Goal: Task Accomplishment & Management: Manage account settings

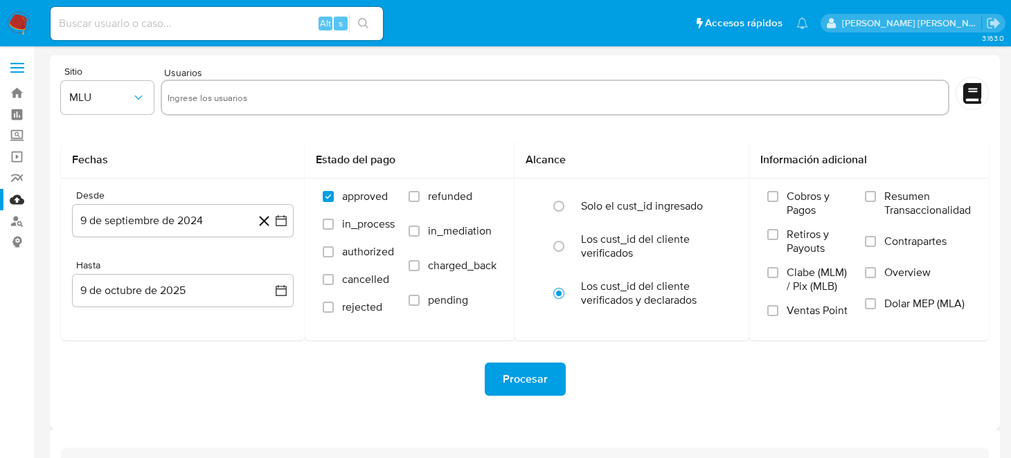
click at [132, 28] on input at bounding box center [217, 24] width 332 height 18
click at [27, 28] on img at bounding box center [19, 24] width 24 height 24
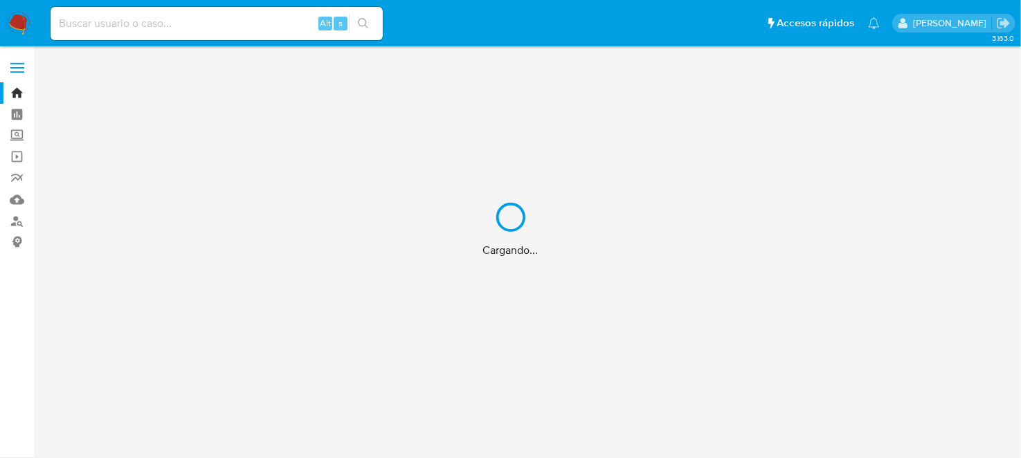
click at [197, 22] on div "Cargando..." at bounding box center [510, 229] width 1021 height 458
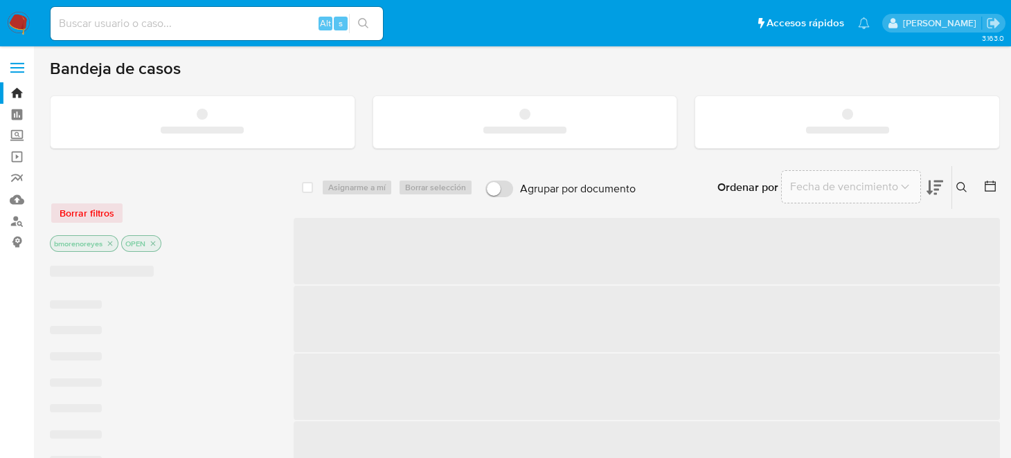
click at [181, 30] on input at bounding box center [217, 24] width 332 height 18
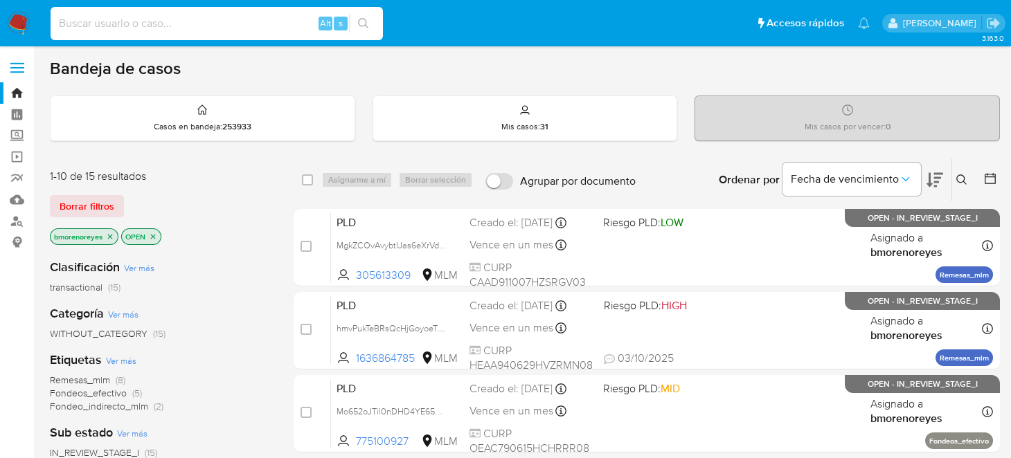
paste input "2655901839"
type input "2655901839"
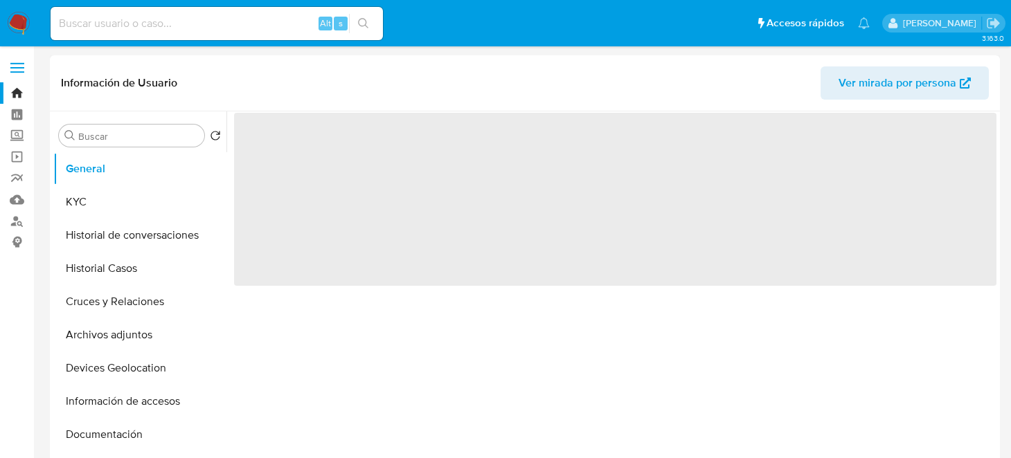
select select "10"
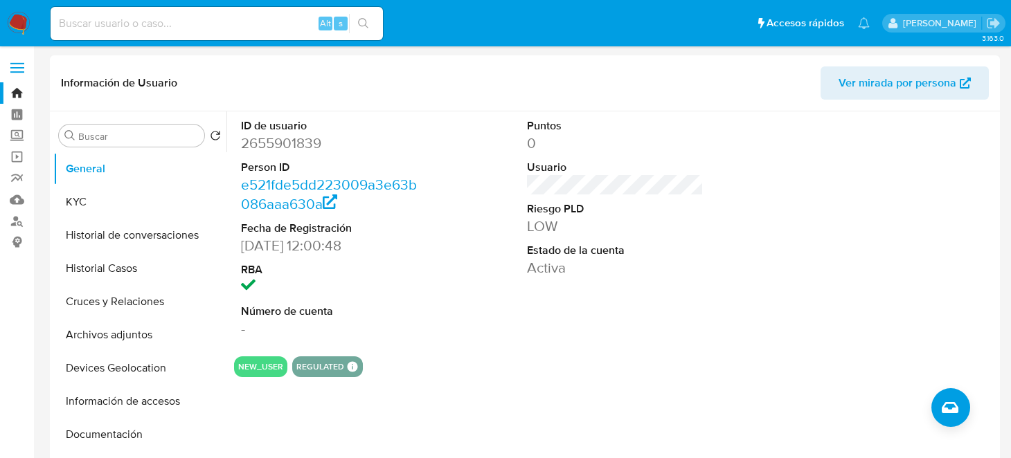
drag, startPoint x: 574, startPoint y: 346, endPoint x: 559, endPoint y: 333, distance: 20.6
click at [574, 346] on section "ID de usuario 2655901839 Person ID e521fde5dd223009a3e63b086aaa630a Fecha de Re…" at bounding box center [615, 244] width 762 height 266
click at [120, 237] on button "Historial de conversaciones" at bounding box center [134, 235] width 162 height 33
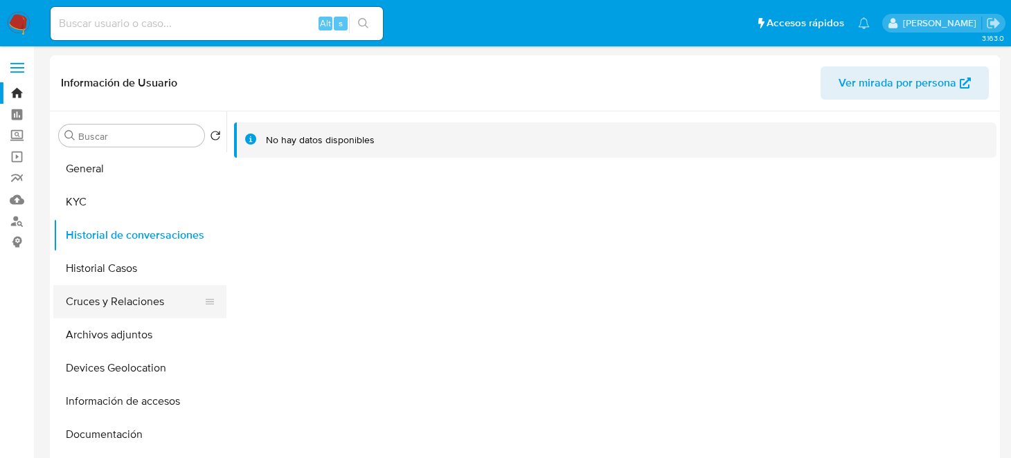
click at [121, 305] on button "Cruces y Relaciones" at bounding box center [134, 301] width 162 height 33
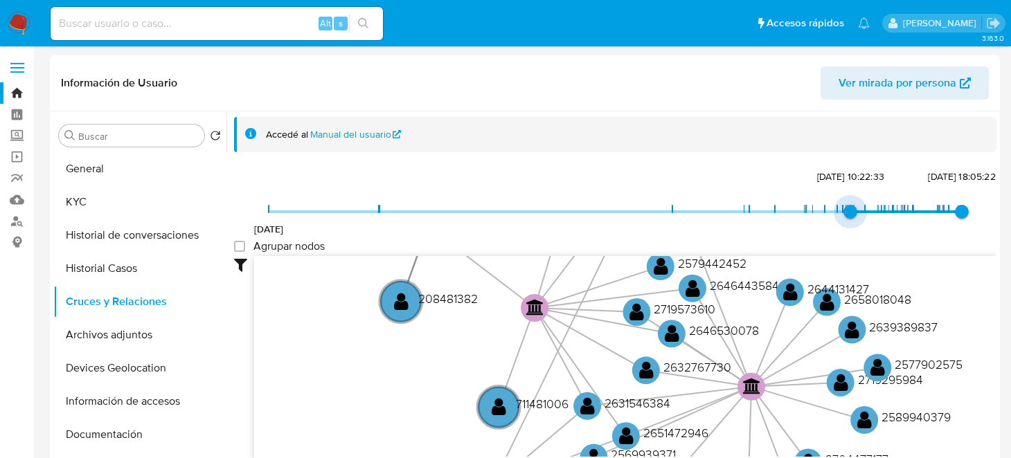
type input "1753912402000"
drag, startPoint x: 267, startPoint y: 214, endPoint x: 850, endPoint y: 198, distance: 583.0
click at [850, 205] on span "30/7/2025, 15:53:22" at bounding box center [854, 212] width 14 height 14
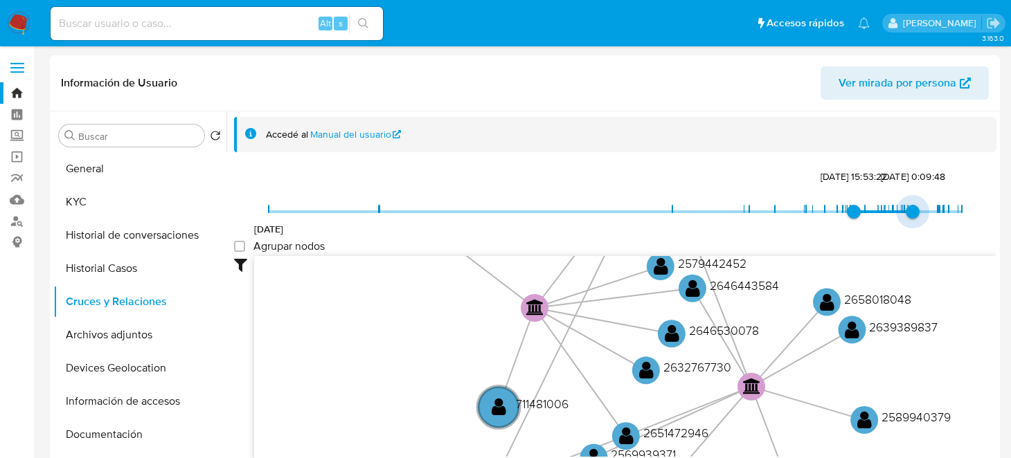
drag, startPoint x: 953, startPoint y: 210, endPoint x: 785, endPoint y: 203, distance: 168.3
click at [905, 214] on span "7/9/2025, 0:09:48" at bounding box center [912, 212] width 14 height 14
type input "1756937472000"
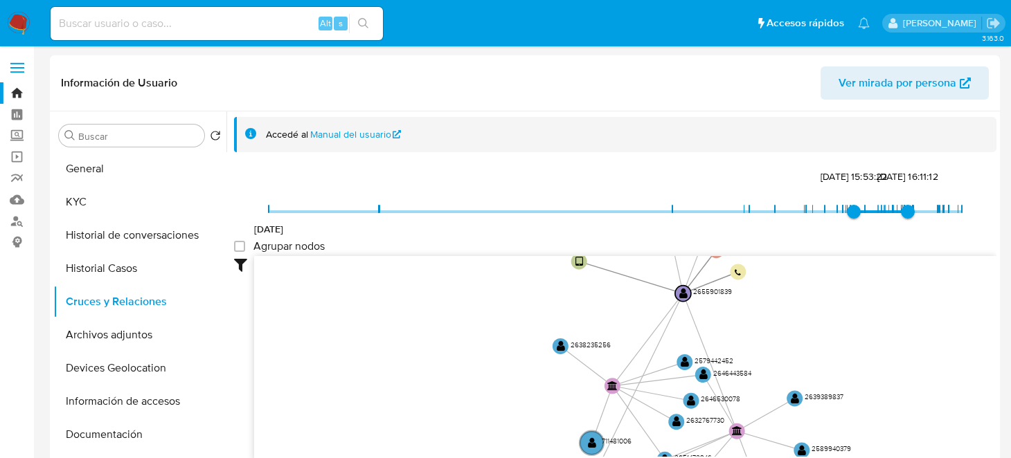
drag, startPoint x: 822, startPoint y: 315, endPoint x: 829, endPoint y: 415, distance: 100.6
click at [830, 415] on icon "user-2655901839  2655901839 device-68b320313b762a00ae92e964  person-e521fde5d…" at bounding box center [625, 356] width 742 height 201
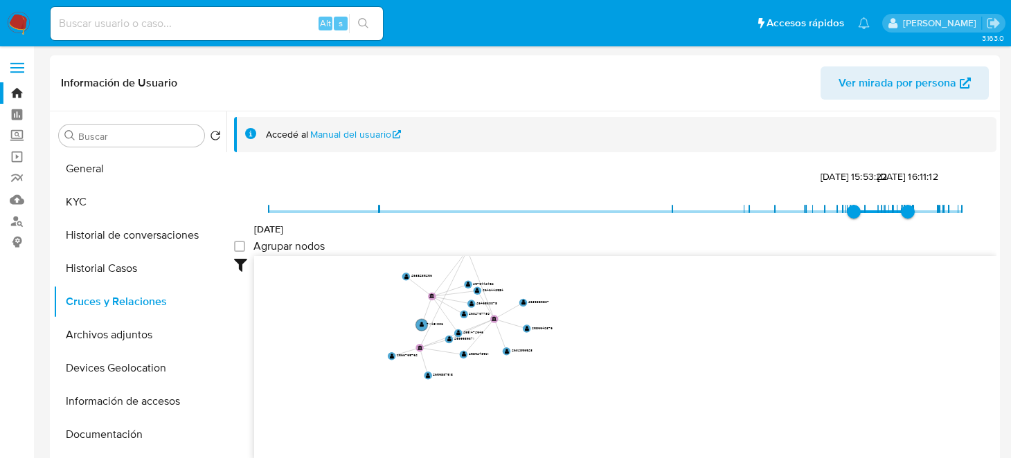
drag, startPoint x: 788, startPoint y: 348, endPoint x: 552, endPoint y: 284, distance: 244.6
click at [552, 284] on icon "user-2655901839  2655901839 device-68b320313b762a00ae92e964  person-e521fde5d…" at bounding box center [625, 356] width 742 height 201
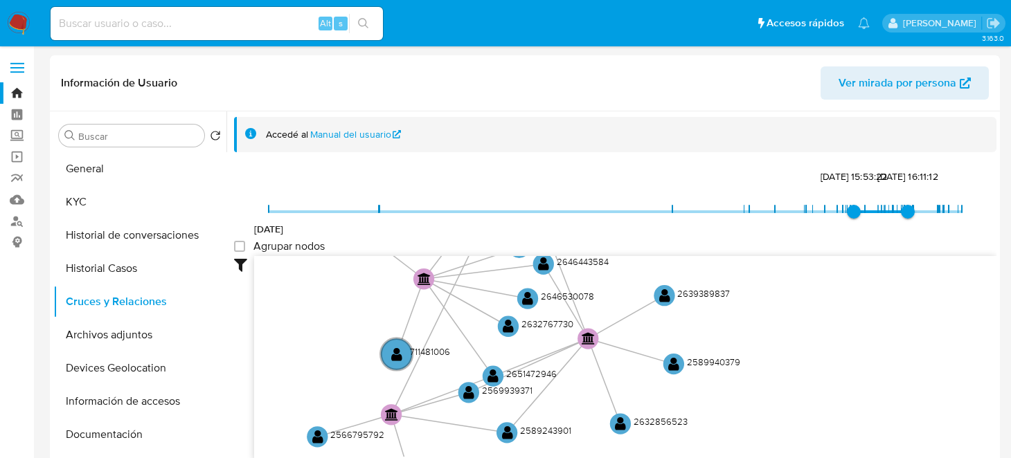
drag, startPoint x: 543, startPoint y: 307, endPoint x: 539, endPoint y: 474, distance: 167.5
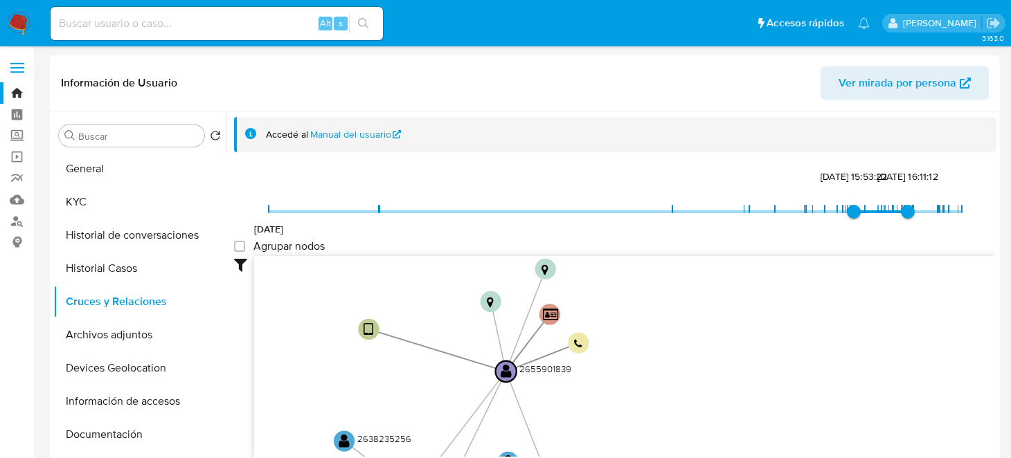
drag, startPoint x: 591, startPoint y: 345, endPoint x: 594, endPoint y: 449, distance: 104.6
click at [594, 449] on icon "user-2655901839  2655901839 device-68b320313b762a00ae92e964  person-e521fde5d…" at bounding box center [625, 356] width 742 height 201
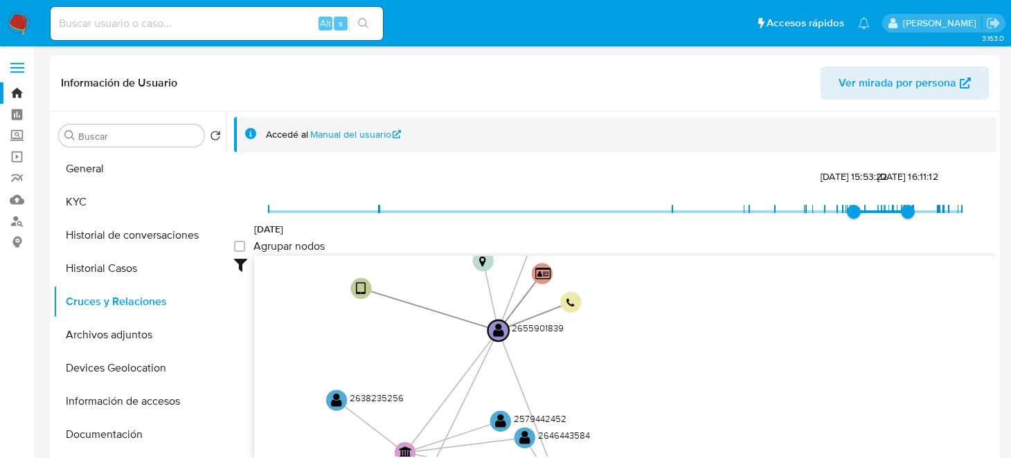
drag, startPoint x: 635, startPoint y: 419, endPoint x: 623, endPoint y: 282, distance: 136.9
click at [623, 283] on icon "user-2655901839  2655901839 device-68b320313b762a00ae92e964  person-e521fde5d…" at bounding box center [625, 356] width 742 height 201
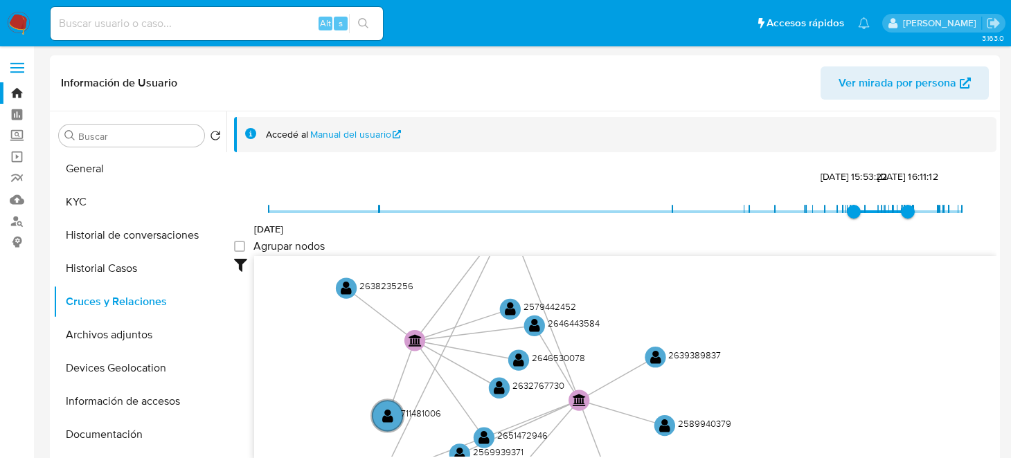
drag, startPoint x: 645, startPoint y: 363, endPoint x: 651, endPoint y: 333, distance: 30.4
click at [651, 333] on icon "user-2655901839  2655901839 device-68b320313b762a00ae92e964  person-e521fde5d…" at bounding box center [625, 356] width 742 height 201
click at [508, 306] on text "" at bounding box center [510, 309] width 11 height 15
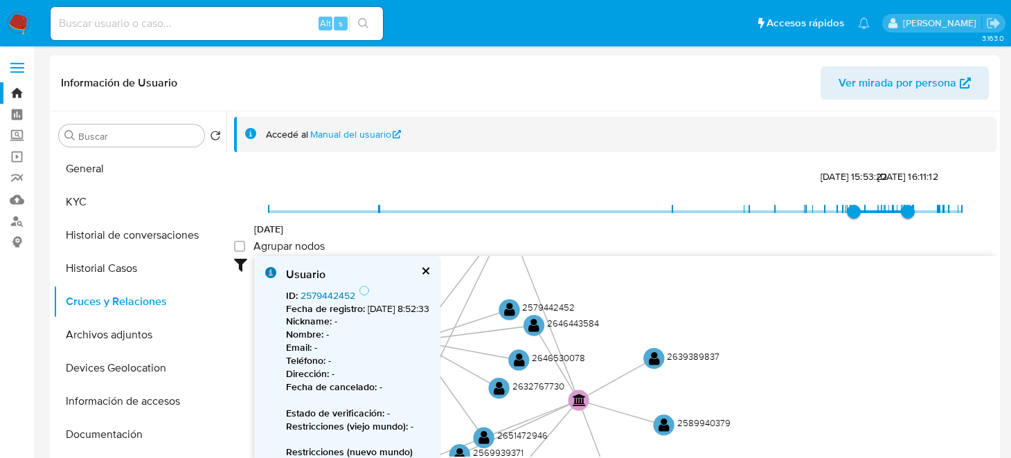
click at [326, 291] on link "2579442452" at bounding box center [327, 296] width 55 height 14
click at [535, 327] on text "" at bounding box center [533, 325] width 11 height 15
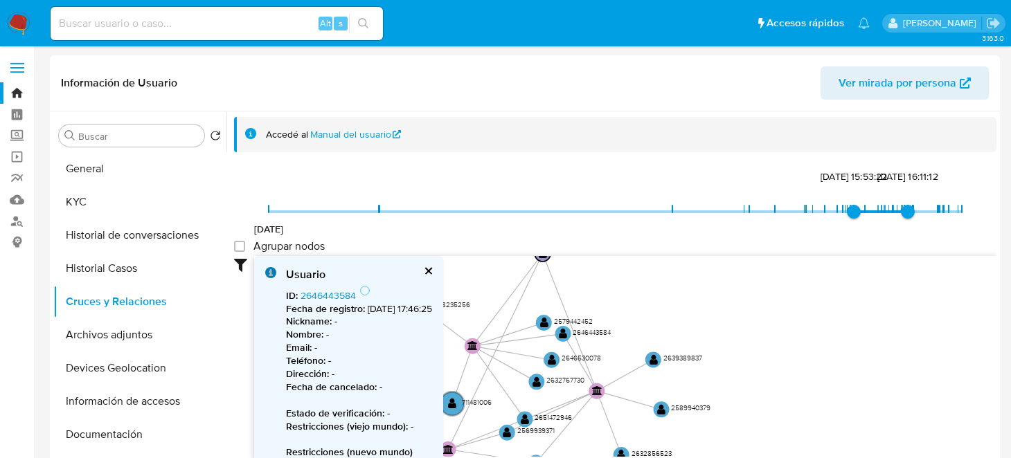
click at [737, 399] on icon "user-2655901839  2655901839 device-68b320313b762a00ae92e964  person-e521fde5d…" at bounding box center [625, 356] width 742 height 201
click at [653, 361] on text "" at bounding box center [653, 359] width 8 height 11
click at [320, 289] on link "2639389837" at bounding box center [327, 296] width 55 height 14
click at [197, 21] on input at bounding box center [217, 24] width 332 height 18
paste input "2446461167, 2693330425, 711481006, 714103083, 2646530078, 2579442452, 208481382…"
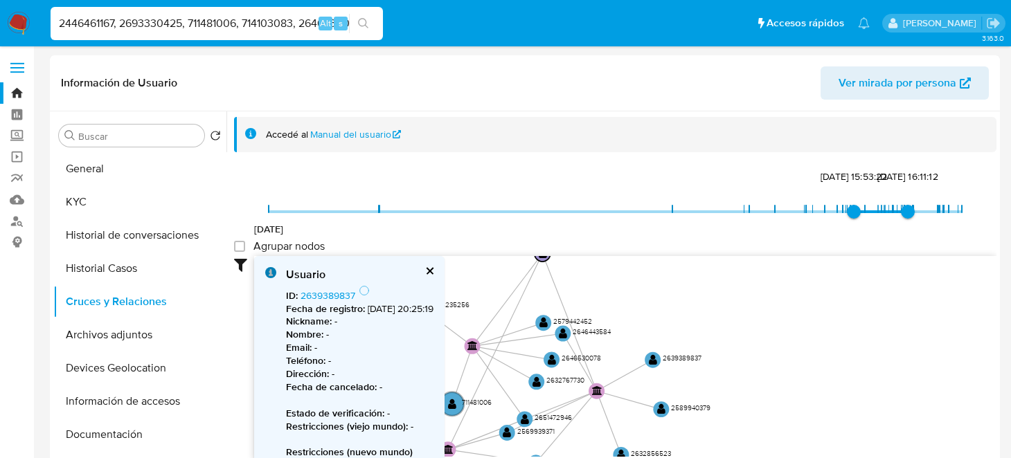
scroll to position [0, 373]
click at [116, 28] on input "2446461167, 2693330425, 711481006, 714103083, 2646530078, 2579442452, 208481382…" at bounding box center [217, 24] width 332 height 18
drag, startPoint x: 114, startPoint y: 24, endPoint x: 608, endPoint y: 51, distance: 494.2
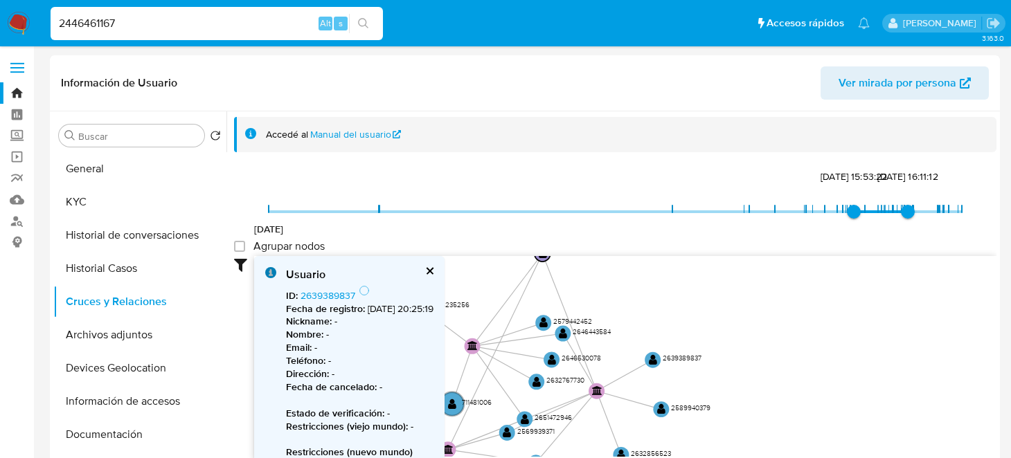
type input "2446461167"
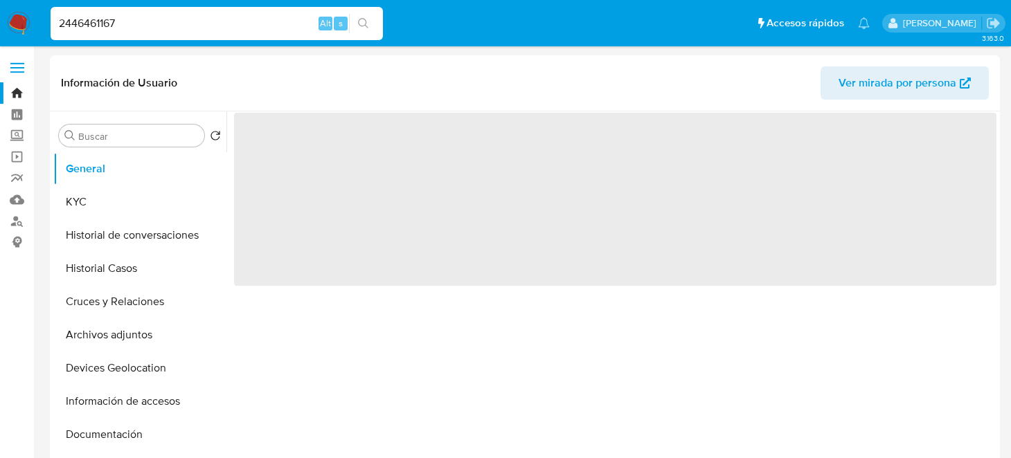
click at [127, 202] on button "KYC" at bounding box center [134, 201] width 162 height 33
select select "10"
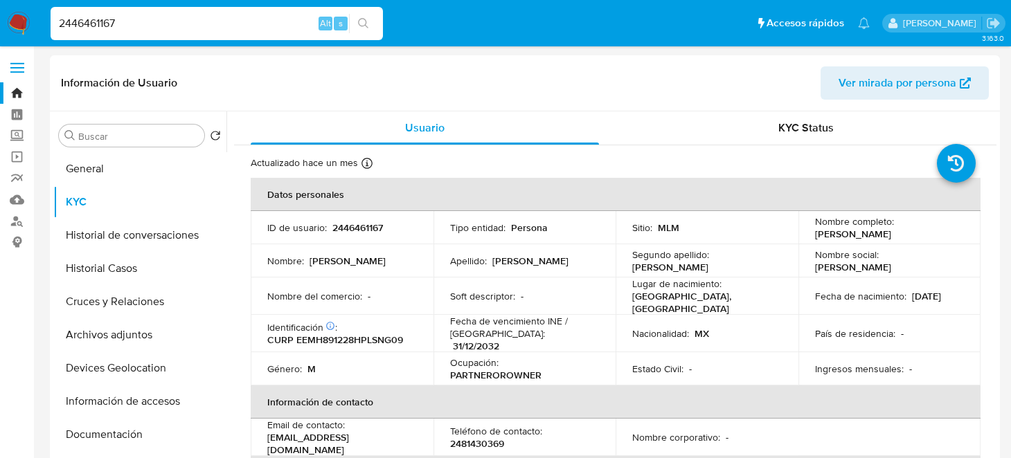
click at [355, 221] on p "2446461167" at bounding box center [357, 227] width 51 height 12
copy p "2446461167"
drag, startPoint x: 157, startPoint y: 21, endPoint x: 0, endPoint y: 21, distance: 157.1
click at [0, 21] on nav "Pausado Ver notificaciones 2446461167 Alt s Accesos rápidos Presiona las siguie…" at bounding box center [505, 23] width 1011 height 46
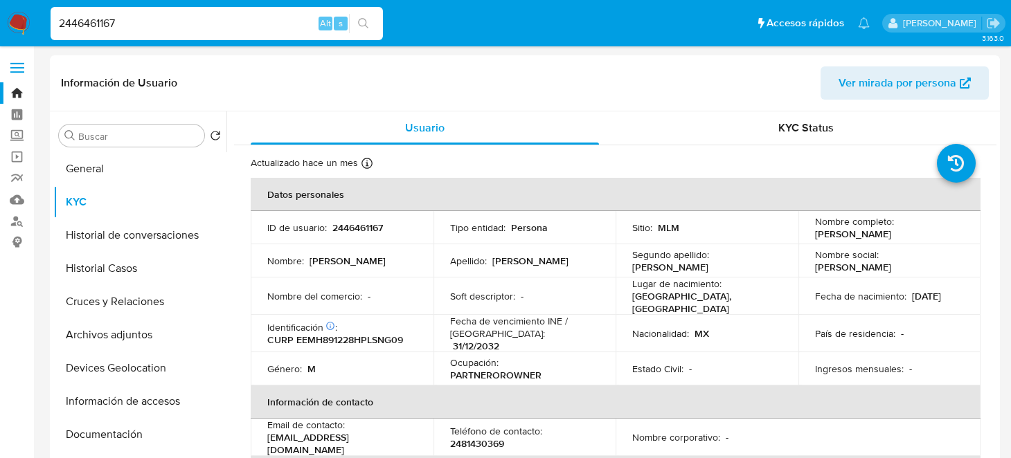
click at [371, 21] on button "search-icon" at bounding box center [363, 23] width 28 height 19
click at [99, 237] on button "Historial de conversaciones" at bounding box center [134, 235] width 162 height 33
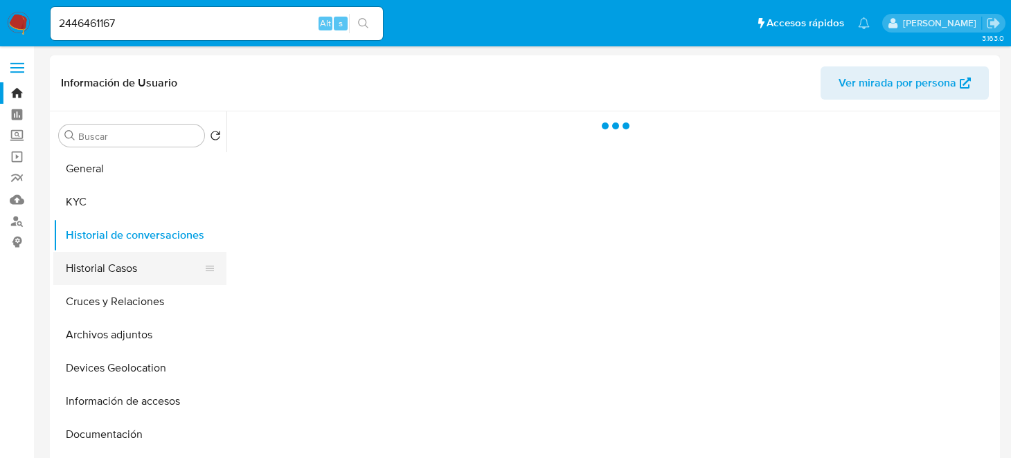
click at [96, 268] on button "Historial Casos" at bounding box center [134, 268] width 162 height 33
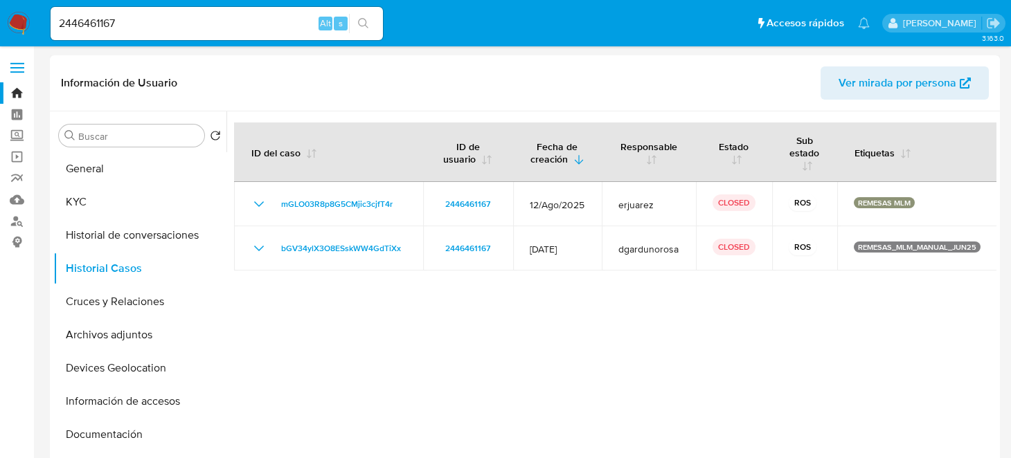
click at [646, 345] on div at bounding box center [611, 288] width 770 height 354
click at [602, 361] on div at bounding box center [611, 288] width 770 height 354
click at [97, 172] on button "General" at bounding box center [134, 168] width 162 height 33
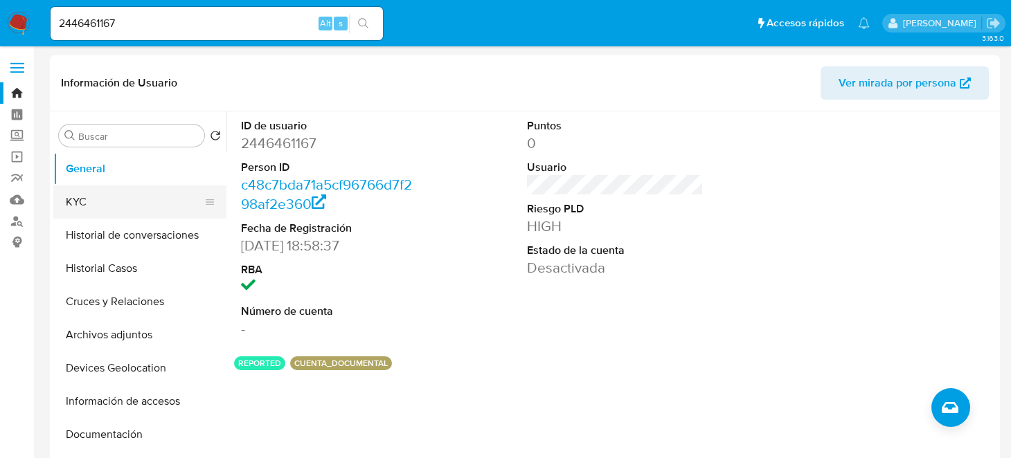
click at [98, 203] on button "KYC" at bounding box center [134, 201] width 162 height 33
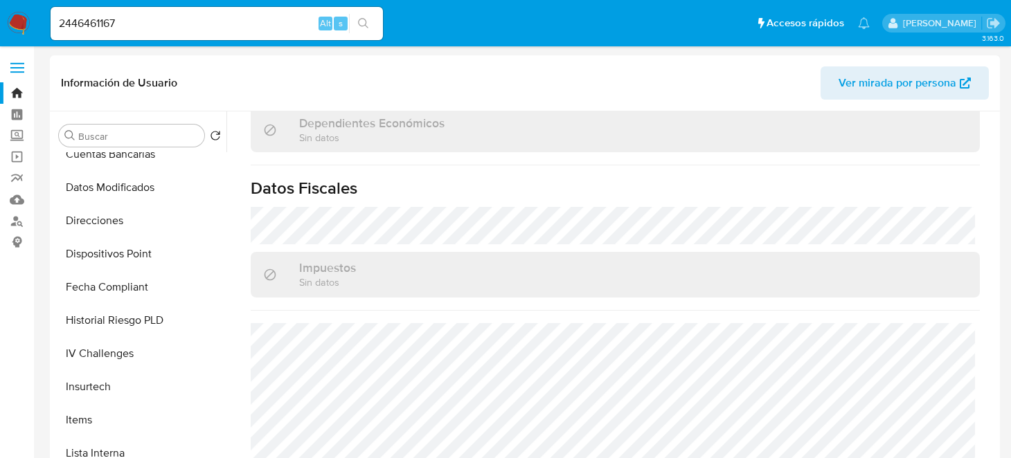
scroll to position [623, 0]
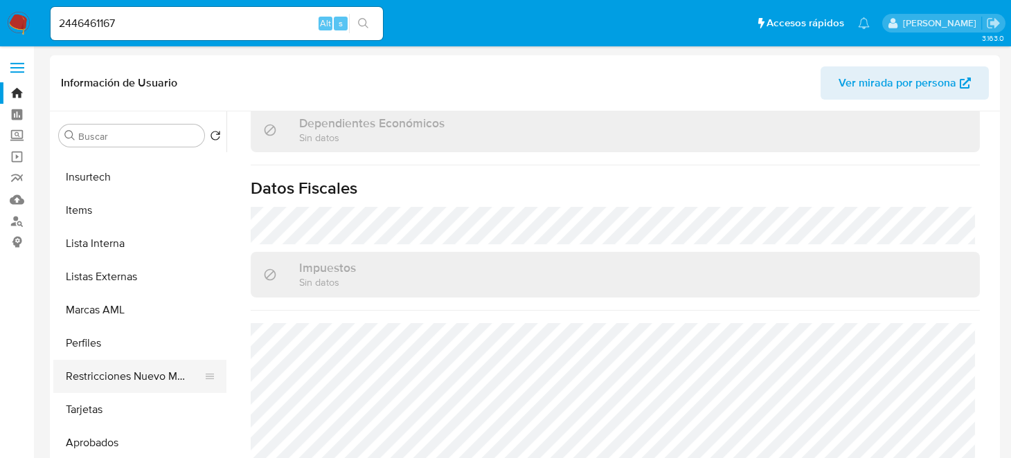
click at [127, 367] on button "Restricciones Nuevo Mundo" at bounding box center [134, 376] width 162 height 33
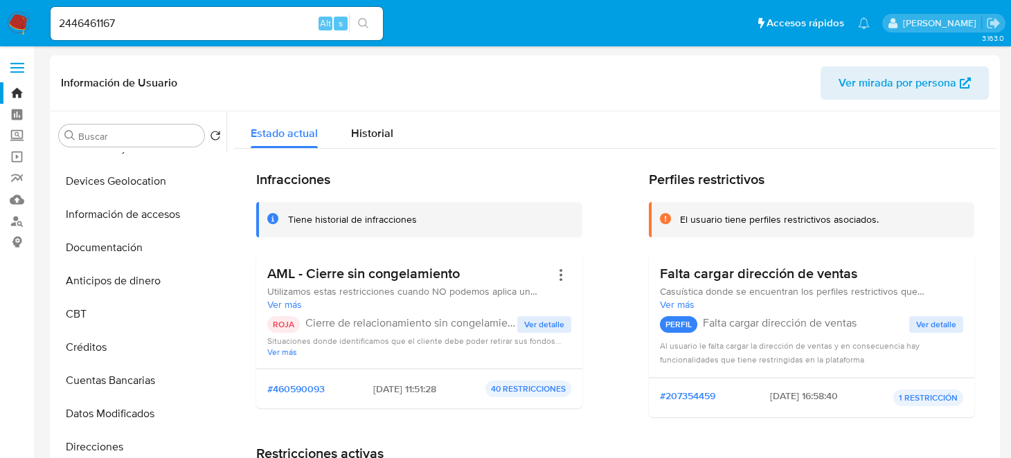
scroll to position [0, 0]
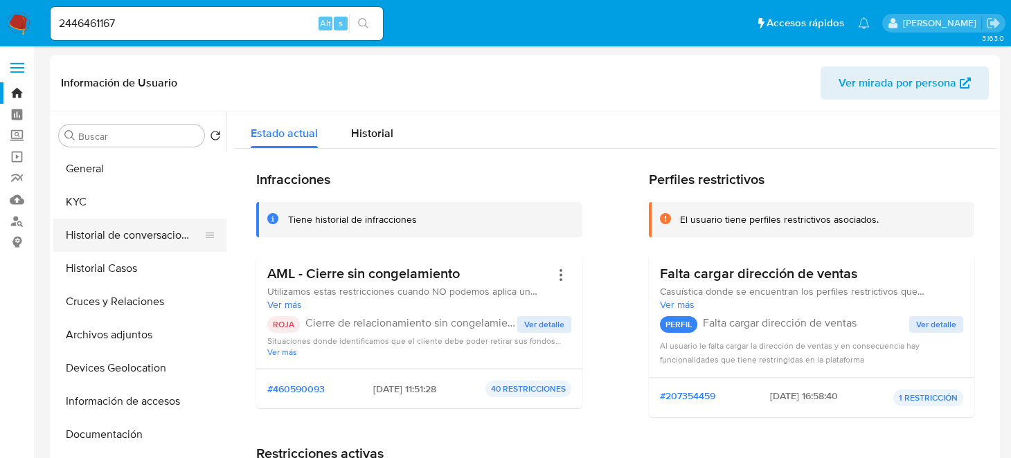
click at [110, 237] on button "Historial de conversaciones" at bounding box center [134, 235] width 162 height 33
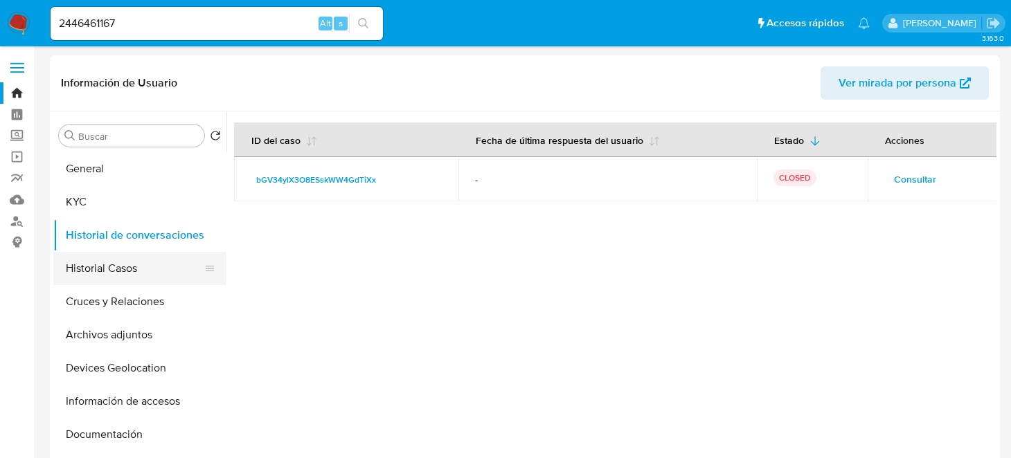
click at [132, 266] on button "Historial Casos" at bounding box center [134, 268] width 162 height 33
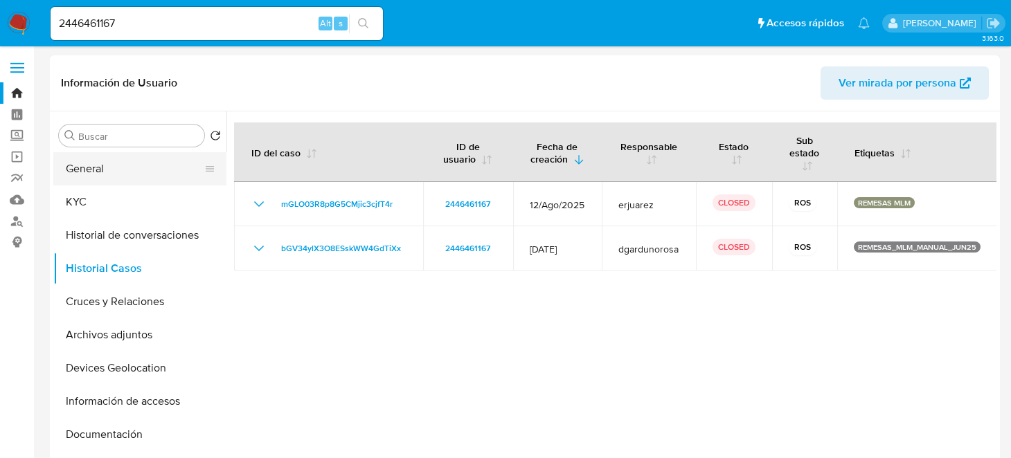
click at [74, 174] on button "General" at bounding box center [134, 168] width 162 height 33
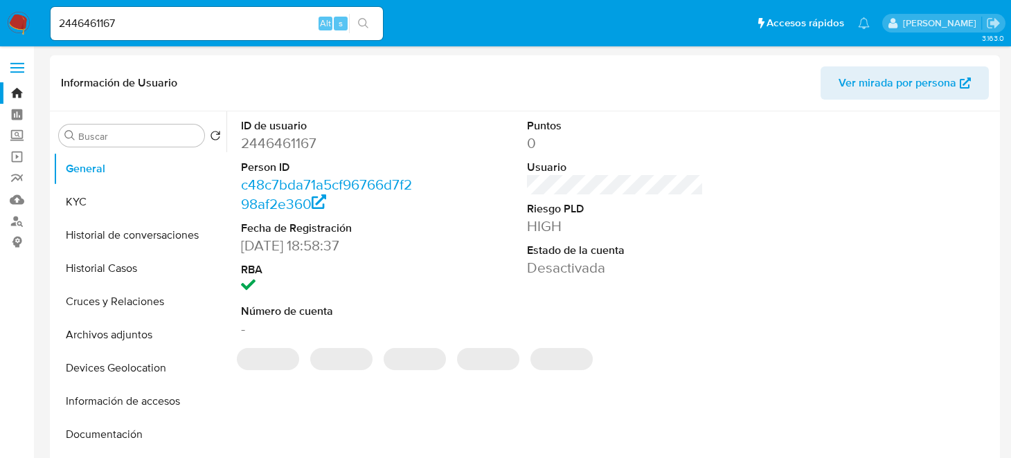
click at [273, 150] on dd "2446461167" at bounding box center [329, 143] width 176 height 19
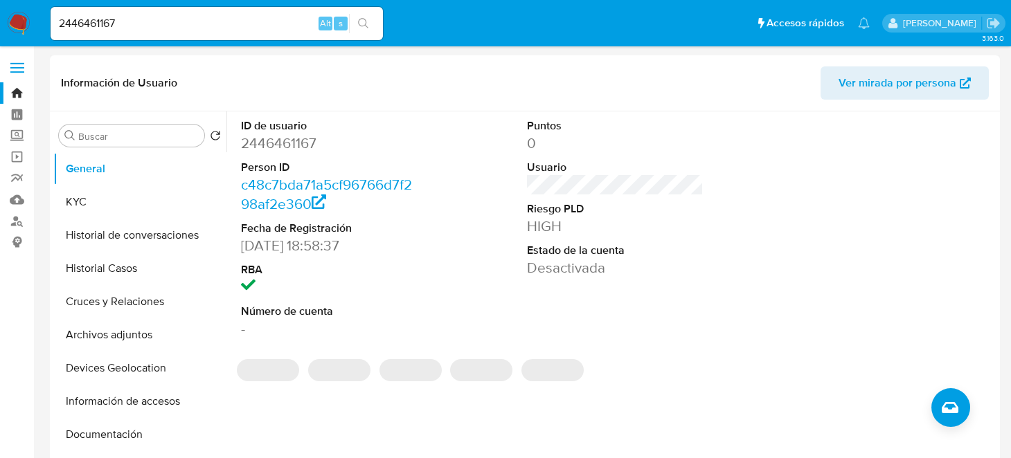
click at [272, 150] on dd "2446461167" at bounding box center [329, 143] width 176 height 19
copy dd "2446461167"
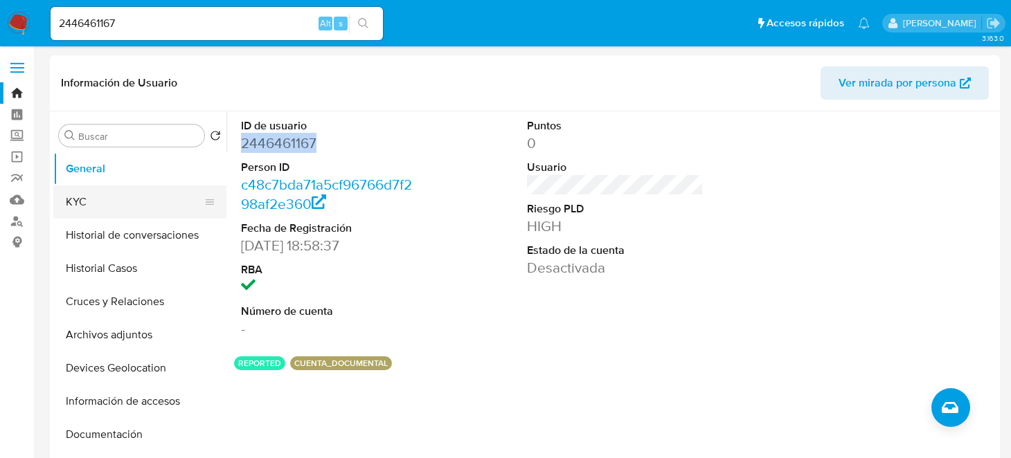
click at [119, 207] on button "KYC" at bounding box center [134, 201] width 162 height 33
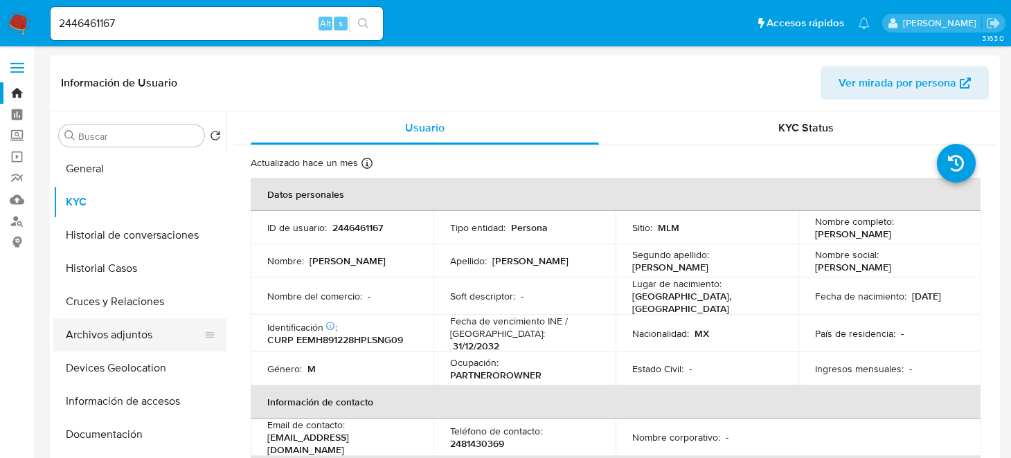
click at [144, 332] on button "Archivos adjuntos" at bounding box center [134, 334] width 162 height 33
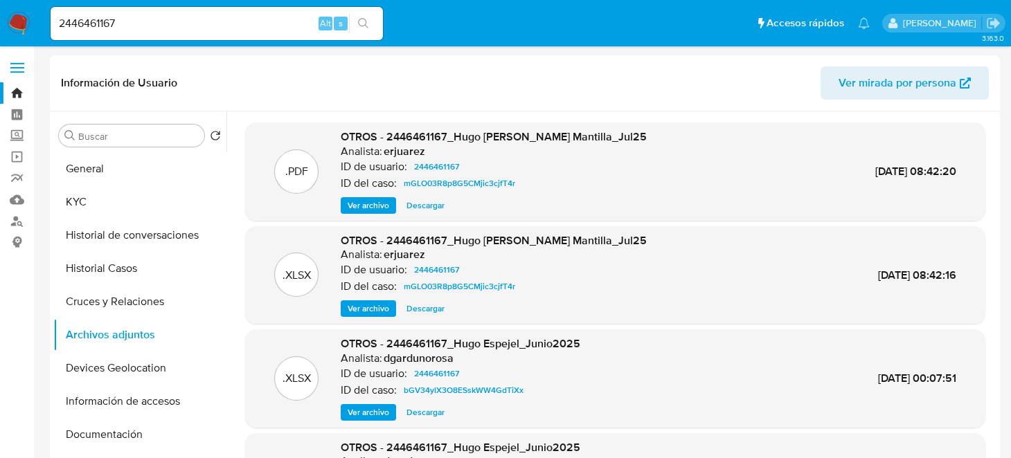
click at [422, 203] on span "Descargar" at bounding box center [425, 206] width 38 height 14
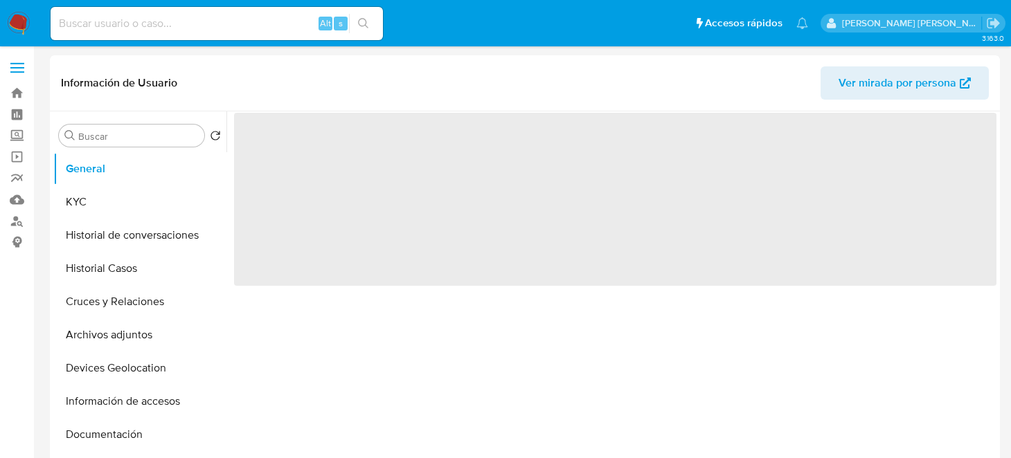
select select "10"
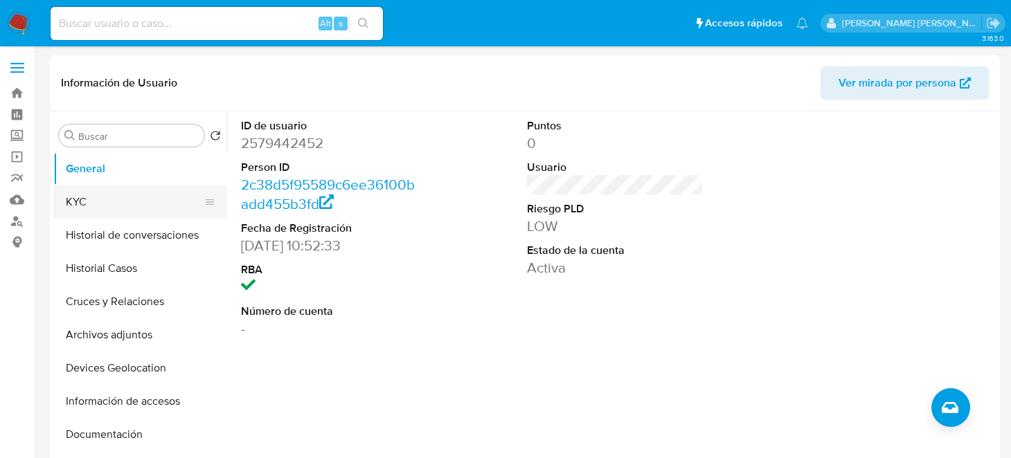
click at [100, 203] on button "KYC" at bounding box center [134, 201] width 162 height 33
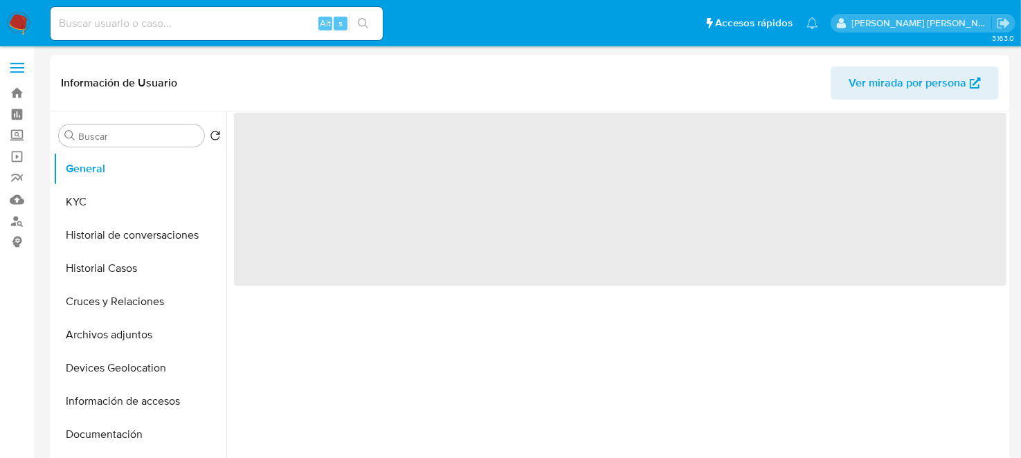
select select "10"
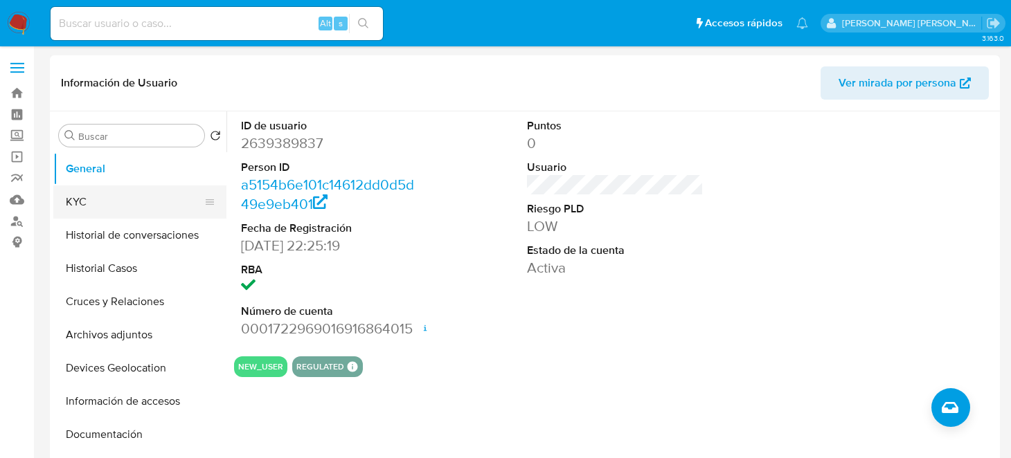
click at [123, 196] on button "KYC" at bounding box center [134, 201] width 162 height 33
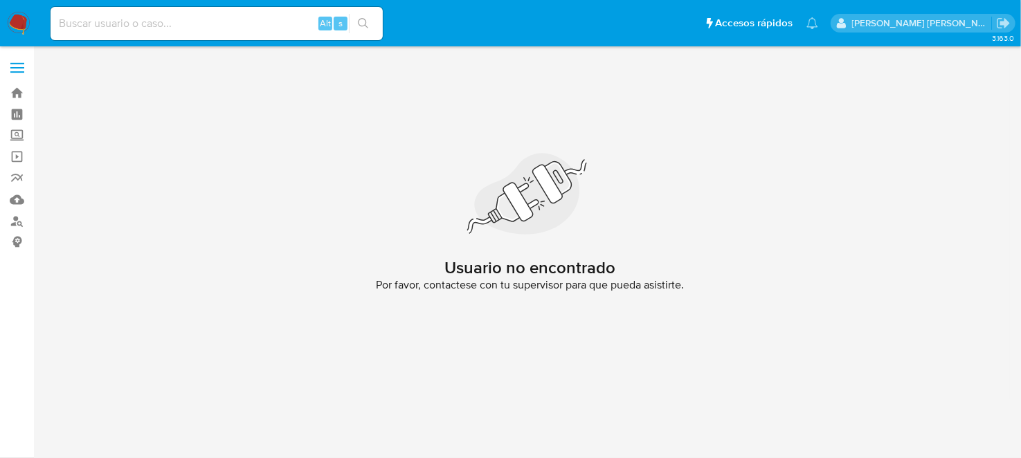
click at [151, 21] on input at bounding box center [217, 24] width 332 height 18
paste input ", 2693330425, 711481006, 714103083, 2646530078, 2579442452, 208481382, 26315463…"
click at [71, 21] on input ", 2693330425, 711481006, 714103083, 2646530078, 2579442452, 208481382, 26315463…" at bounding box center [217, 24] width 332 height 18
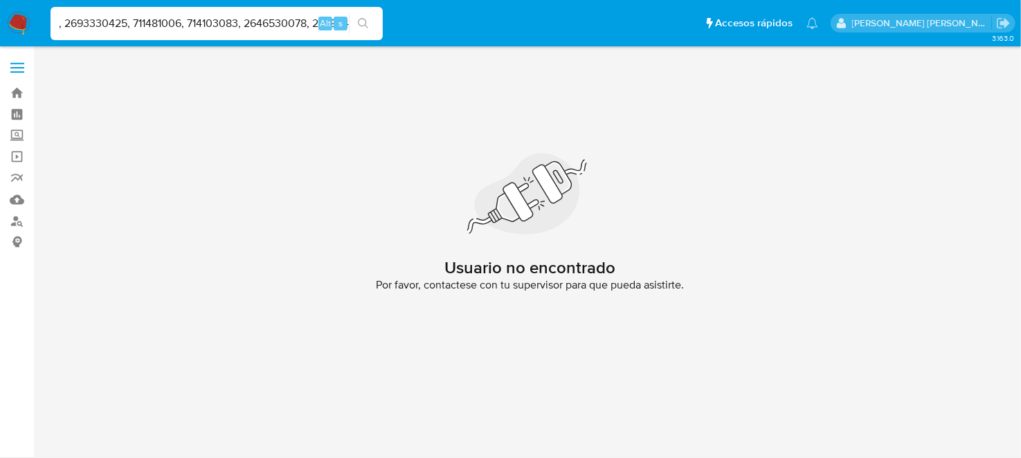
click at [69, 21] on input ", 2693330425, 711481006, 714103083, 2646530078, 2579442452, 208481382, 26315463…" at bounding box center [217, 24] width 332 height 18
drag, startPoint x: 123, startPoint y: 23, endPoint x: 584, endPoint y: 51, distance: 461.8
click at [584, 51] on div "Pausado Ver notificaciones 2693330425, 711481006, 714103083, 2646530078, 257944…" at bounding box center [510, 229] width 1021 height 458
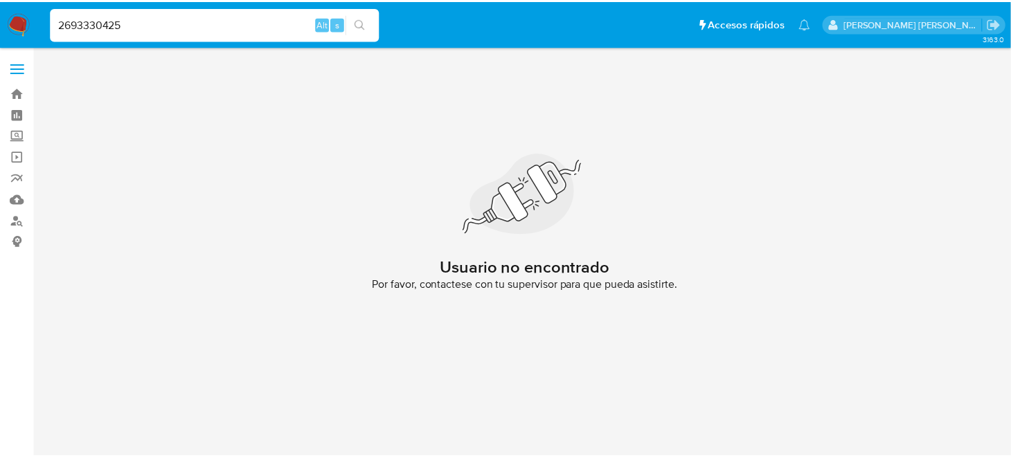
scroll to position [0, 0]
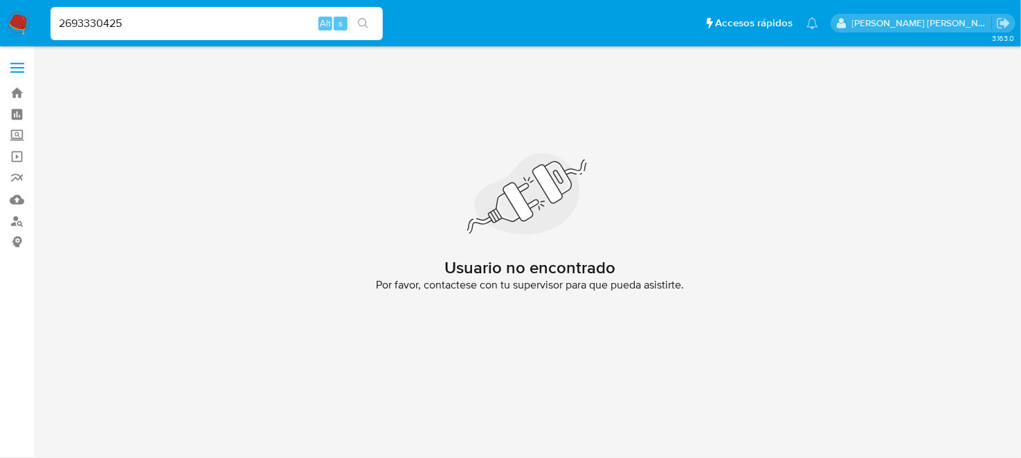
type input "2693330425"
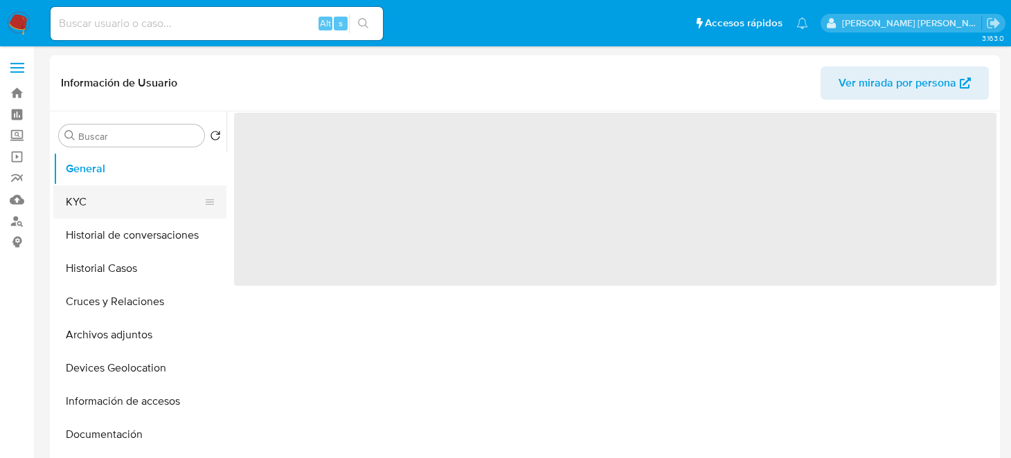
select select "10"
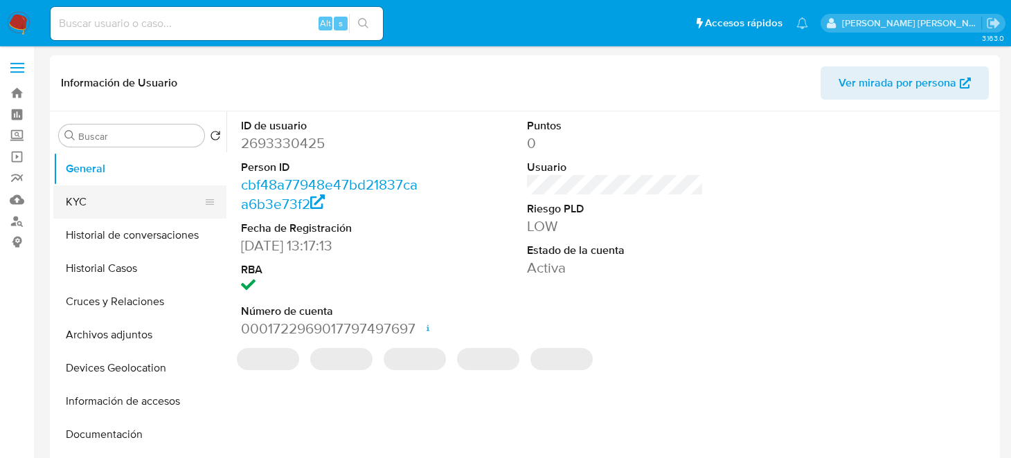
click at [132, 203] on button "KYC" at bounding box center [134, 201] width 162 height 33
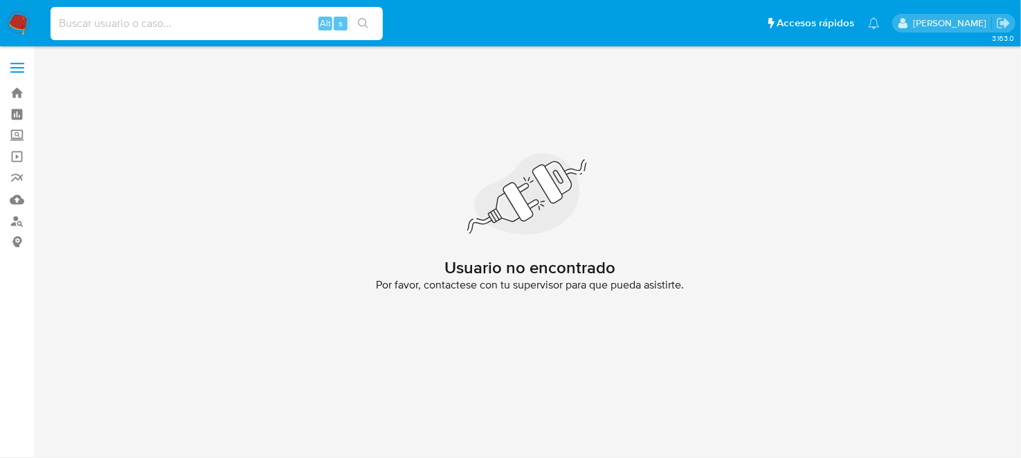
click at [149, 23] on input at bounding box center [217, 24] width 332 height 18
paste input ", 711481006, 714103083, 2646530078, 2579442452, 208481382, 2631546384, 26464435…"
type input ", 711481006, 714103083, 2646530078, 2579442452, 208481382, 2631546384, 26464435…"
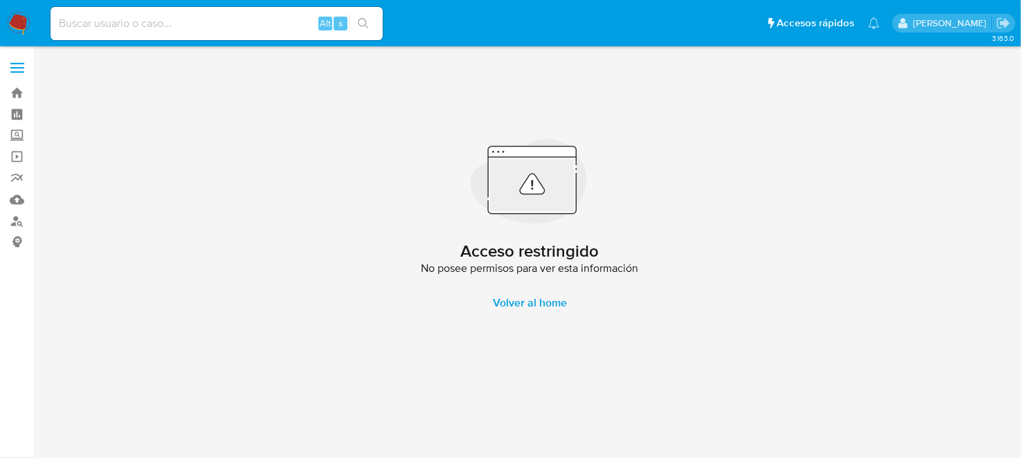
click at [108, 20] on input at bounding box center [217, 24] width 332 height 18
paste input ", 711481006, 714103083, 2646530078, 2579442452, 208481382, 2631546384, 26464435…"
click at [83, 24] on input ", 711481006, 714103083, 2646530078, 2579442452, 208481382, 2631546384, 26464435…" at bounding box center [217, 24] width 332 height 18
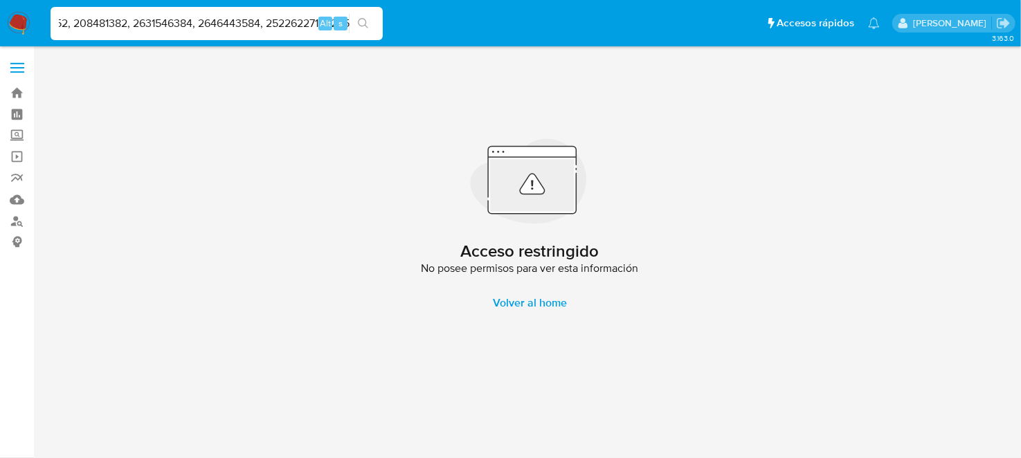
drag, startPoint x: 109, startPoint y: 23, endPoint x: 579, endPoint y: 37, distance: 469.5
click at [579, 37] on ul "Pausado Ver notificaciones 711481006, 714103083, 2646530078, 2579442452, 208481…" at bounding box center [465, 23] width 843 height 35
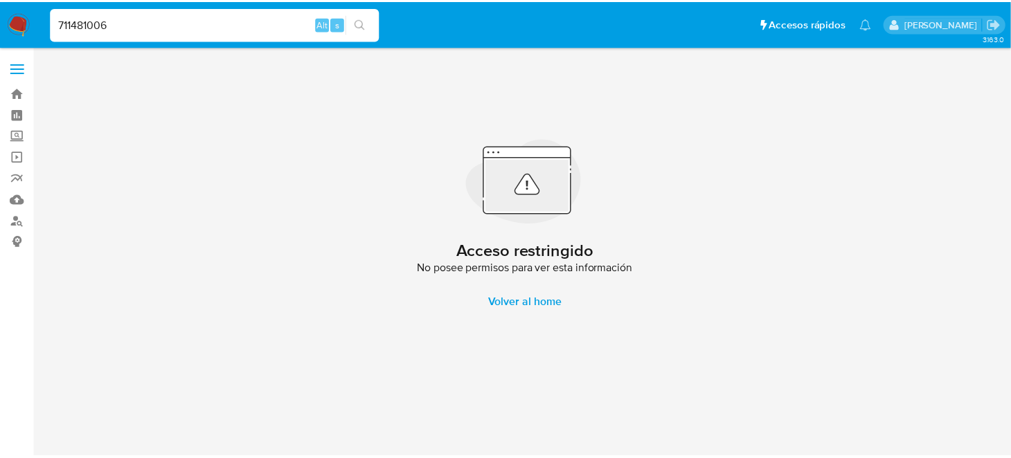
scroll to position [0, 0]
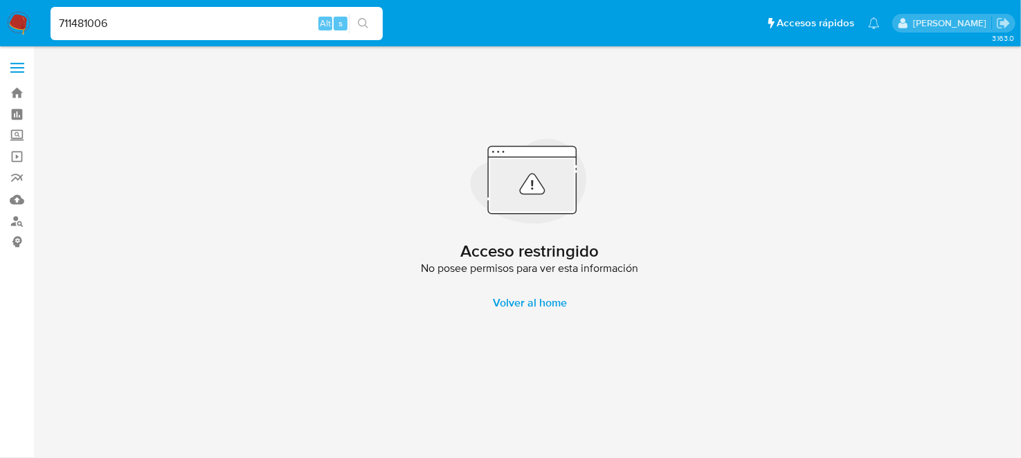
type input "711481006"
click at [365, 23] on icon "search-icon" at bounding box center [363, 23] width 11 height 11
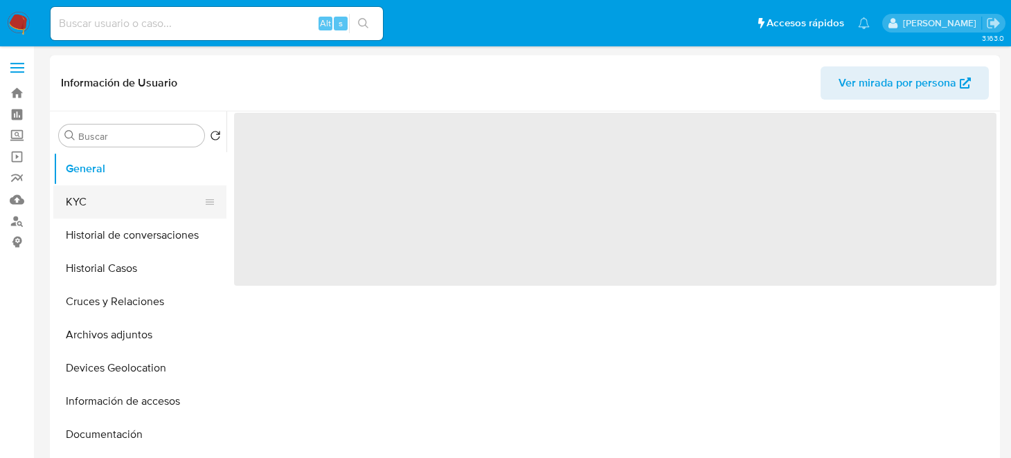
drag, startPoint x: 64, startPoint y: 193, endPoint x: 89, endPoint y: 201, distance: 26.1
click at [64, 193] on button "KYC" at bounding box center [134, 201] width 162 height 33
select select "10"
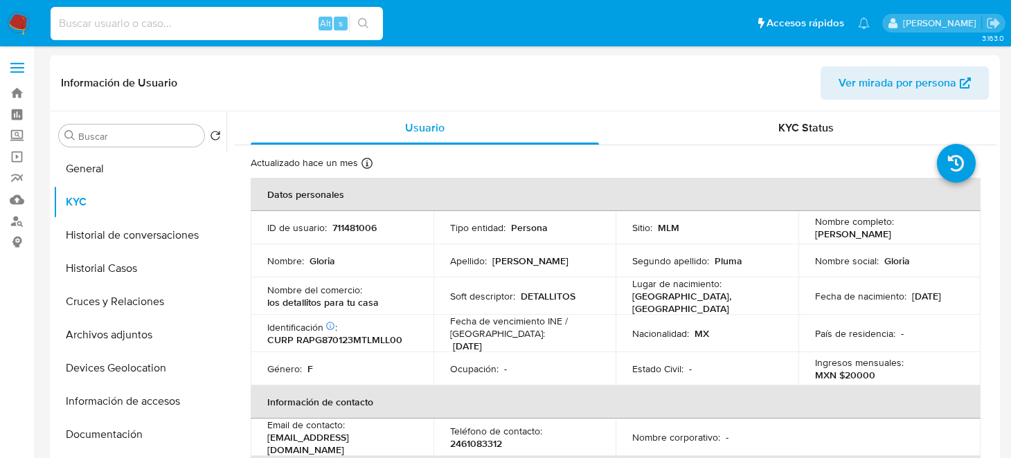
click at [203, 21] on input at bounding box center [217, 24] width 332 height 18
paste input ", 714103083, 2646530078, 2579442452, 208481382, 2631546384, 2646443584, 2522622…"
type input ", 714103083, 2646530078, 2579442452, 208481382, 2631546384, 2646443584, 2522622…"
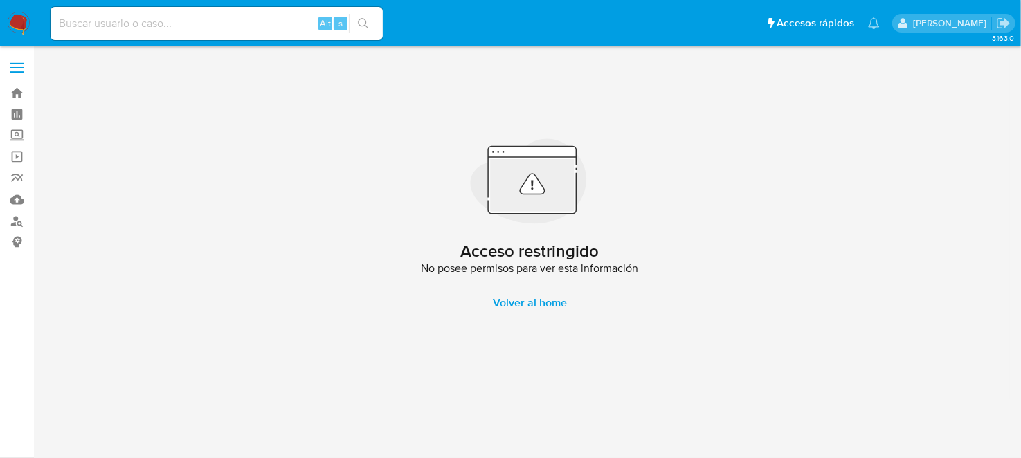
click at [111, 28] on input at bounding box center [217, 24] width 332 height 18
paste input ", 714103083, 2646530078, 2579442452, 208481382, 2631546384, 2646443584, 2522622…"
click at [62, 19] on input ", 714103083, 2646530078, 2579442452, 208481382, 2631546384, 2646443584, 2522622…" at bounding box center [217, 24] width 332 height 18
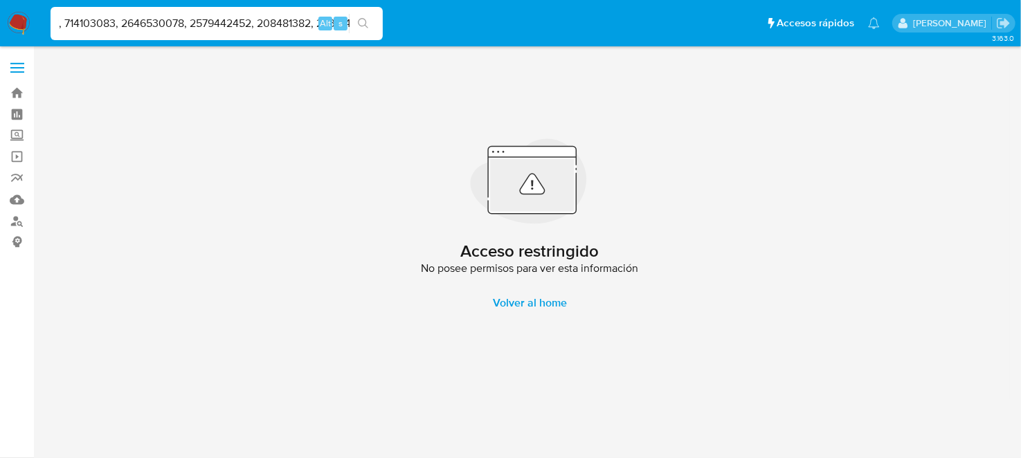
click at [68, 17] on input ", 714103083, 2646530078, 2579442452, 208481382, 2631546384, 2646443584, 2522622…" at bounding box center [217, 24] width 332 height 18
drag, startPoint x: 115, startPoint y: 27, endPoint x: 626, endPoint y: 40, distance: 511.0
click at [626, 40] on ul "Pausado Ver notificaciones 714103083, 2646530078, 2579442452, 208481382, 263154…" at bounding box center [465, 23] width 843 height 35
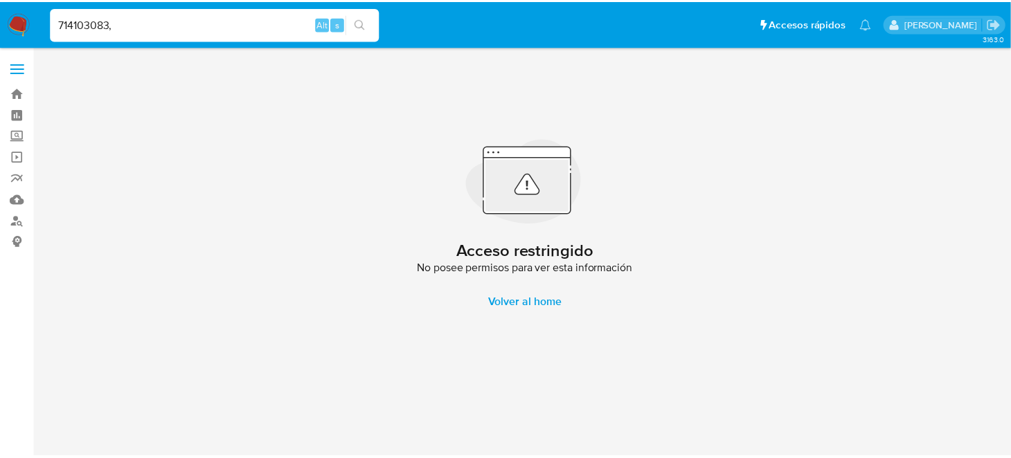
scroll to position [0, 0]
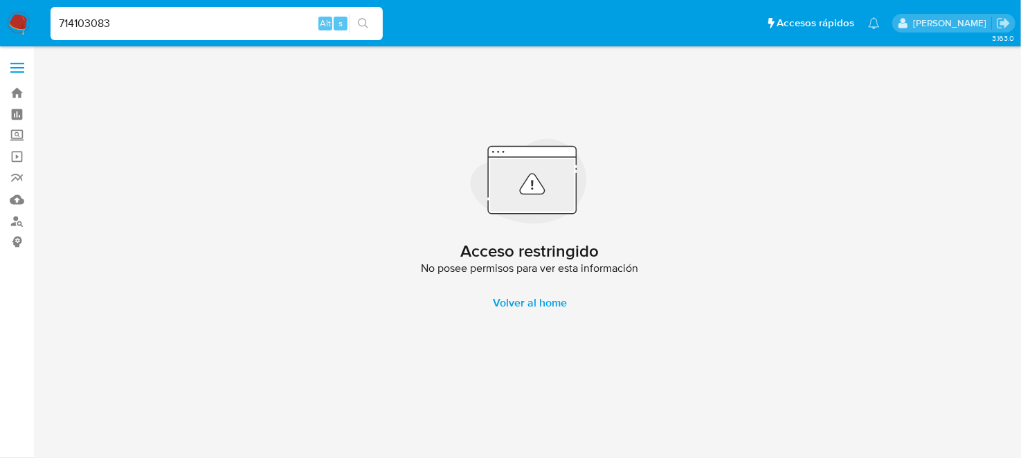
type input "714103083"
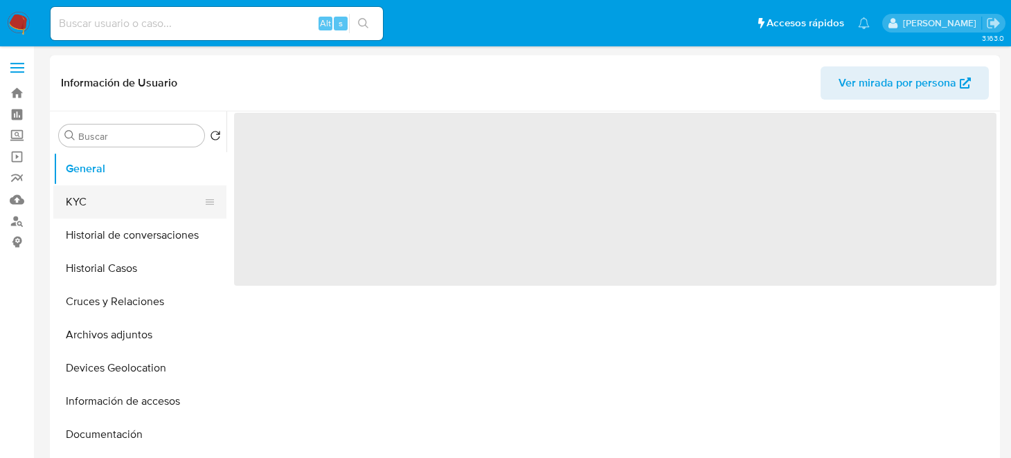
click at [55, 212] on button "KYC" at bounding box center [134, 201] width 162 height 33
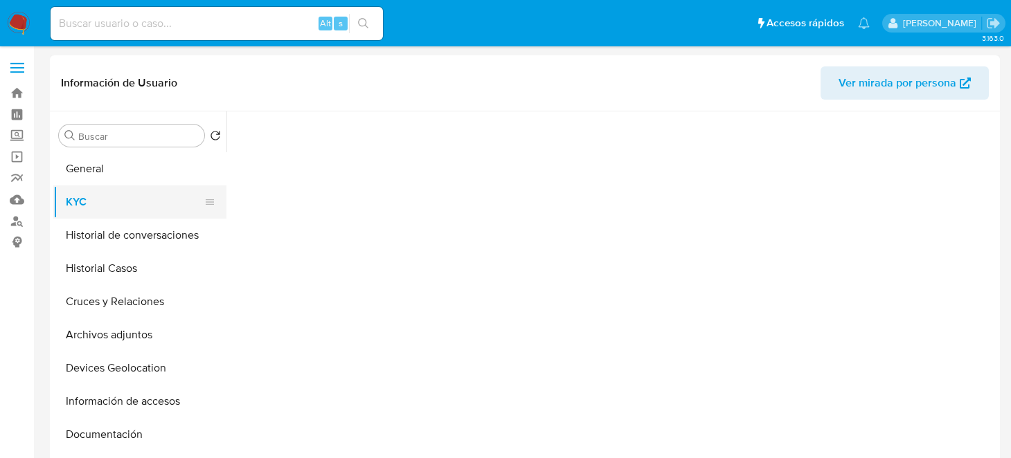
select select "10"
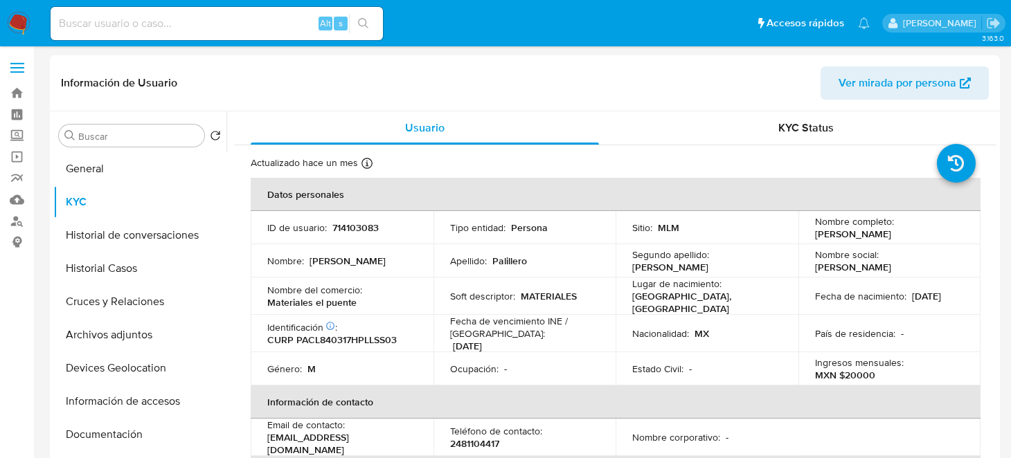
click at [171, 24] on input at bounding box center [217, 24] width 332 height 18
paste input "2646530078, 2579442452, 208481382, 2631546384, 2646443584, 2522622710, 265"
type input "2646530078, 2579442452, 208481382, 2631546384, 2646443584, 2522622710, 265"
click at [332, 230] on p "714103083" at bounding box center [355, 227] width 46 height 12
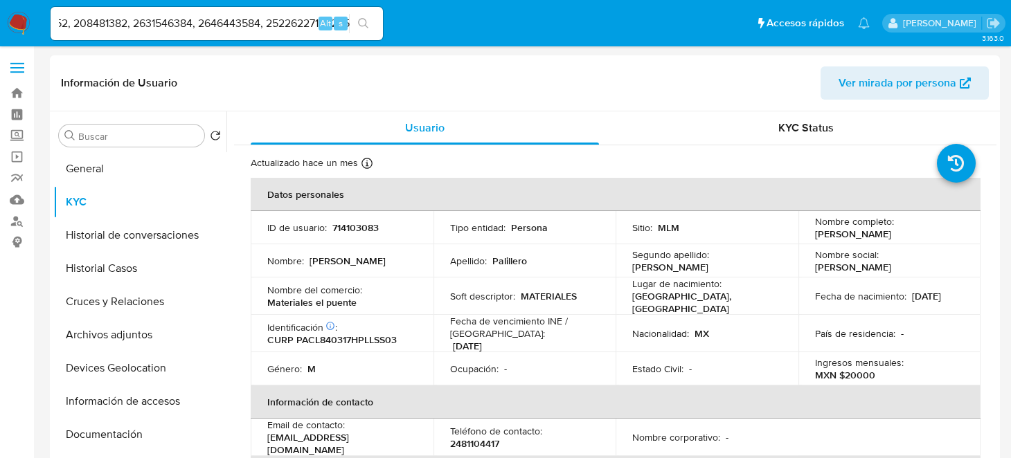
scroll to position [0, 0]
click at [332, 230] on p "714103083" at bounding box center [355, 227] width 46 height 12
copy p "714103083"
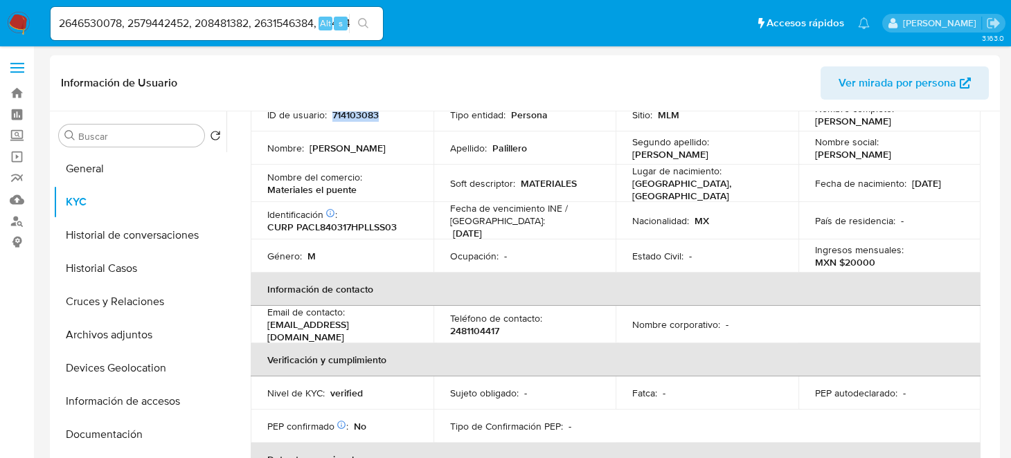
scroll to position [69, 0]
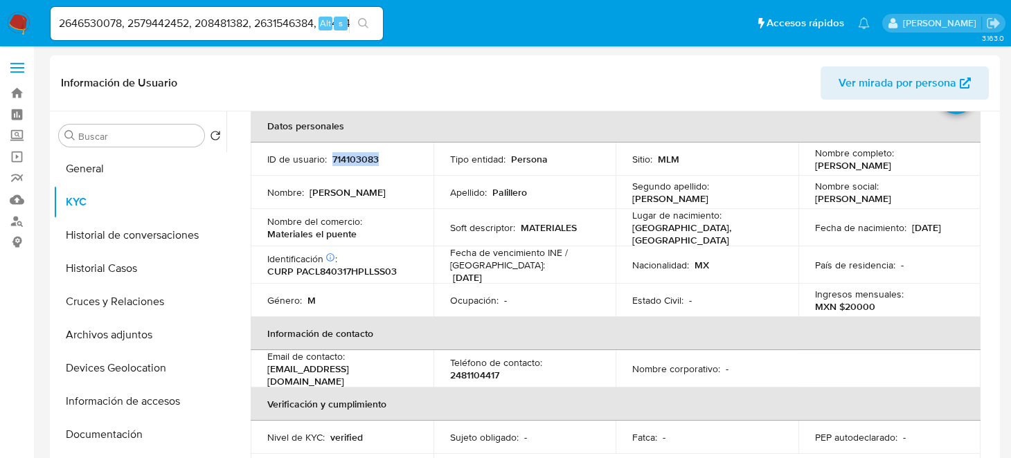
click at [360, 161] on p "714103083" at bounding box center [355, 159] width 46 height 12
click at [166, 235] on button "Historial de conversaciones" at bounding box center [134, 235] width 162 height 33
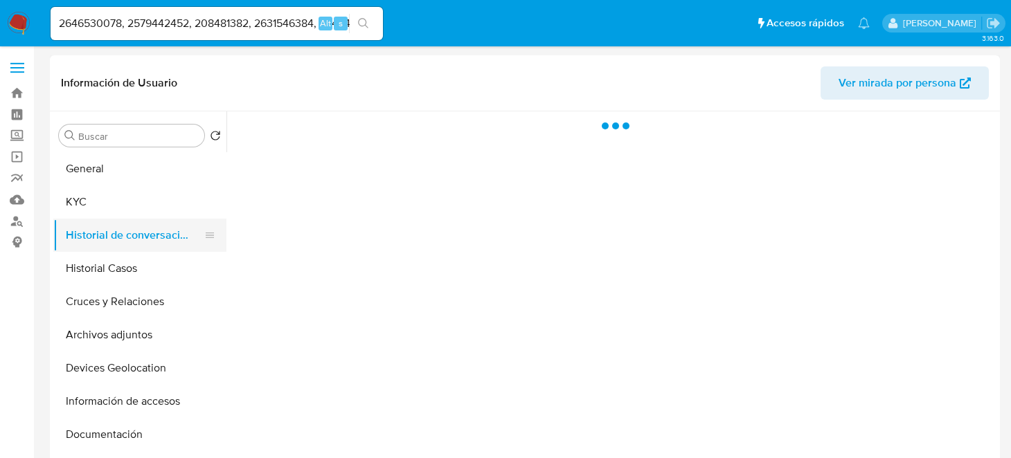
scroll to position [0, 0]
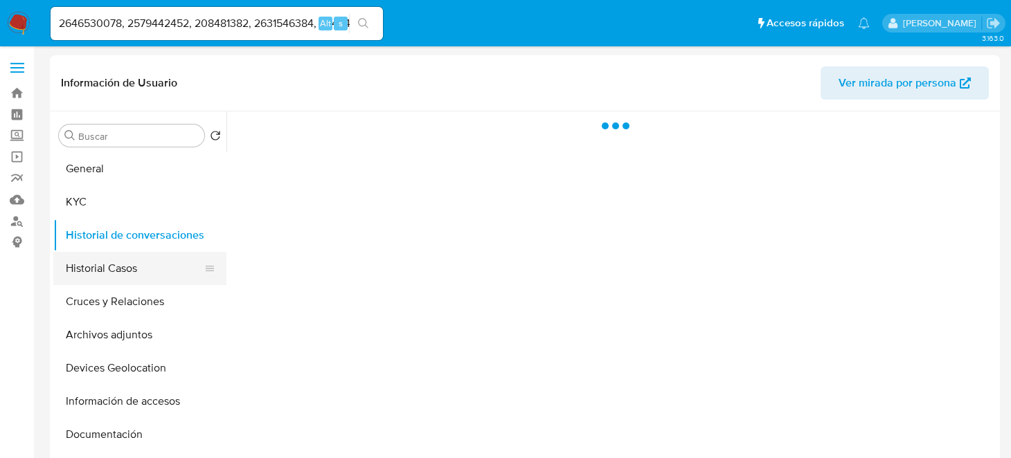
click at [128, 272] on button "Historial Casos" at bounding box center [134, 268] width 162 height 33
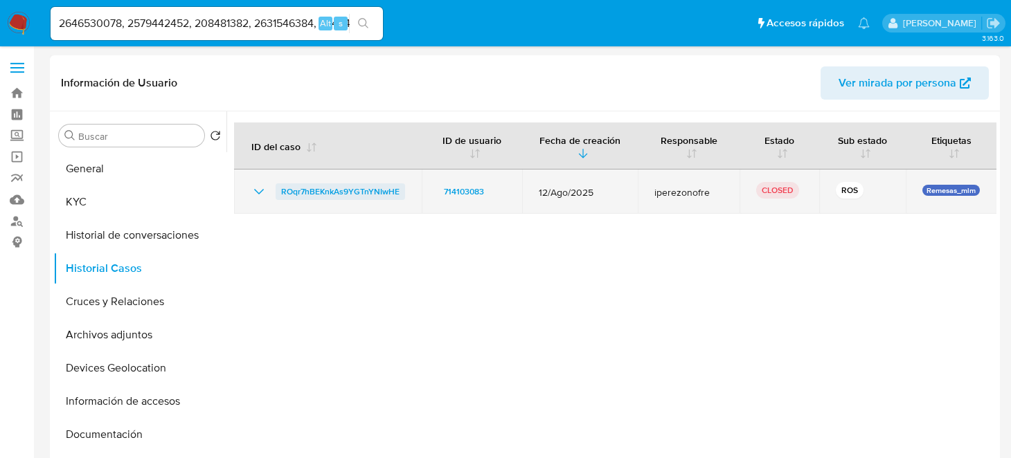
click at [365, 188] on span "ROqr7hBEKnkAs9YGTnYNIwHE" at bounding box center [340, 191] width 118 height 17
click at [373, 190] on span "ROqr7hBEKnkAs9YGTnYNIwHE" at bounding box center [340, 191] width 118 height 17
click at [361, 194] on span "ROqr7hBEKnkAs9YGTnYNIwHE" at bounding box center [340, 191] width 118 height 17
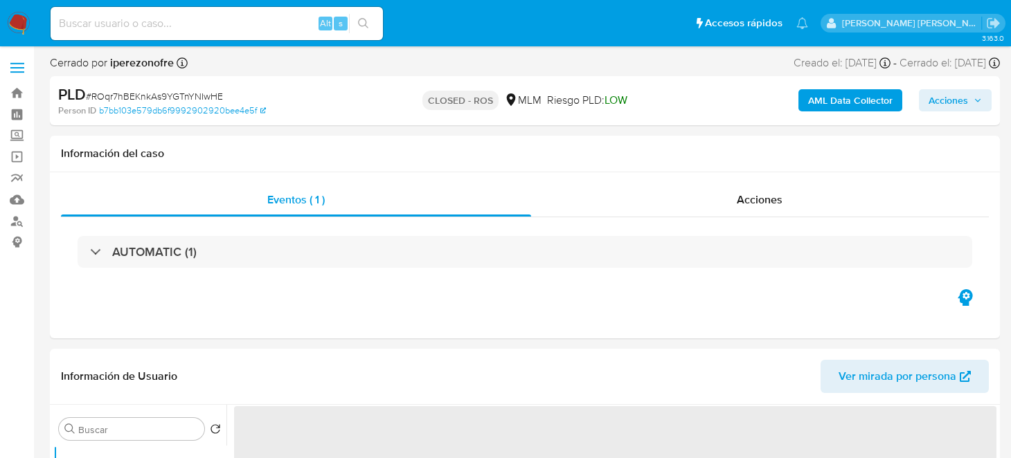
select select "10"
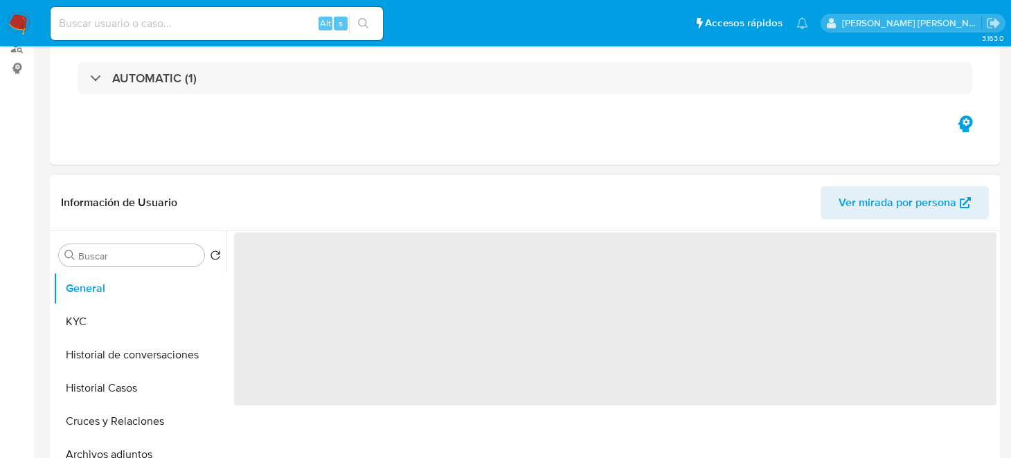
scroll to position [345, 0]
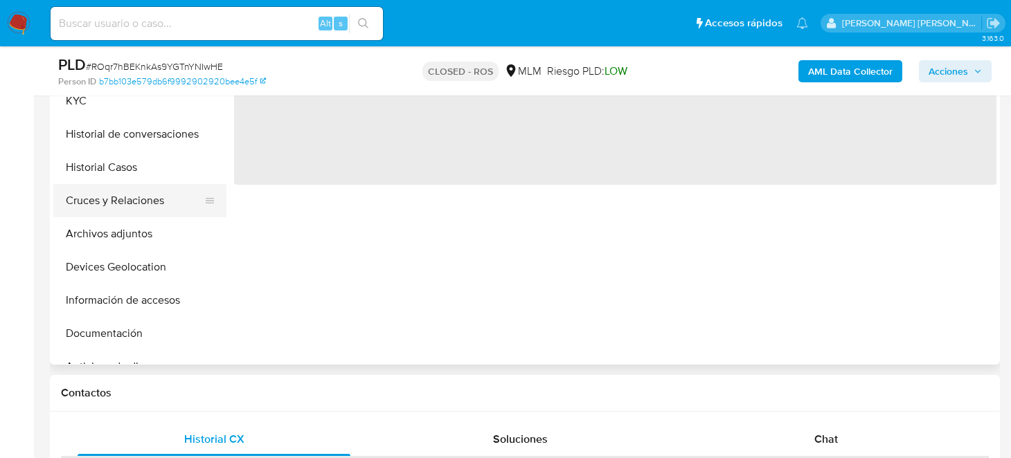
select select "10"
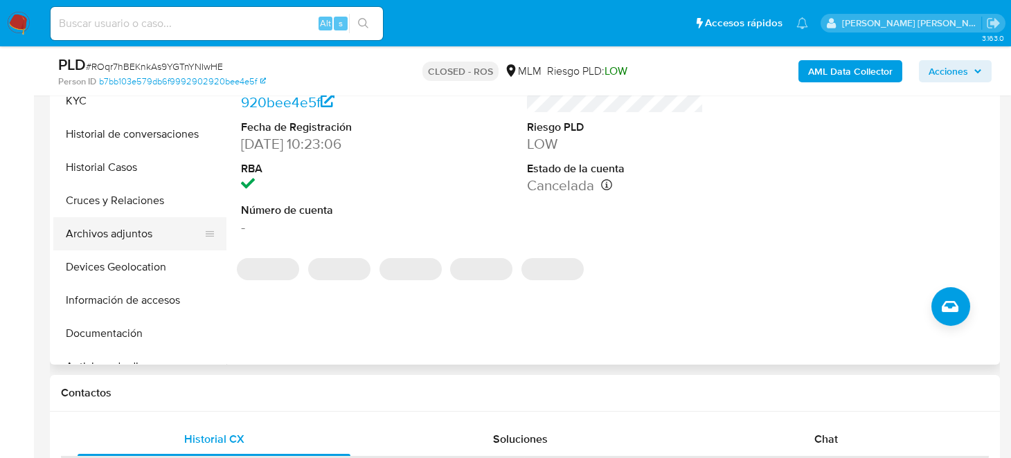
click at [127, 244] on button "Archivos adjuntos" at bounding box center [134, 233] width 162 height 33
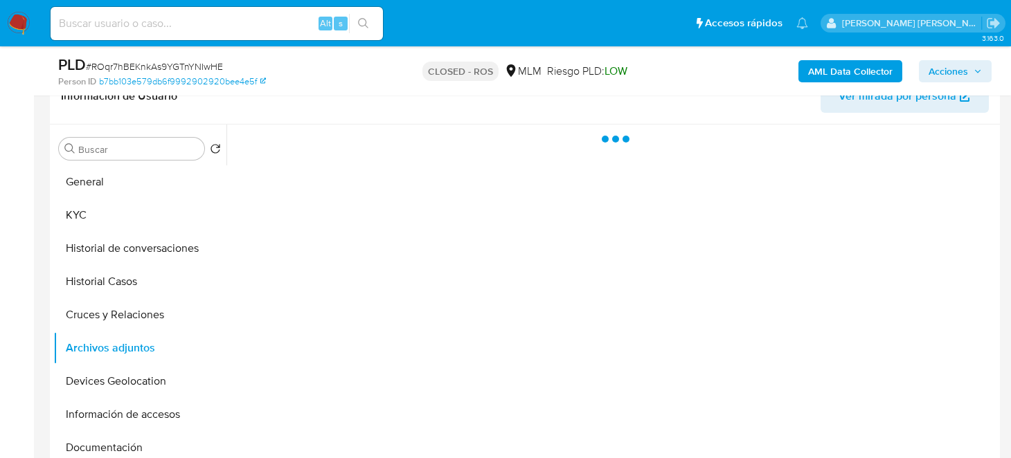
scroll to position [208, 0]
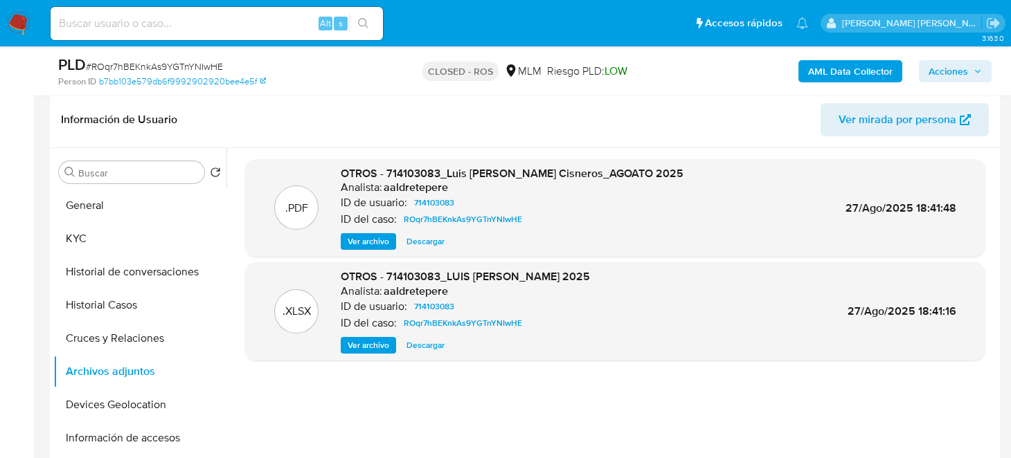
drag, startPoint x: 411, startPoint y: 239, endPoint x: 442, endPoint y: 236, distance: 30.7
click at [411, 239] on span "Descargar" at bounding box center [425, 242] width 38 height 14
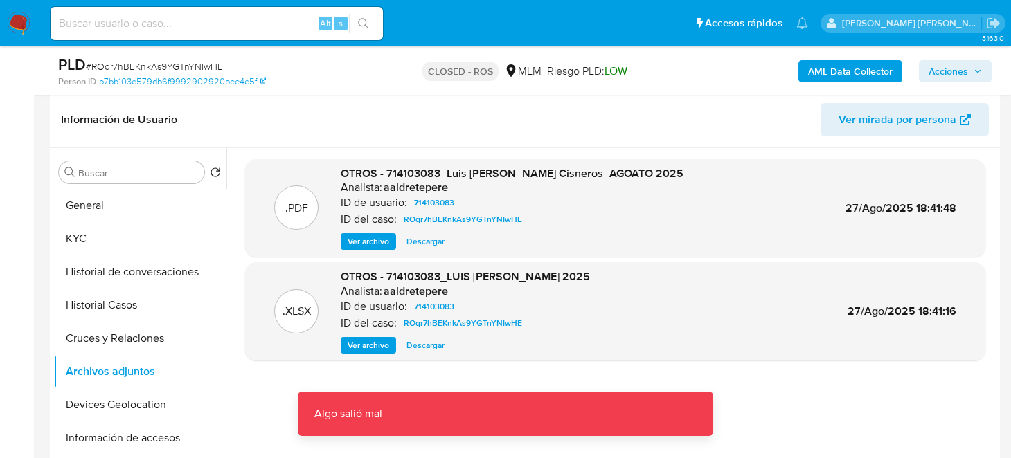
click at [426, 242] on span "Descargar" at bounding box center [425, 242] width 38 height 14
click at [373, 235] on span "Ver archivo" at bounding box center [368, 242] width 42 height 14
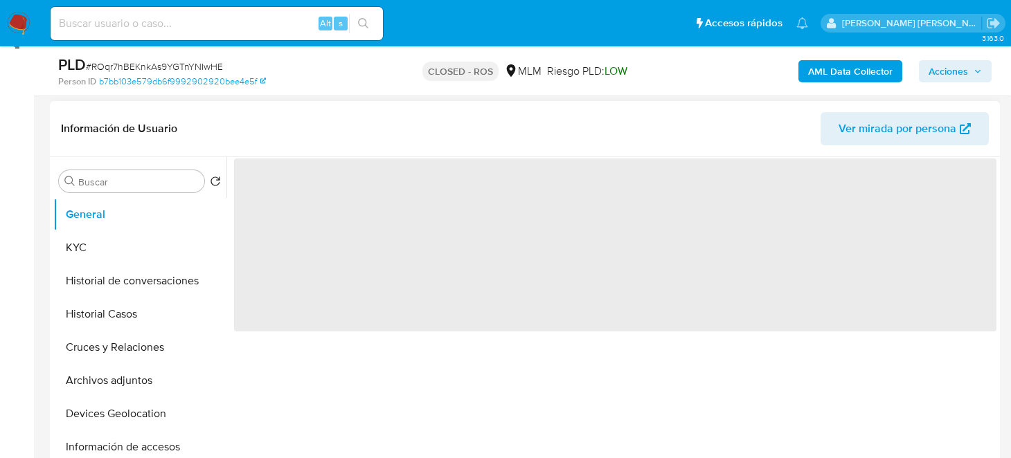
scroll to position [208, 0]
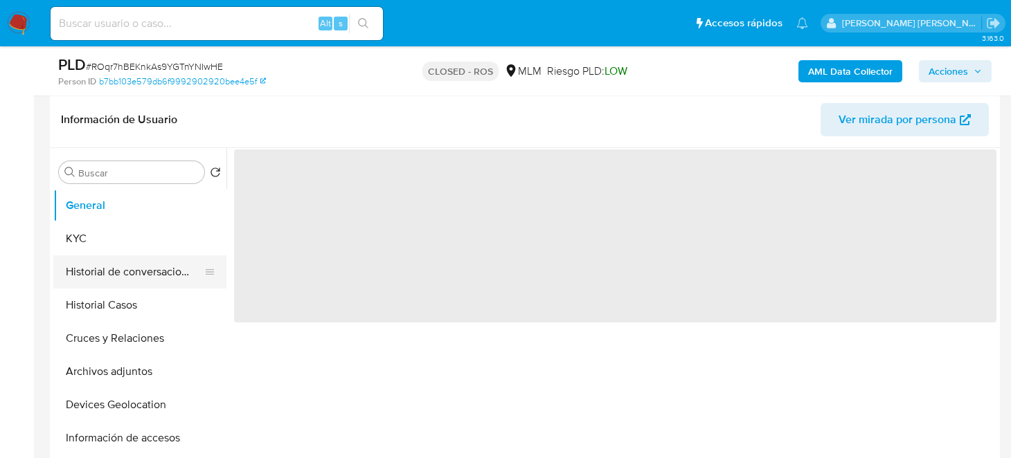
select select "10"
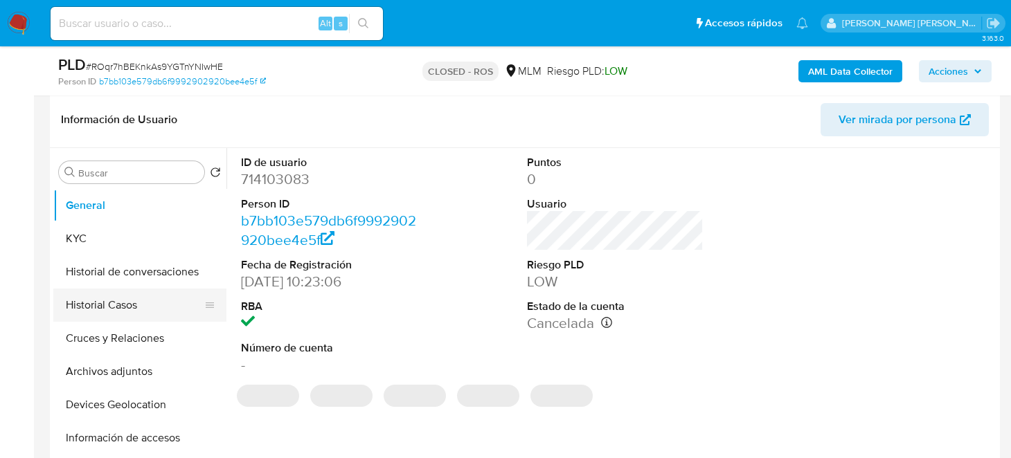
click at [107, 302] on button "Historial Casos" at bounding box center [134, 305] width 162 height 33
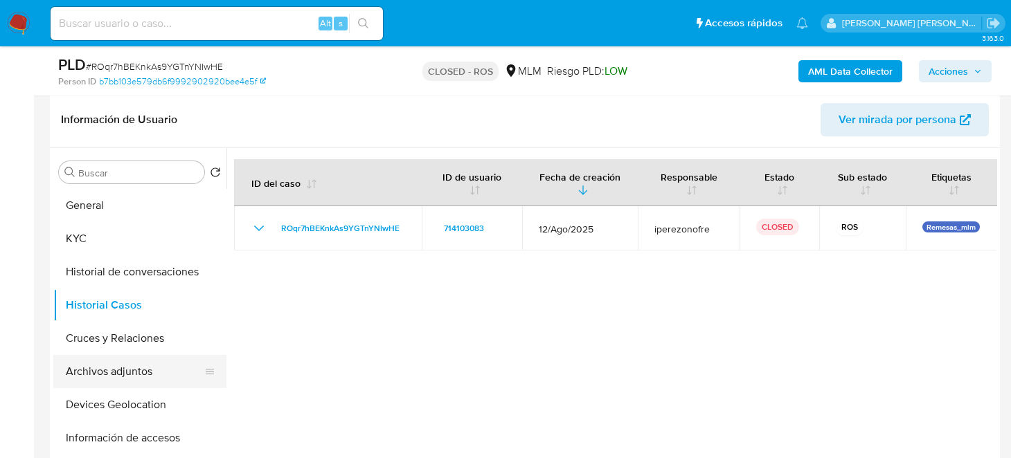
click at [144, 379] on button "Archivos adjuntos" at bounding box center [134, 371] width 162 height 33
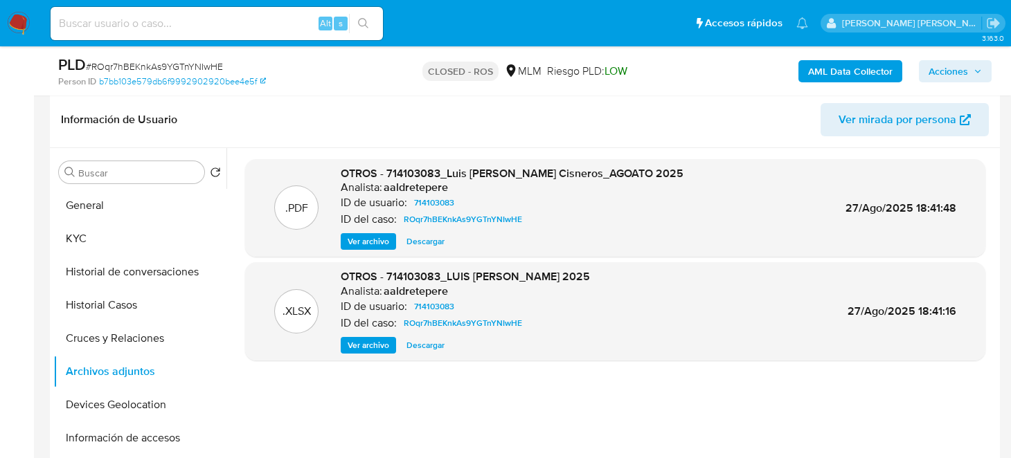
click at [430, 242] on span "Descargar" at bounding box center [425, 242] width 38 height 14
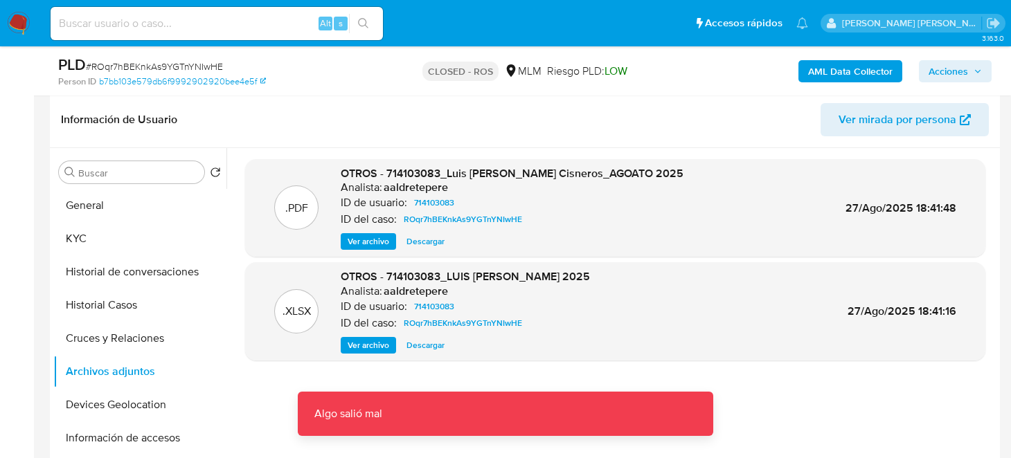
click at [286, 191] on div ".PDF" at bounding box center [296, 207] width 44 height 44
click at [293, 205] on p ".PDF" at bounding box center [296, 208] width 23 height 15
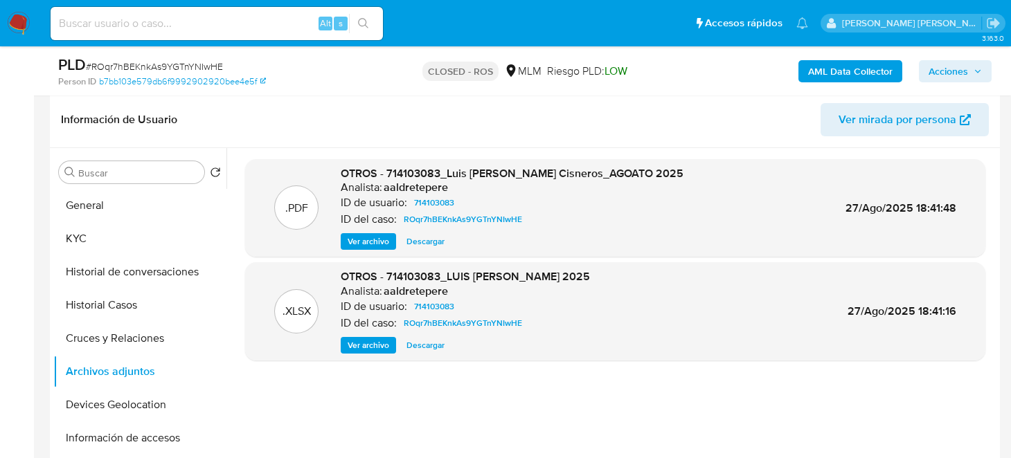
click at [437, 239] on span "Descargar" at bounding box center [425, 242] width 38 height 14
click at [170, 86] on link "b7bb103e579db6f9992902920bee4e5f" at bounding box center [182, 81] width 167 height 12
click at [139, 67] on span "# ROqr7hBEKnkAs9YGTnYNIwHE" at bounding box center [154, 67] width 137 height 14
click at [63, 55] on b "PLD" at bounding box center [72, 64] width 28 height 22
click at [470, 216] on span "ROqr7hBEKnkAs9YGTnYNIwHE" at bounding box center [463, 219] width 118 height 17
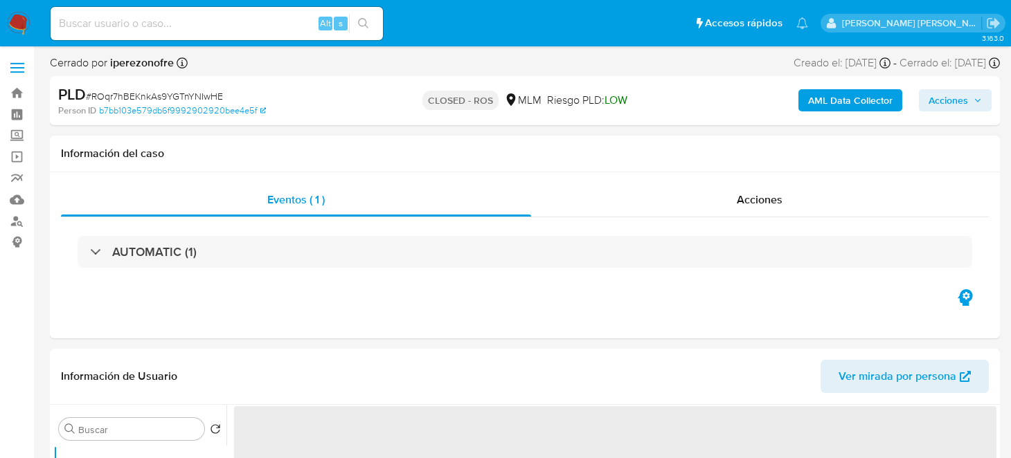
select select "10"
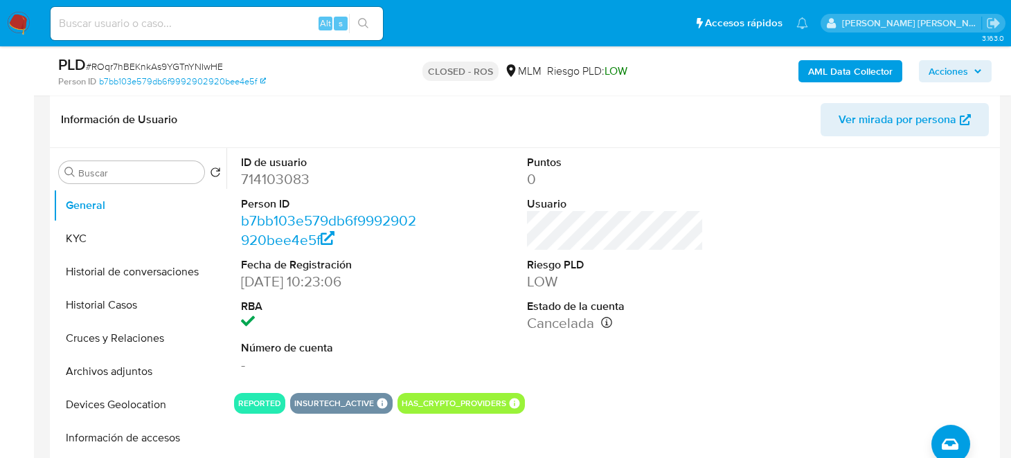
scroll to position [277, 0]
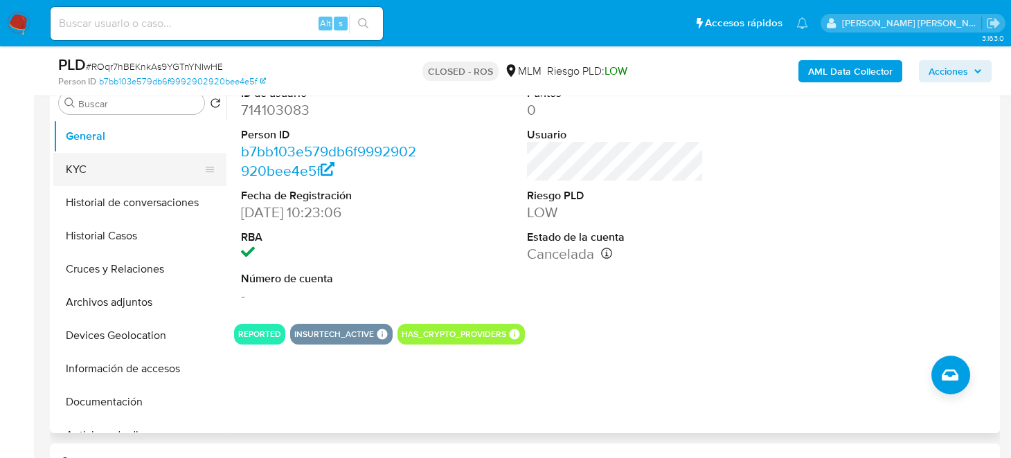
click at [75, 168] on button "KYC" at bounding box center [134, 169] width 162 height 33
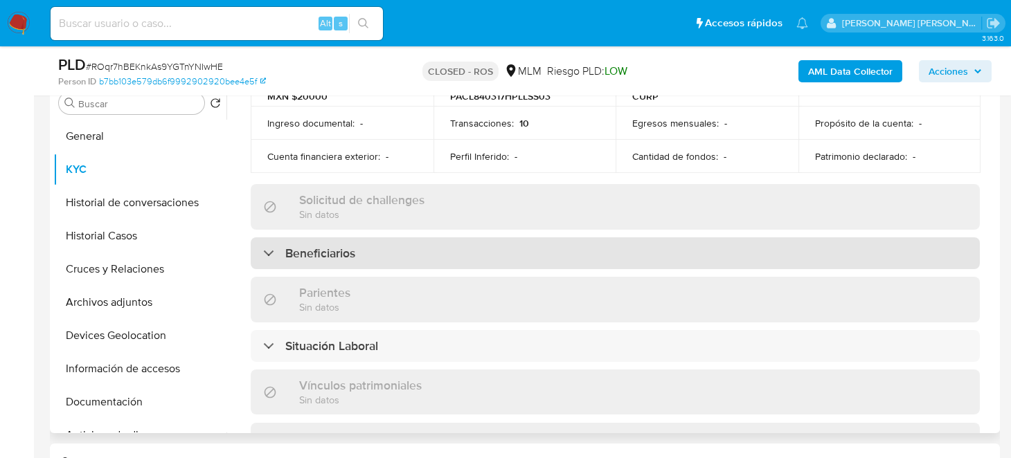
scroll to position [484, 0]
click at [359, 248] on div "Beneficiarios" at bounding box center [615, 252] width 729 height 32
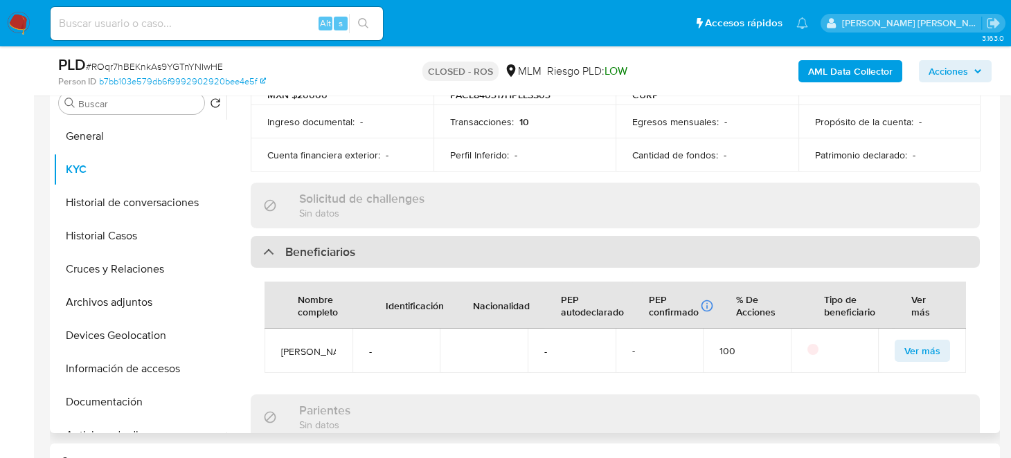
click at [268, 244] on div "Beneficiarios" at bounding box center [309, 251] width 92 height 15
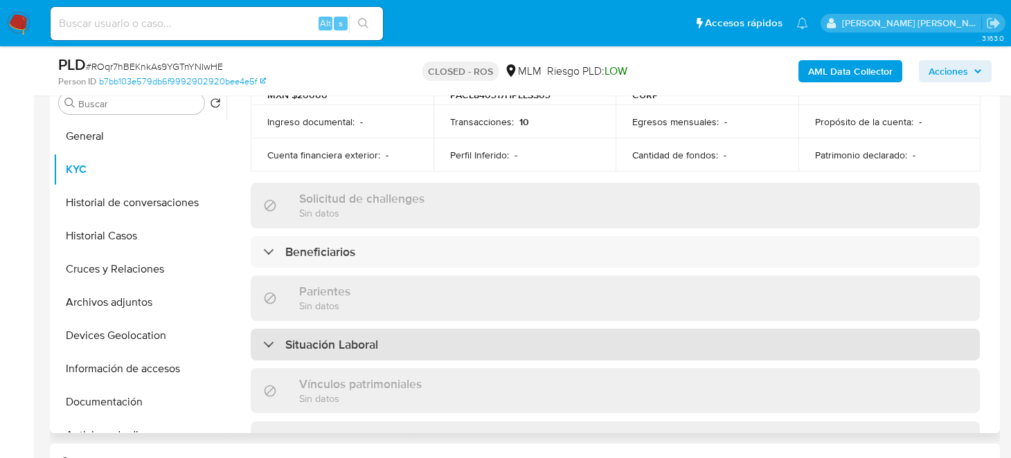
click at [356, 341] on h3 "Situación Laboral" at bounding box center [331, 344] width 93 height 15
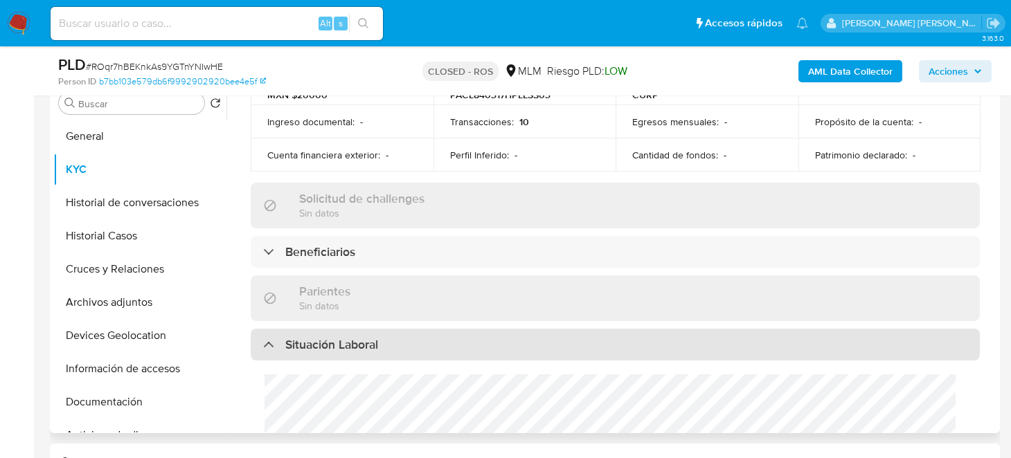
click at [356, 341] on h3 "Situación Laboral" at bounding box center [331, 344] width 93 height 15
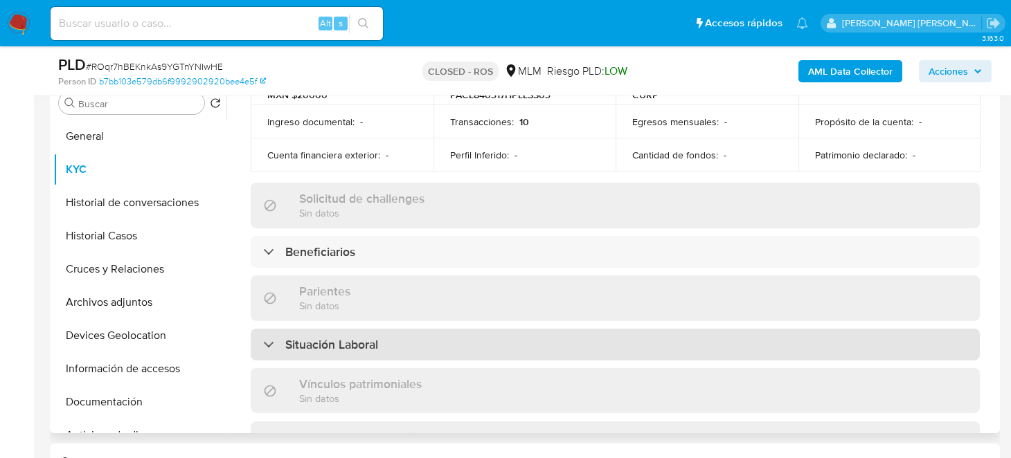
click at [264, 343] on div "Situación Laboral" at bounding box center [615, 345] width 729 height 32
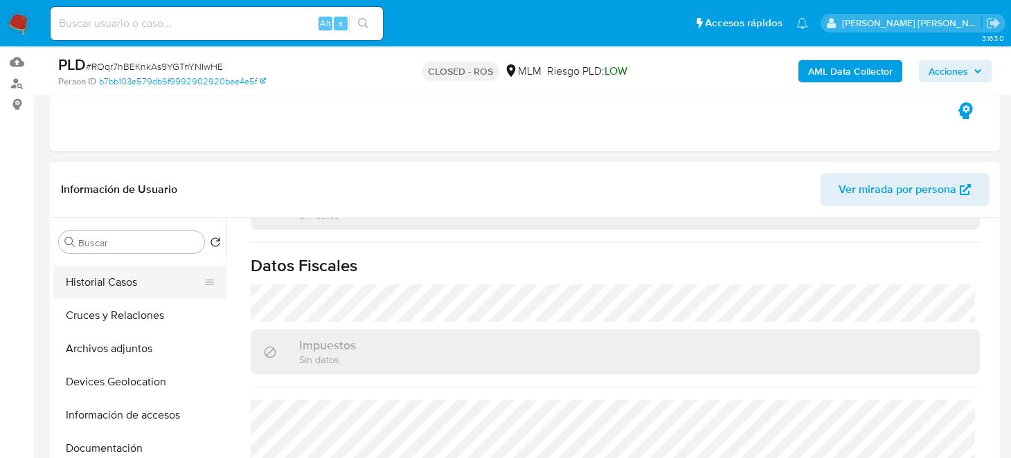
scroll to position [69, 0]
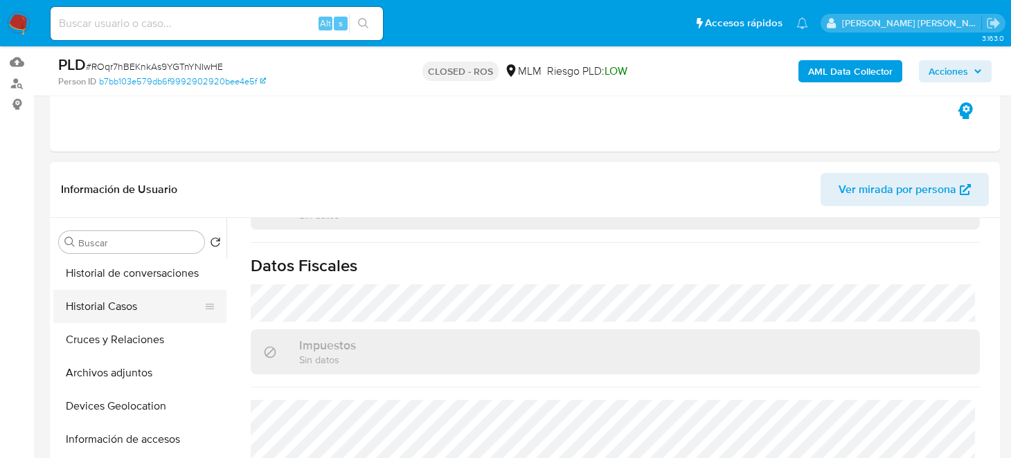
click at [109, 304] on button "Historial Casos" at bounding box center [134, 306] width 162 height 33
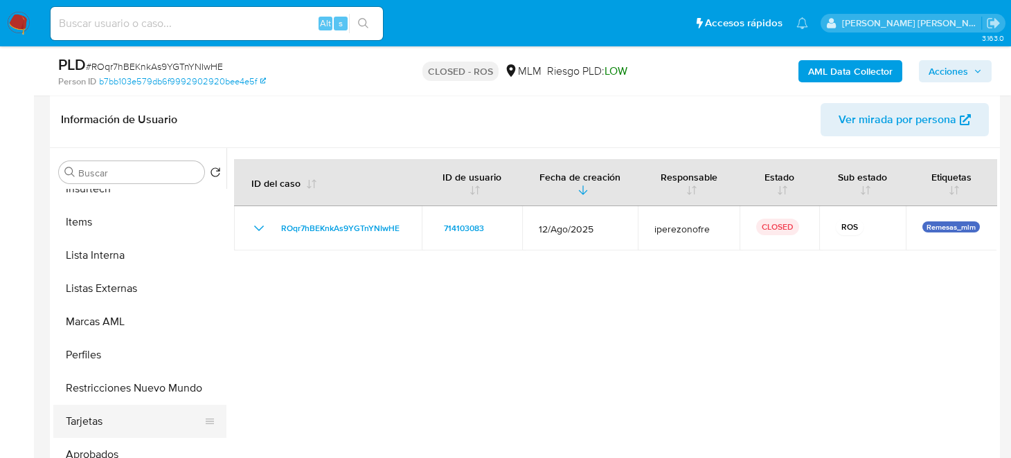
scroll to position [685, 0]
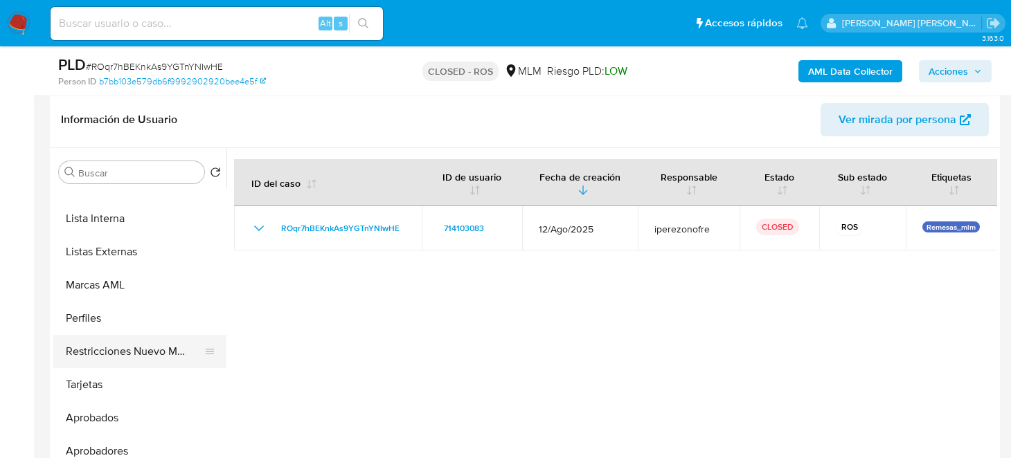
click at [124, 350] on button "Restricciones Nuevo Mundo" at bounding box center [134, 351] width 162 height 33
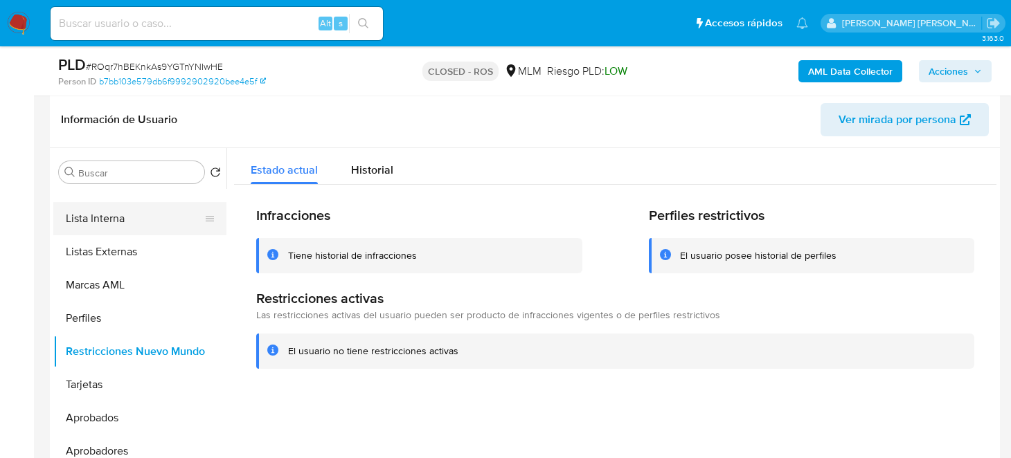
click at [125, 221] on button "Lista Interna" at bounding box center [134, 218] width 162 height 33
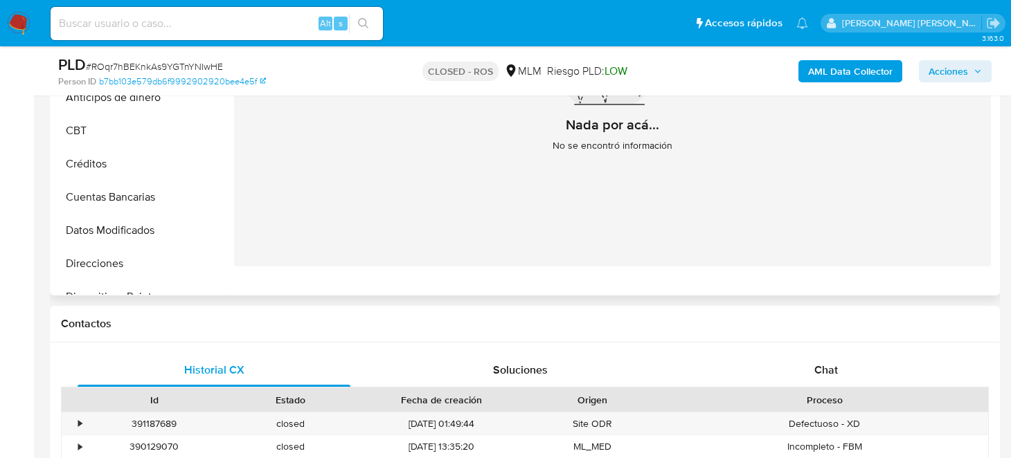
scroll to position [0, 0]
click at [147, 157] on button "Archivos adjuntos" at bounding box center [134, 164] width 162 height 33
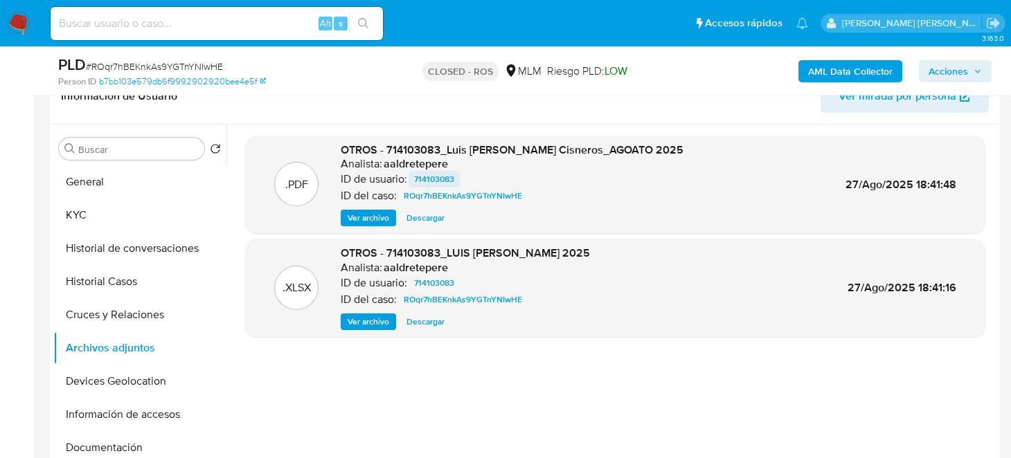
scroll to position [208, 0]
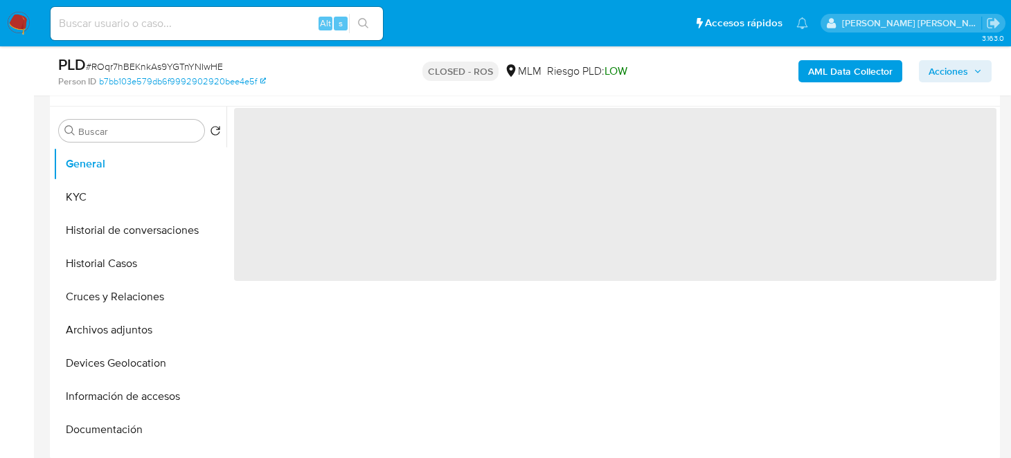
scroll to position [277, 0]
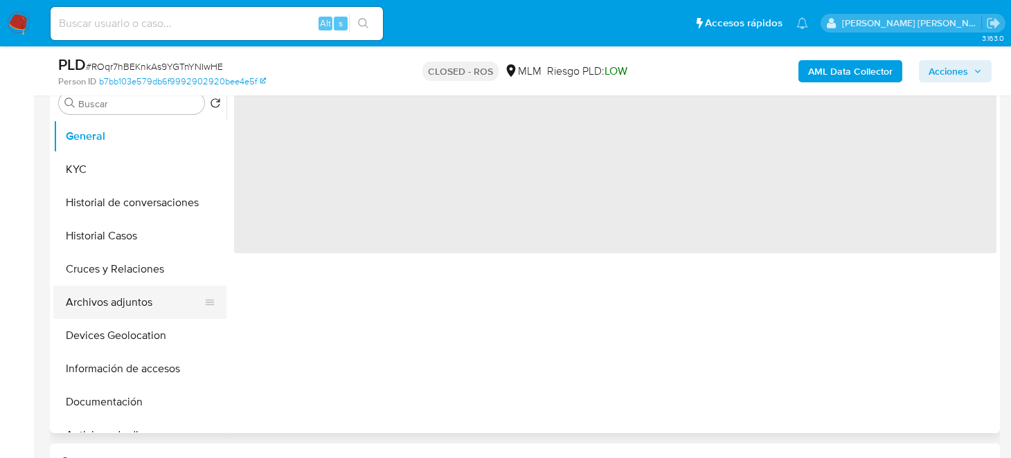
select select "10"
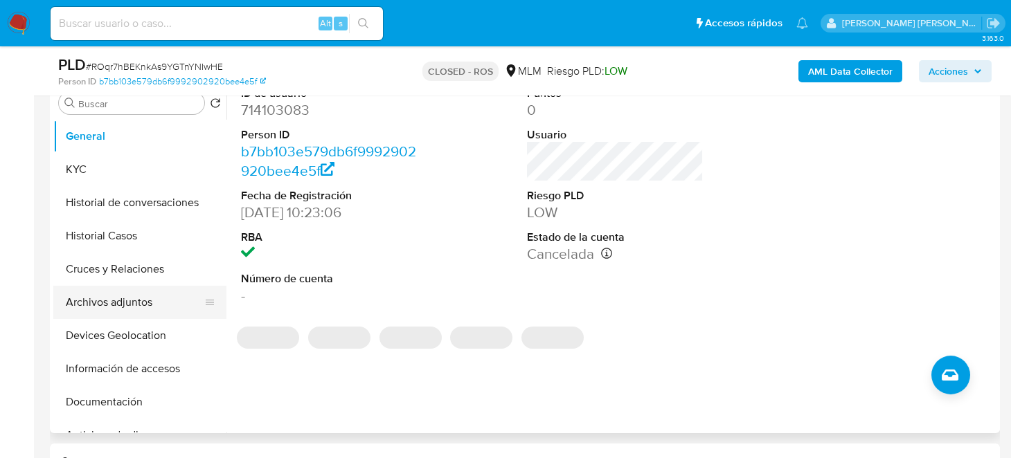
click at [132, 296] on button "Archivos adjuntos" at bounding box center [134, 302] width 162 height 33
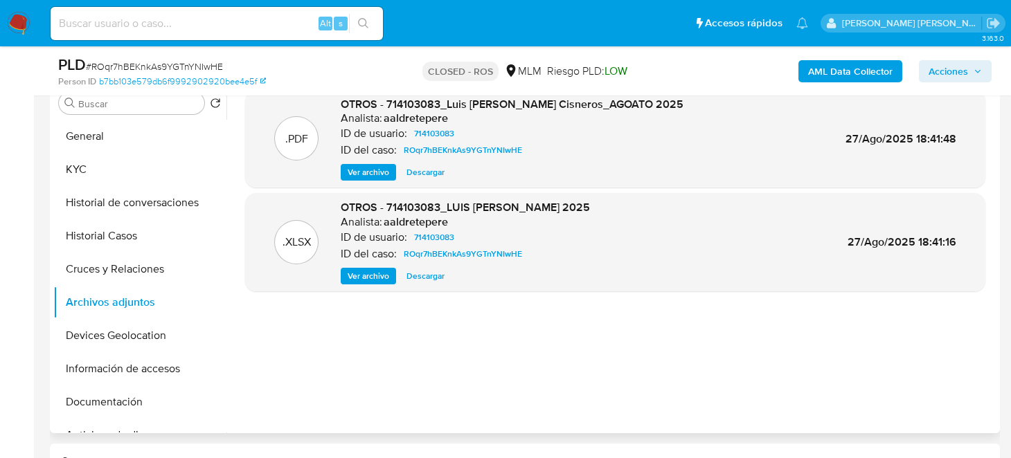
click at [415, 170] on span "Descargar" at bounding box center [425, 172] width 38 height 14
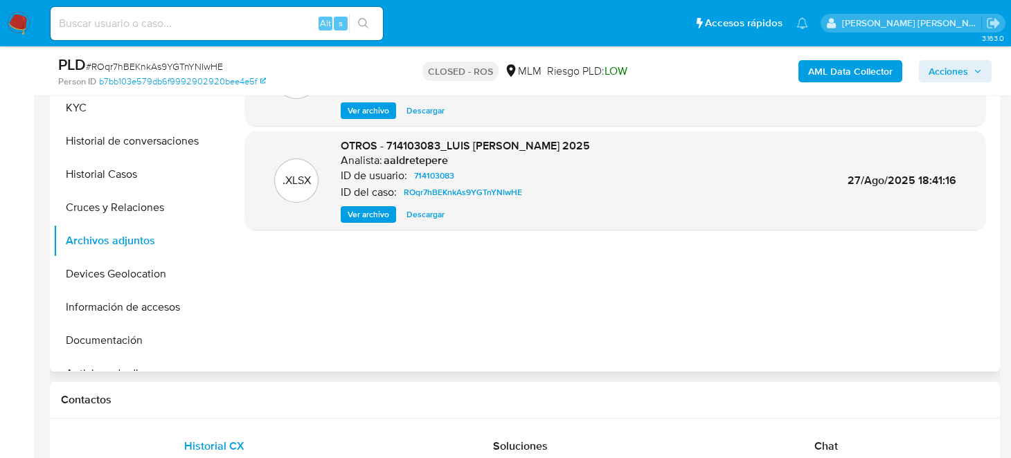
scroll to position [208, 0]
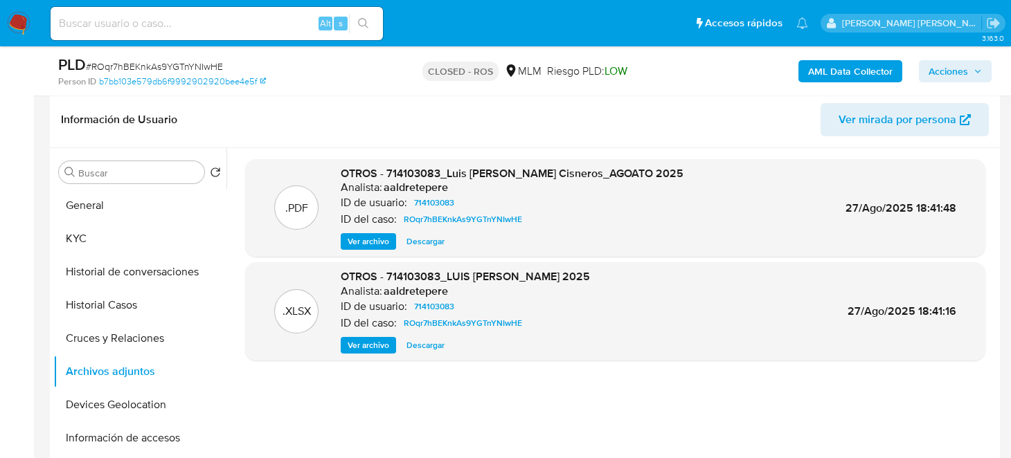
click at [421, 235] on span "Descargar" at bounding box center [425, 242] width 38 height 14
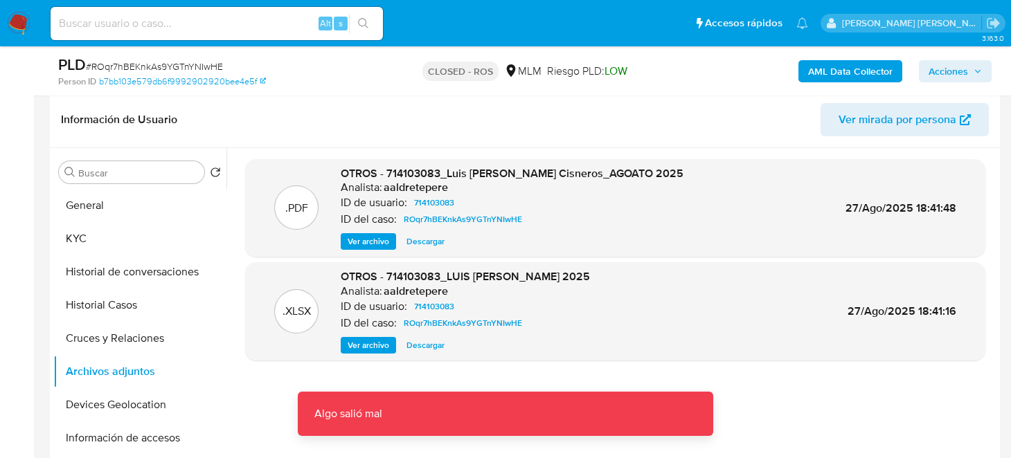
click at [420, 175] on span "OTROS - 714103083_Luis [PERSON_NAME] Cisneros_AGOATO 2025" at bounding box center [512, 173] width 343 height 16
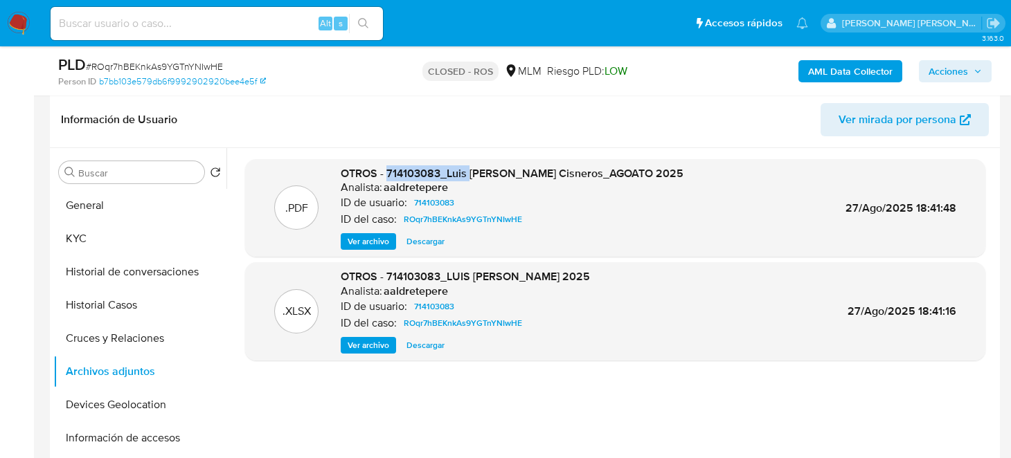
click at [420, 175] on span "OTROS - 714103083_Luis [PERSON_NAME] Cisneros_AGOATO 2025" at bounding box center [512, 173] width 343 height 16
copy span "714103083_Luis"
drag, startPoint x: 462, startPoint y: 198, endPoint x: 413, endPoint y: 202, distance: 49.3
click at [413, 202] on div "ID de usuario: 714103083" at bounding box center [512, 202] width 343 height 17
copy span "714103083"
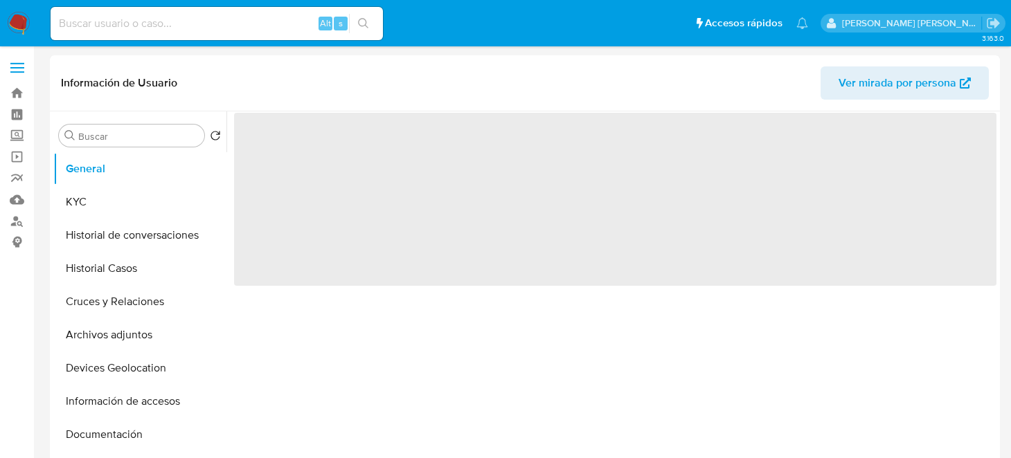
click at [142, 26] on input at bounding box center [217, 24] width 332 height 18
paste input "2658018048"
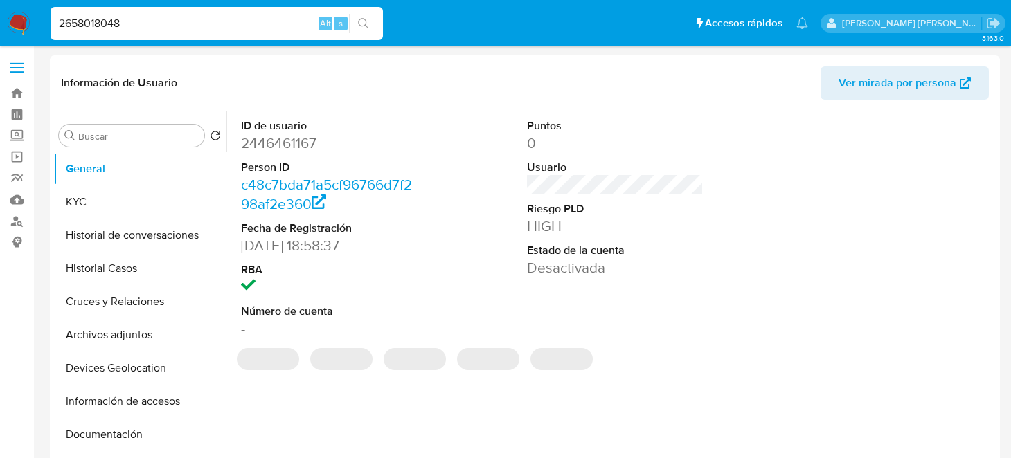
type input "2658018048"
select select "10"
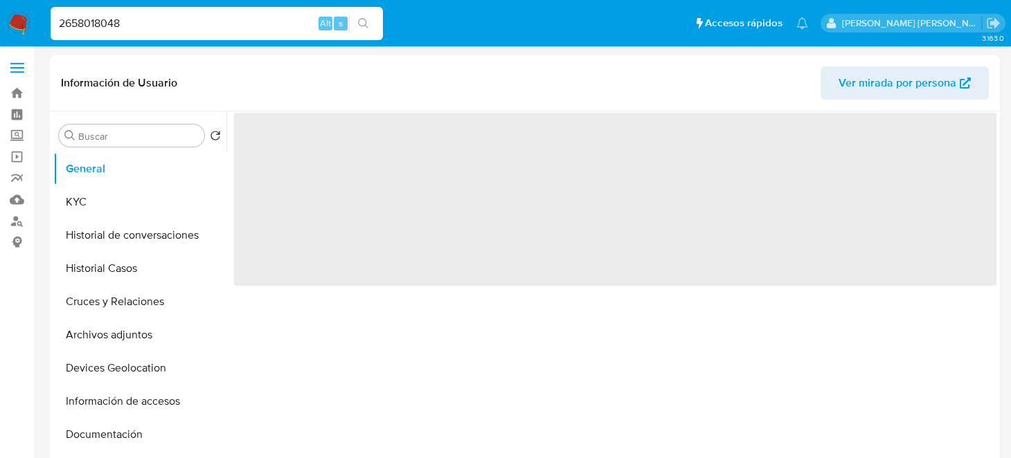
select select "10"
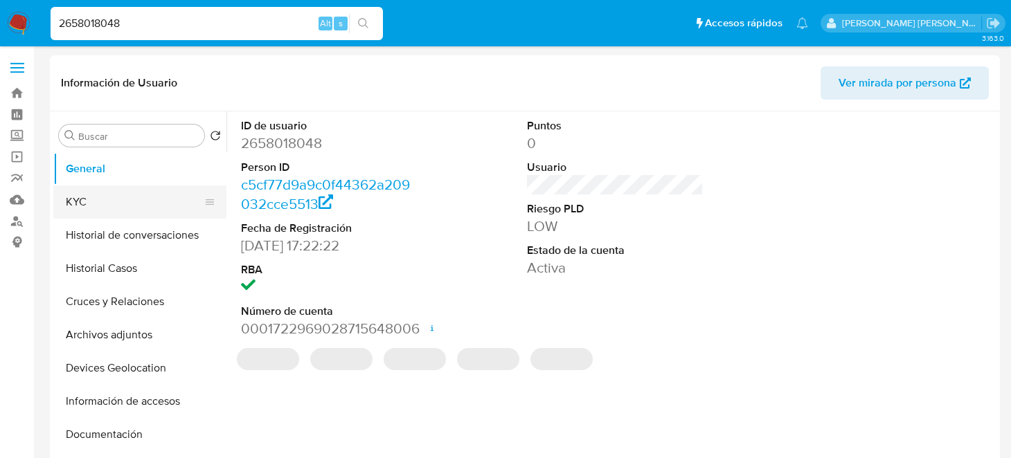
click at [126, 207] on button "KYC" at bounding box center [134, 201] width 162 height 33
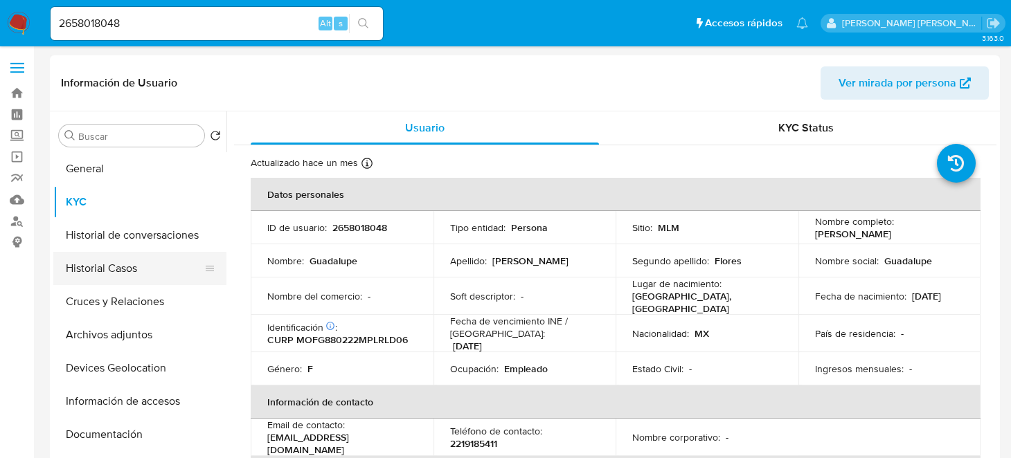
drag, startPoint x: 94, startPoint y: 264, endPoint x: 171, endPoint y: 271, distance: 77.1
click at [94, 264] on button "Historial Casos" at bounding box center [134, 268] width 162 height 33
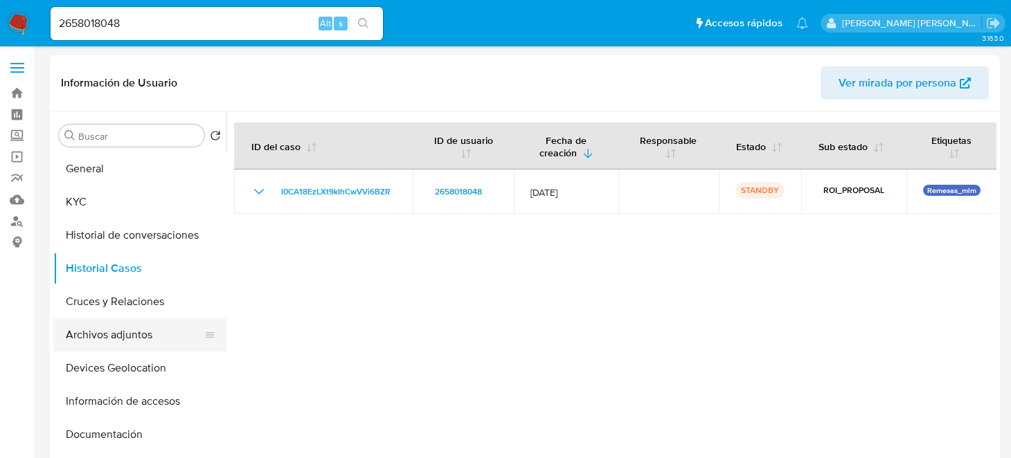
click at [126, 335] on button "Archivos adjuntos" at bounding box center [134, 334] width 162 height 33
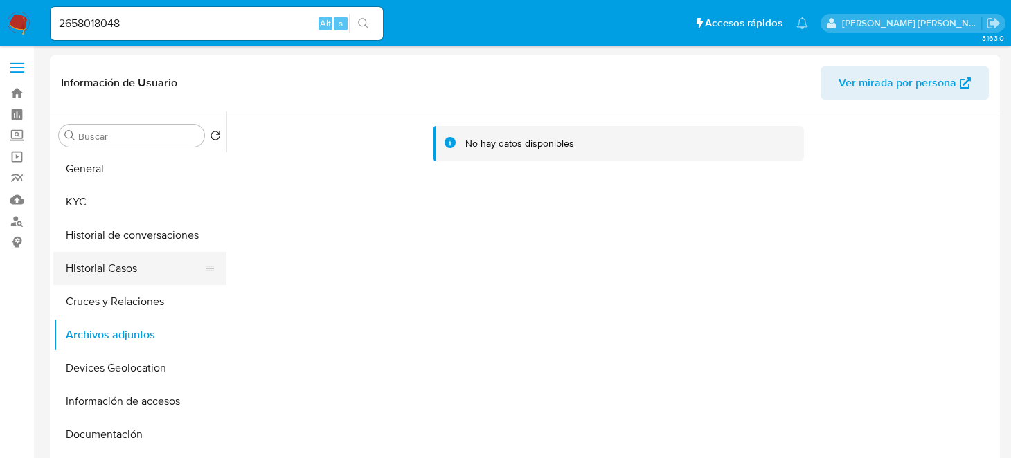
drag, startPoint x: 124, startPoint y: 263, endPoint x: 131, endPoint y: 255, distance: 10.3
click at [123, 263] on button "Historial Casos" at bounding box center [134, 268] width 162 height 33
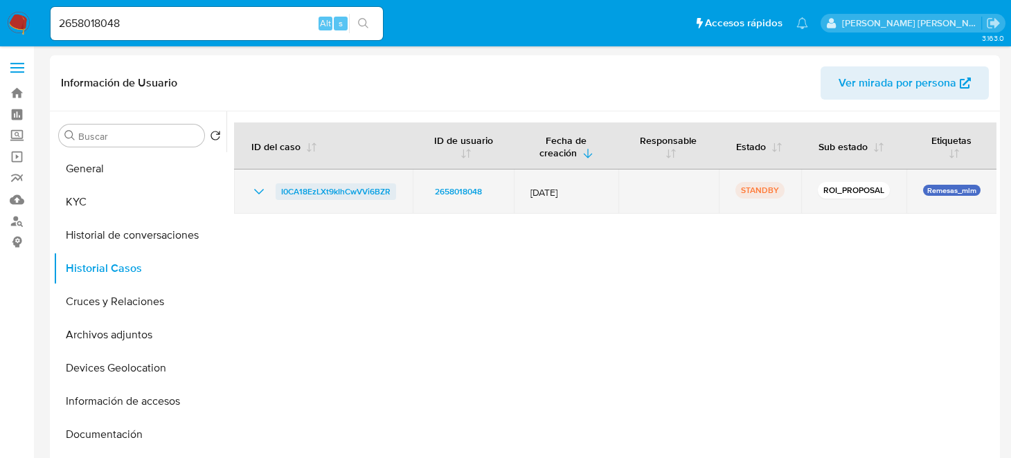
click at [336, 197] on span "I0CA18EzLXt9kIhCwVVi6BZR" at bounding box center [335, 191] width 109 height 17
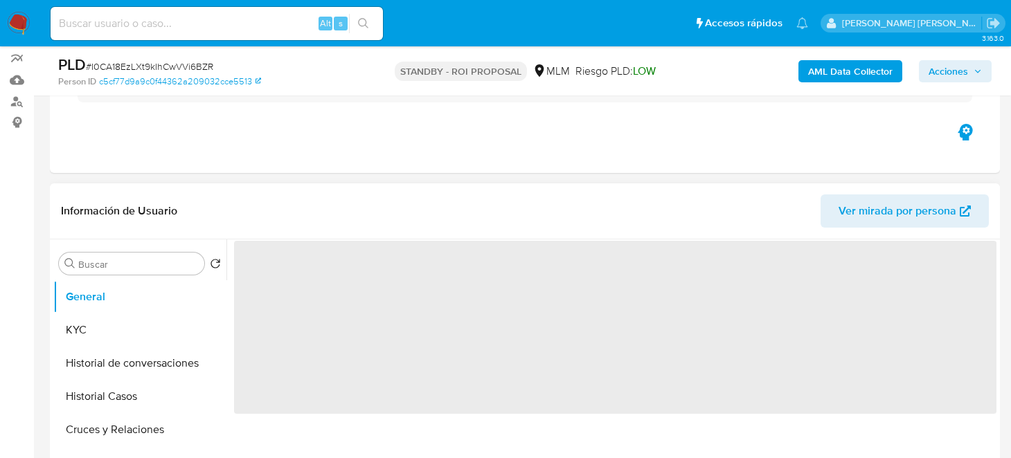
scroll to position [277, 0]
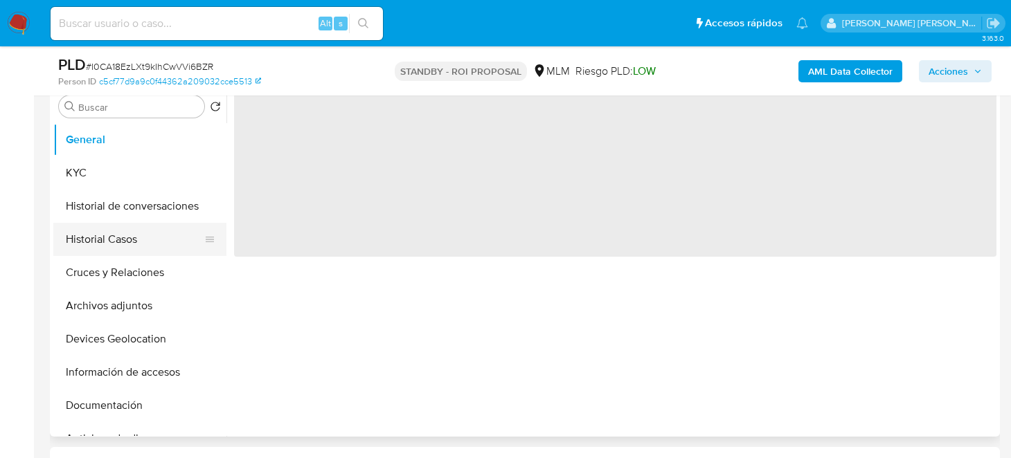
select select "10"
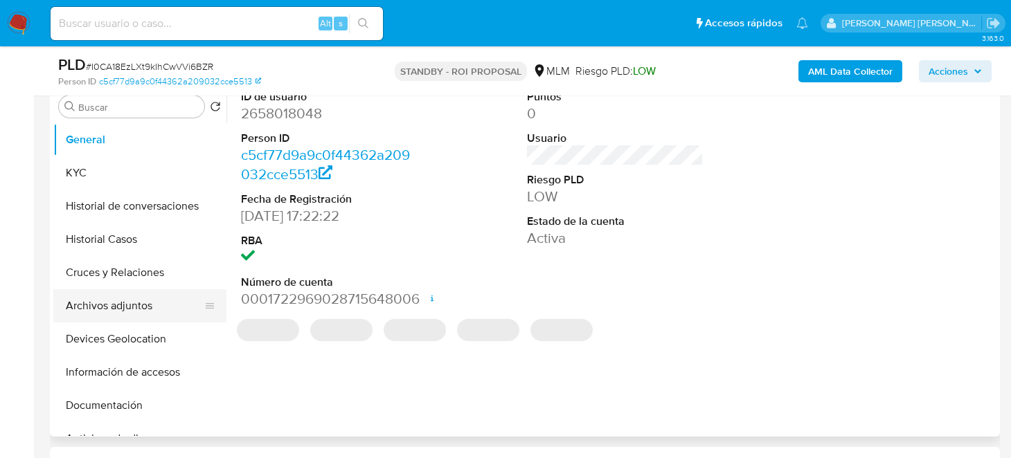
click at [118, 317] on button "Archivos adjuntos" at bounding box center [134, 305] width 162 height 33
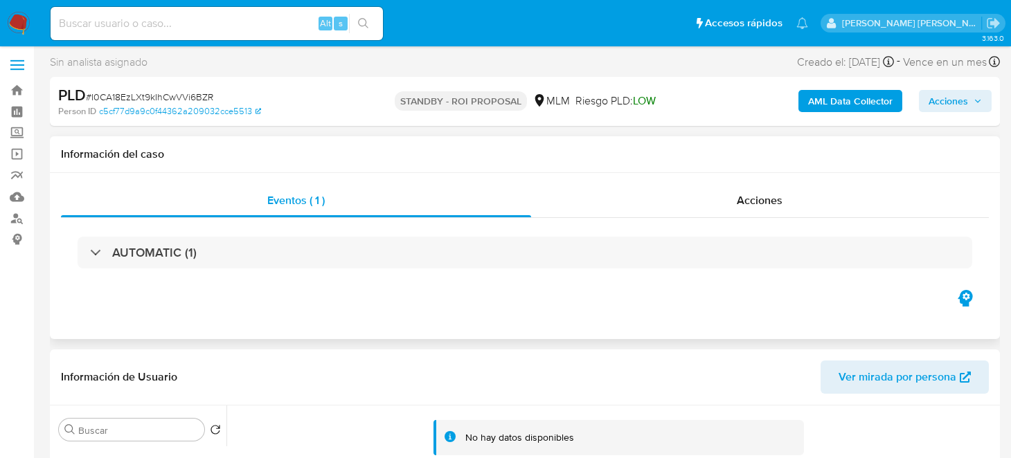
scroll to position [0, 0]
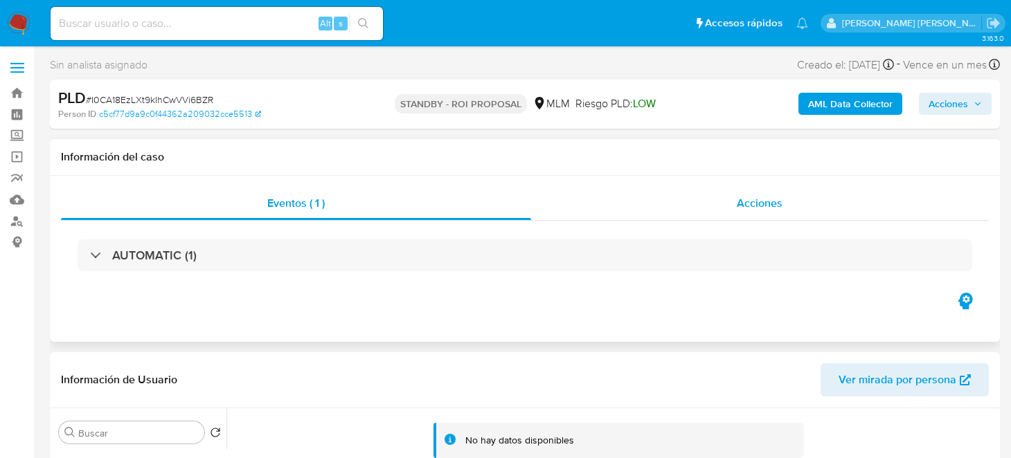
click at [754, 207] on span "Acciones" at bounding box center [759, 203] width 46 height 16
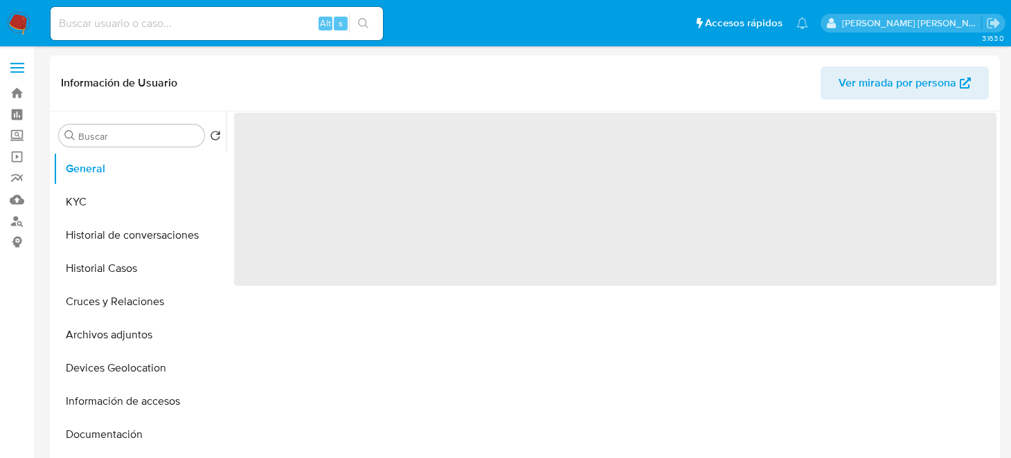
click at [146, 28] on input at bounding box center [217, 24] width 332 height 18
paste input "1982274419"
type input "1982274419"
select select "10"
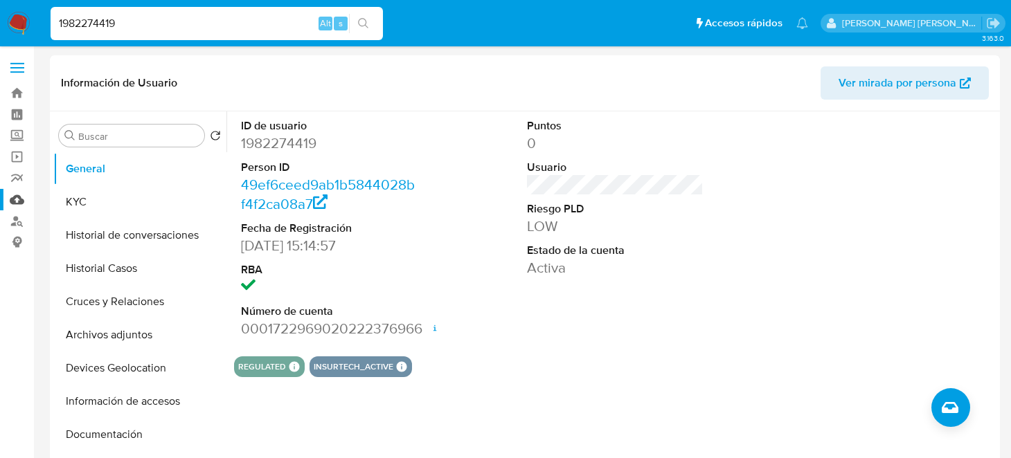
click at [4, 199] on link "Mulan" at bounding box center [82, 199] width 165 height 21
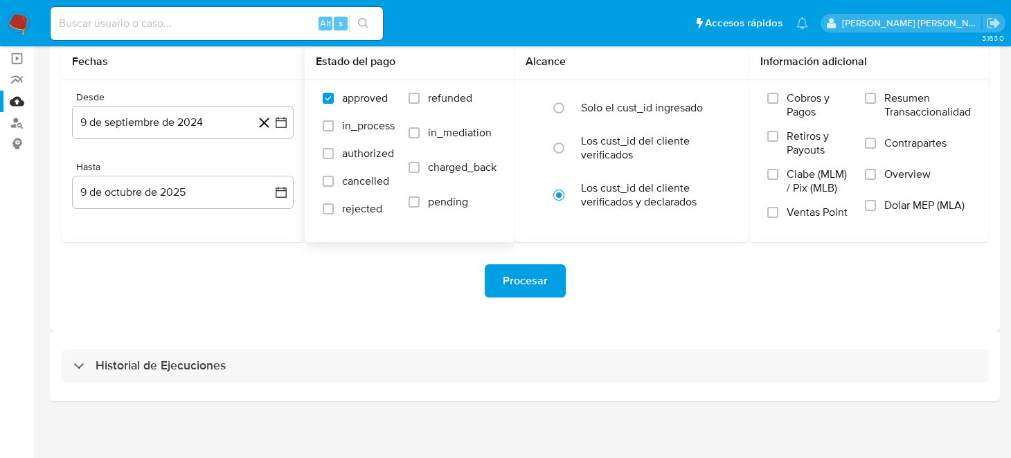
scroll to position [100, 0]
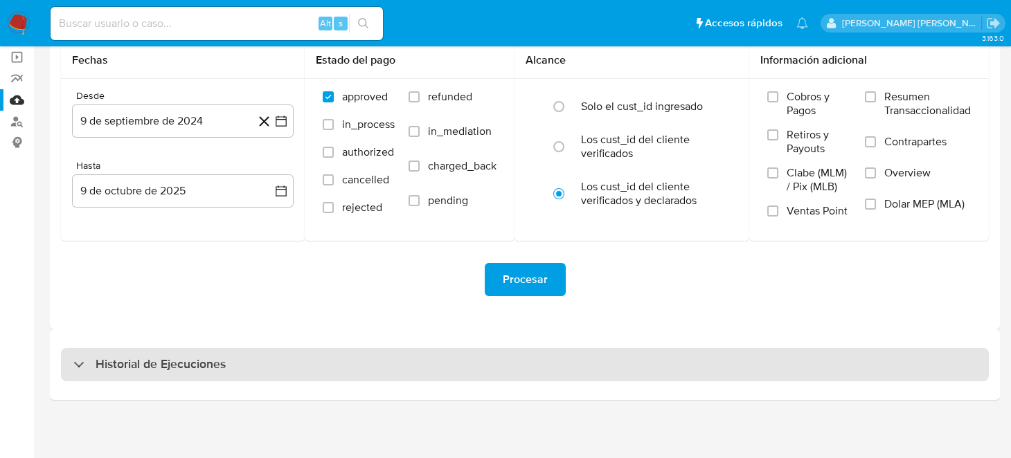
click at [129, 351] on div "Historial de Ejecuciones" at bounding box center [524, 364] width 927 height 33
select select "10"
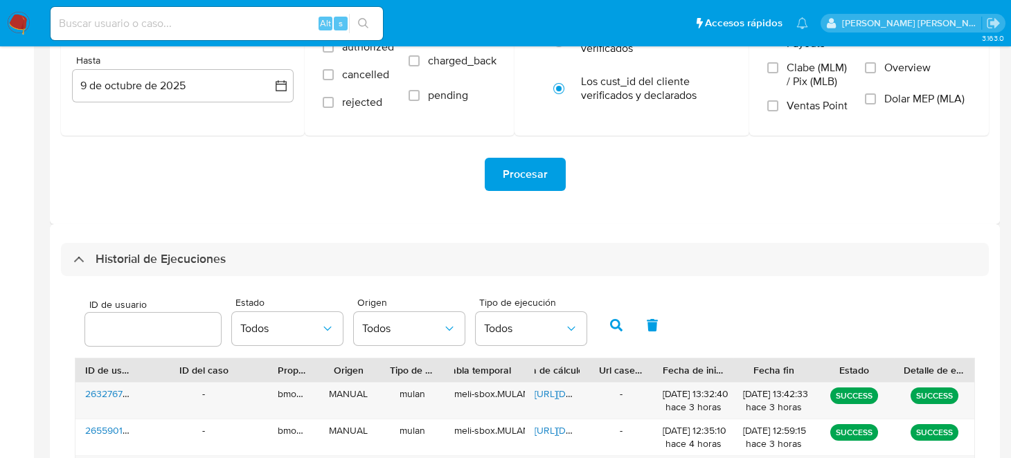
scroll to position [377, 0]
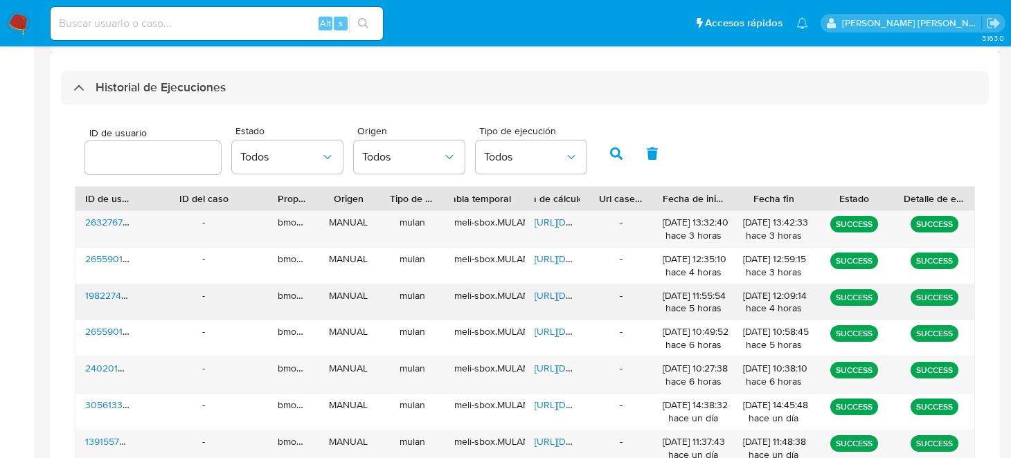
click at [107, 296] on span "1982274419" at bounding box center [110, 296] width 51 height 14
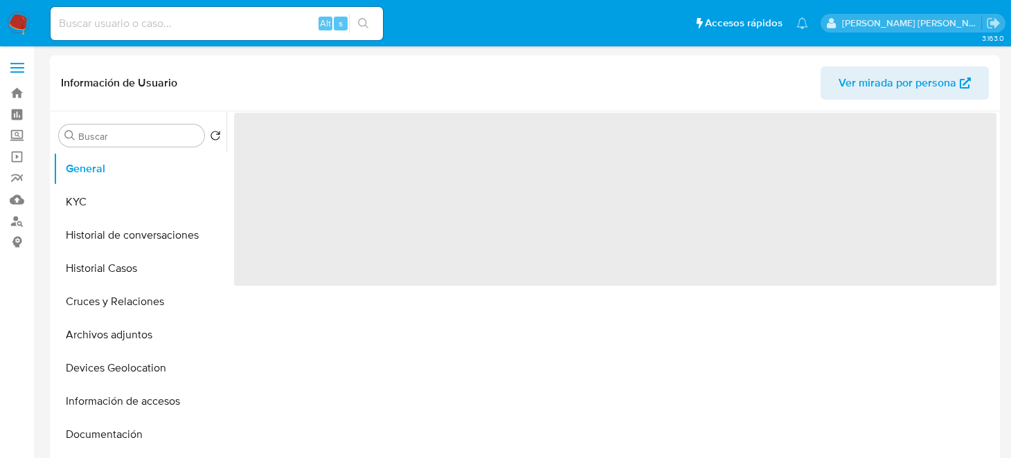
select select "10"
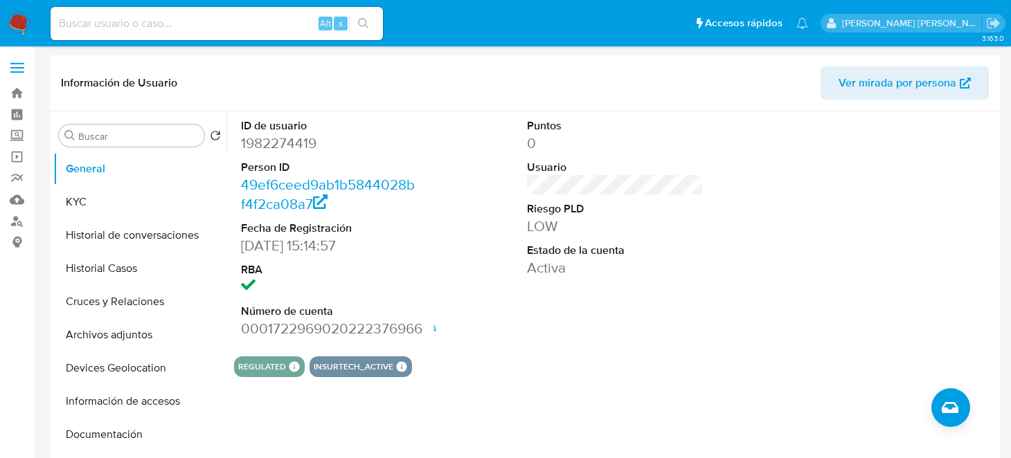
click at [676, 388] on div "ID de usuario 1982274419 Person ID 49ef6ceed9ab1b5844028bf4f2ca08a7 Fecha de Re…" at bounding box center [611, 288] width 770 height 354
click at [141, 207] on button "KYC" at bounding box center [134, 201] width 162 height 33
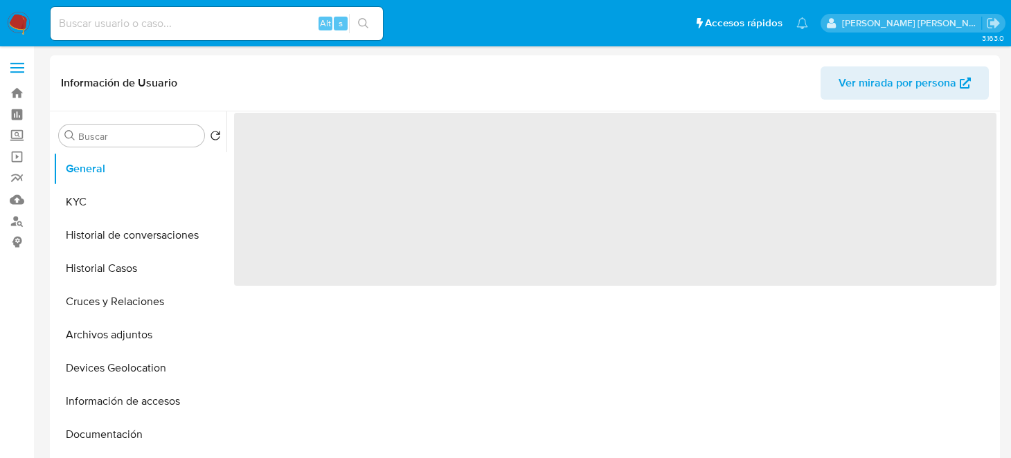
select select "10"
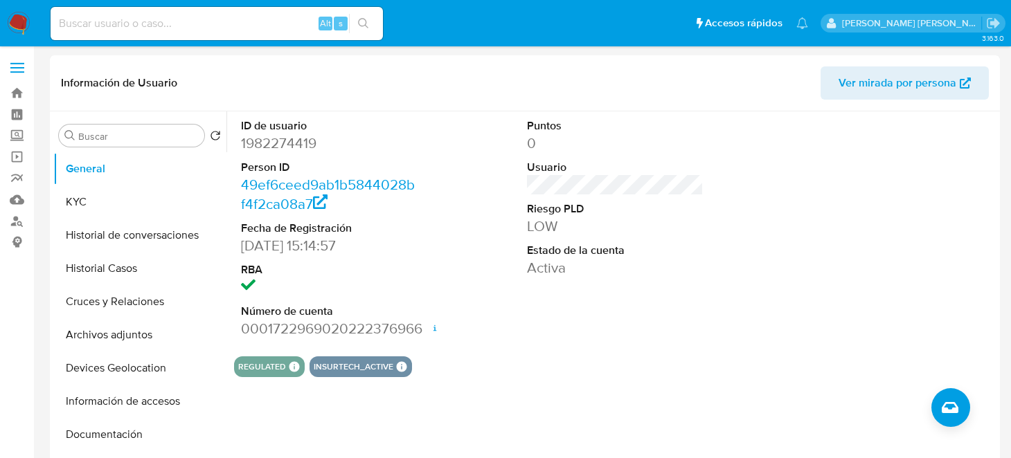
click at [17, 19] on img at bounding box center [19, 24] width 24 height 24
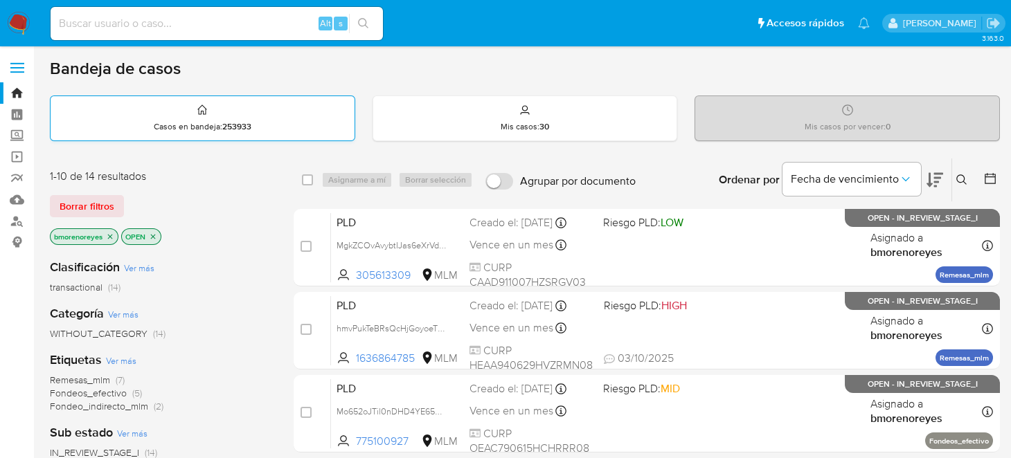
click at [283, 127] on div "Casos en bandeja : 253933" at bounding box center [203, 118] width 304 height 44
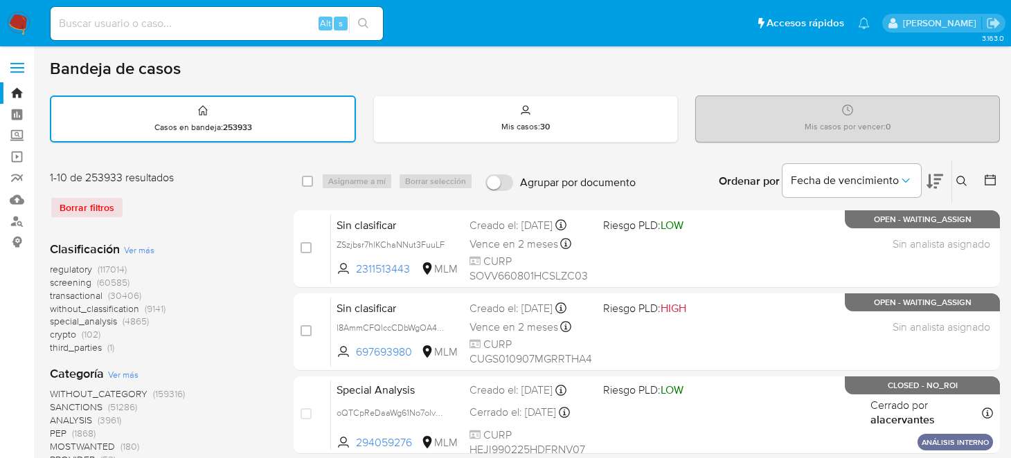
click at [960, 181] on icon at bounding box center [961, 181] width 11 height 11
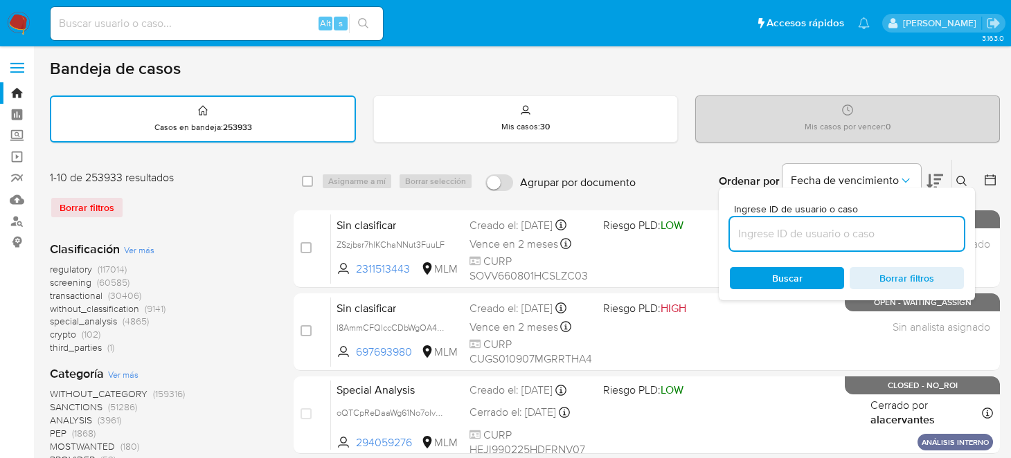
click at [795, 229] on input at bounding box center [847, 234] width 234 height 18
type input "1982274419"
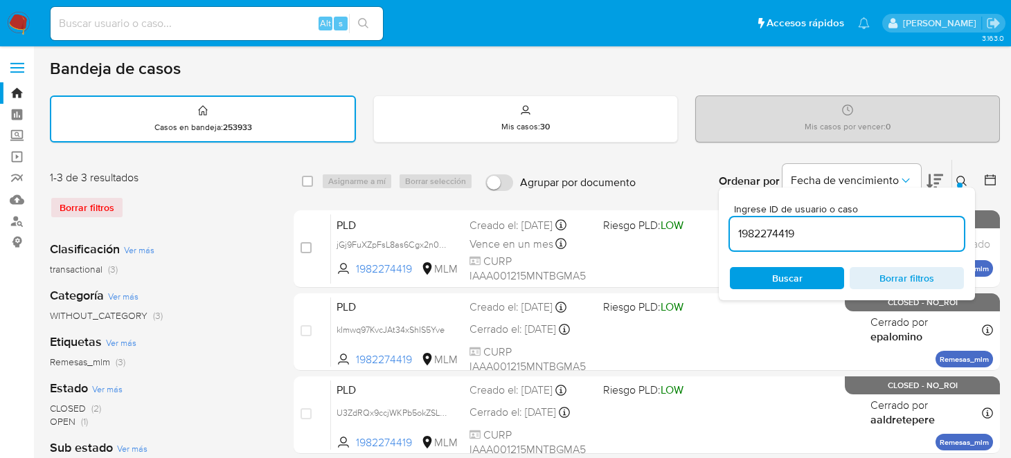
click at [963, 177] on icon at bounding box center [961, 181] width 11 height 11
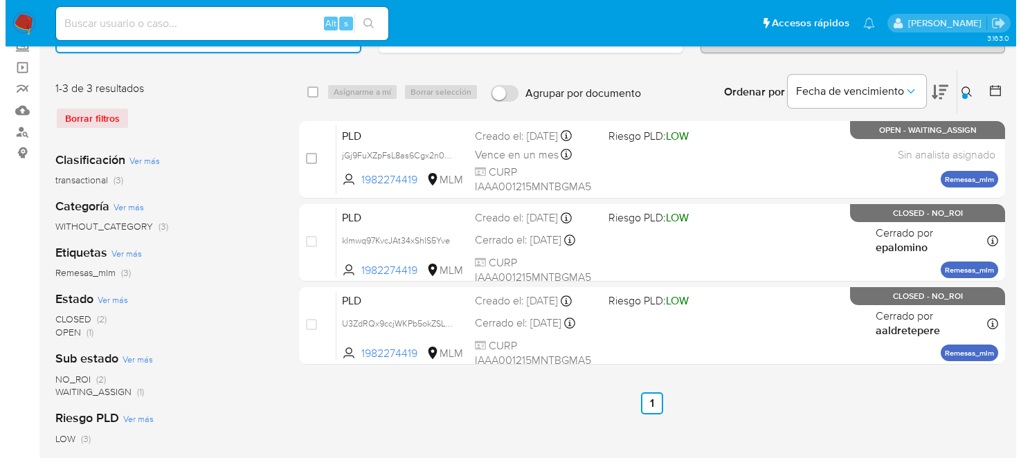
scroll to position [69, 0]
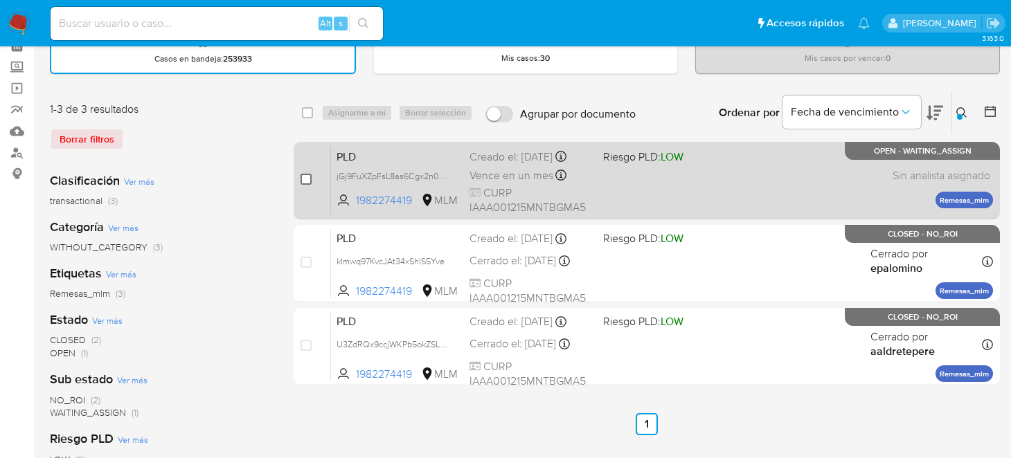
click at [305, 175] on input "checkbox" at bounding box center [305, 179] width 11 height 11
checkbox input "true"
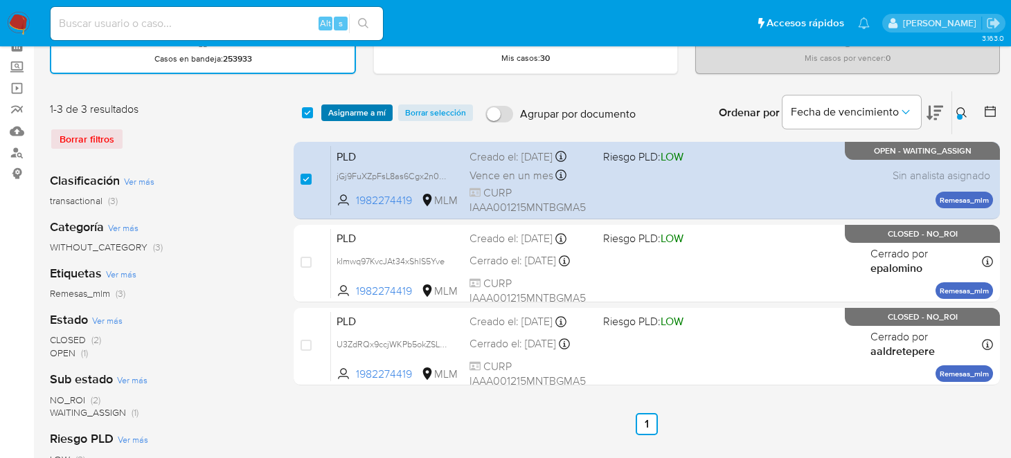
click at [357, 116] on span "Asignarme a mí" at bounding box center [356, 113] width 57 height 14
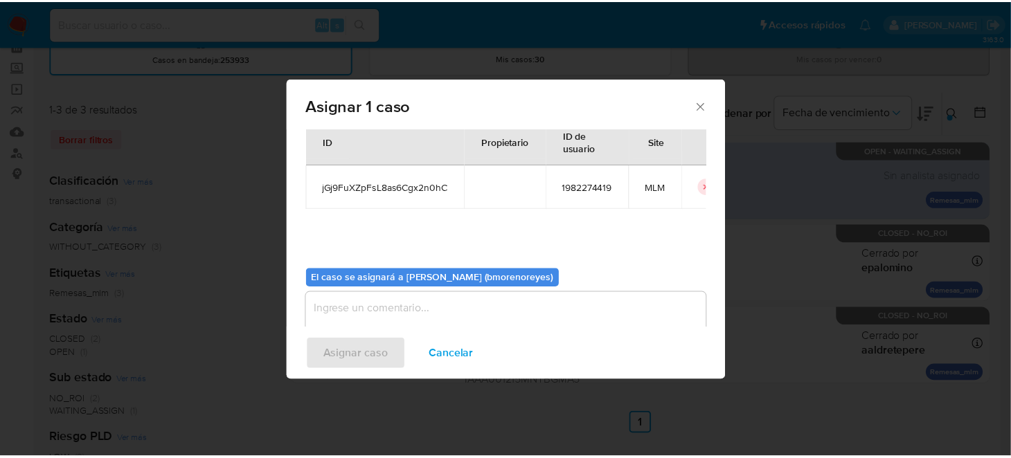
scroll to position [71, 0]
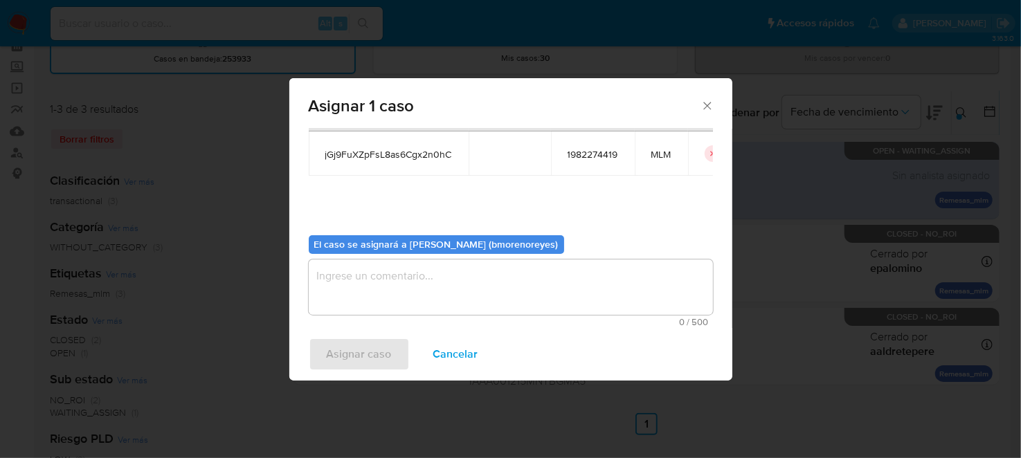
click at [398, 299] on textarea "assign-modal" at bounding box center [511, 287] width 404 height 55
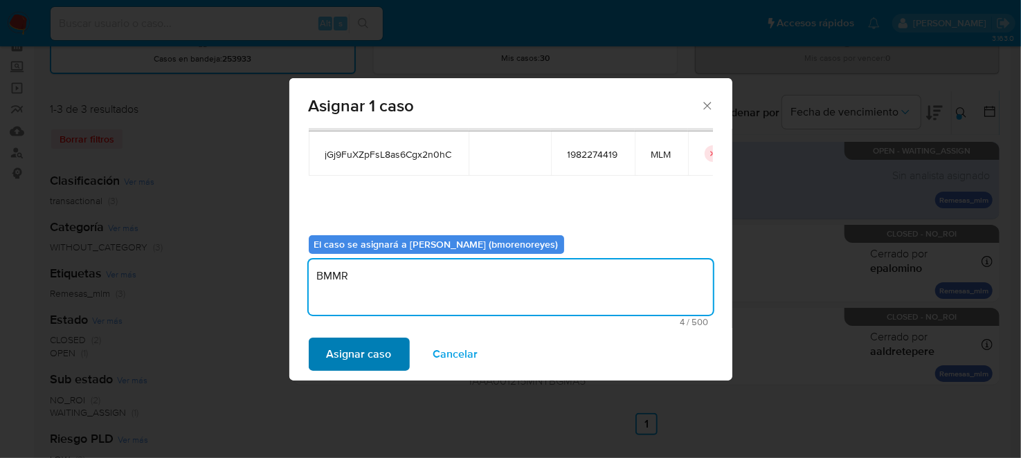
type textarea "BMMR"
click at [370, 345] on span "Asignar caso" at bounding box center [359, 354] width 65 height 30
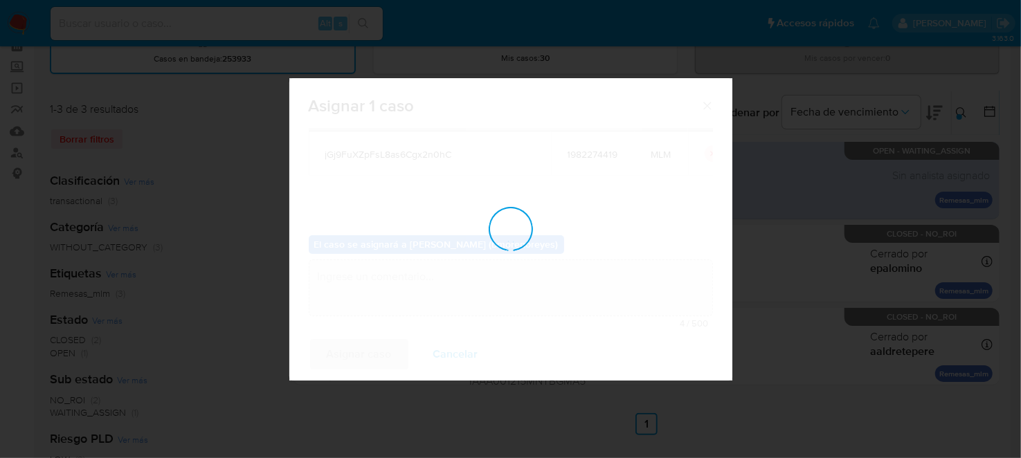
checkbox input "false"
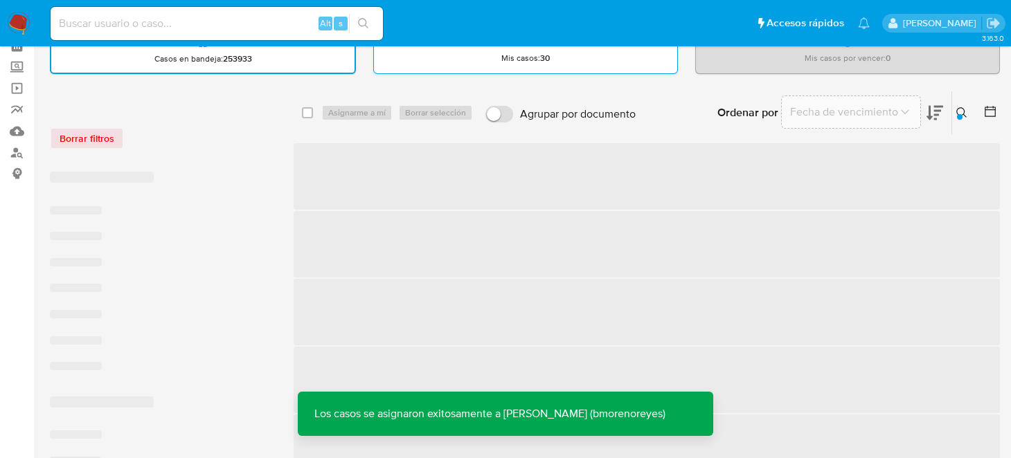
click at [547, 60] on strong "30" at bounding box center [545, 58] width 10 height 12
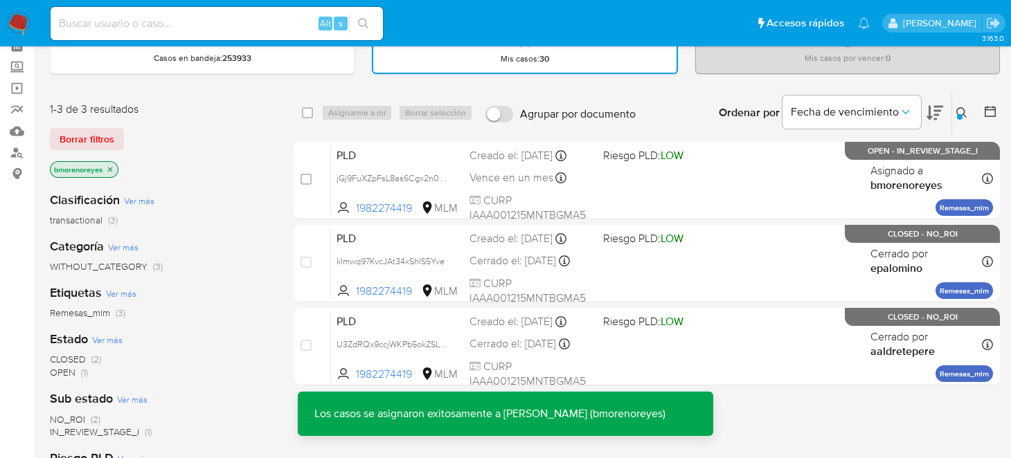
click at [963, 114] on icon at bounding box center [961, 112] width 11 height 11
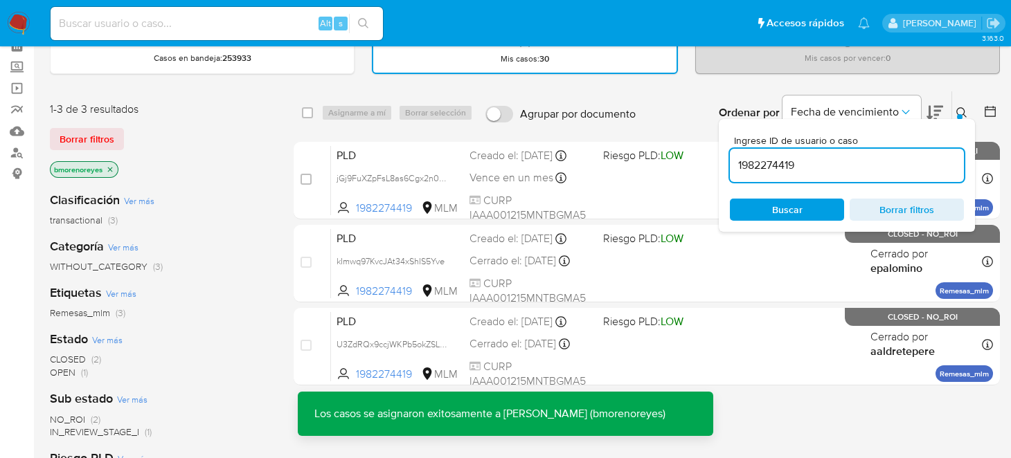
click at [849, 178] on div "1982274419" at bounding box center [847, 165] width 234 height 33
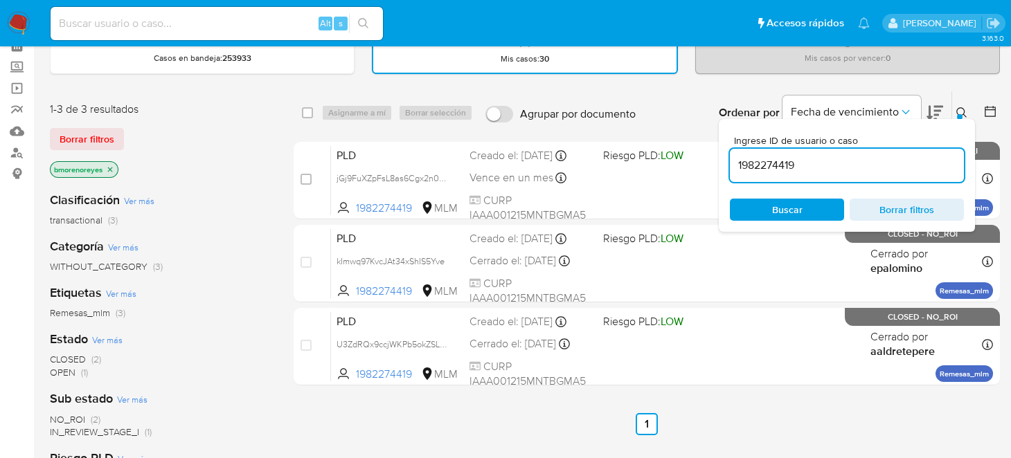
click at [781, 211] on span "Buscar" at bounding box center [787, 210] width 30 height 22
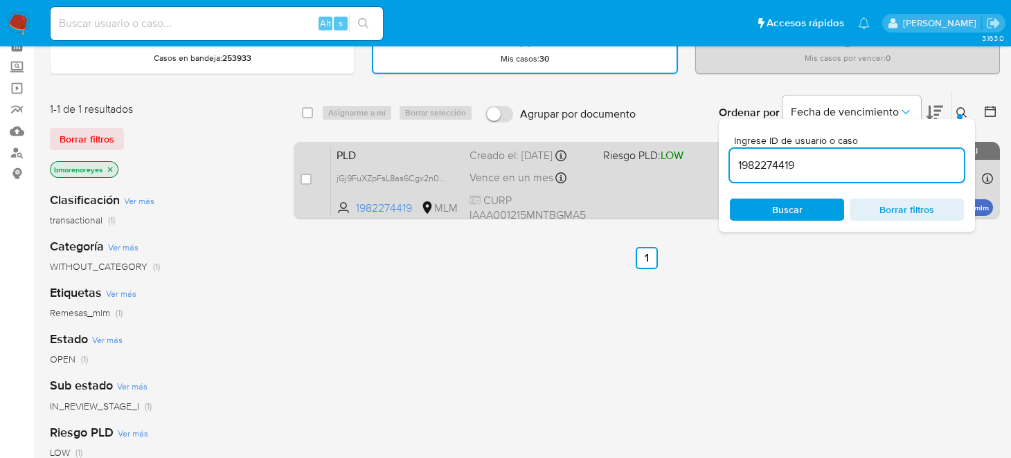
click at [392, 151] on span "PLD" at bounding box center [397, 154] width 122 height 18
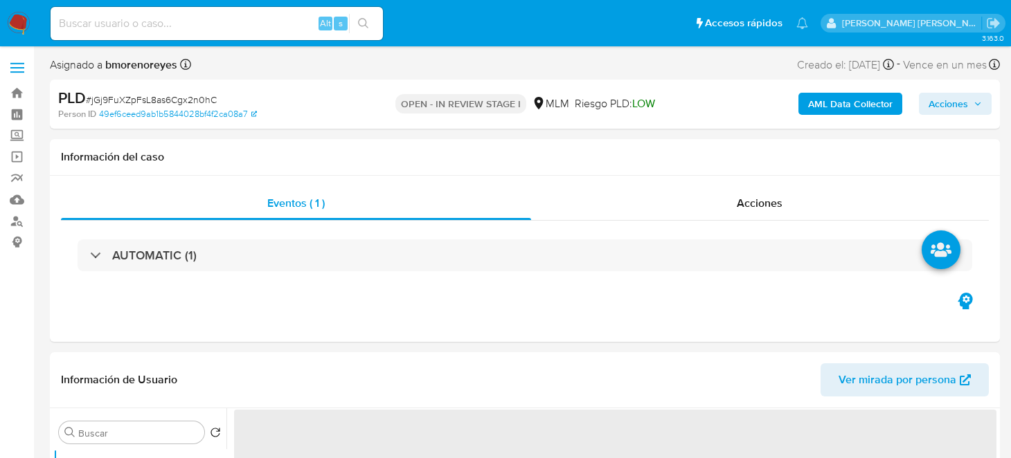
select select "10"
